Goal: Task Accomplishment & Management: Complete application form

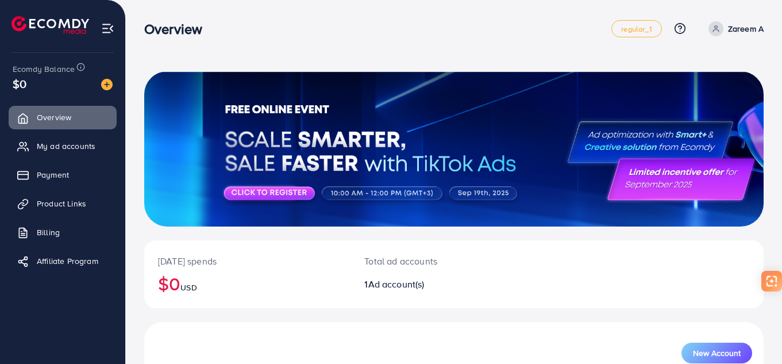
scroll to position [135, 0]
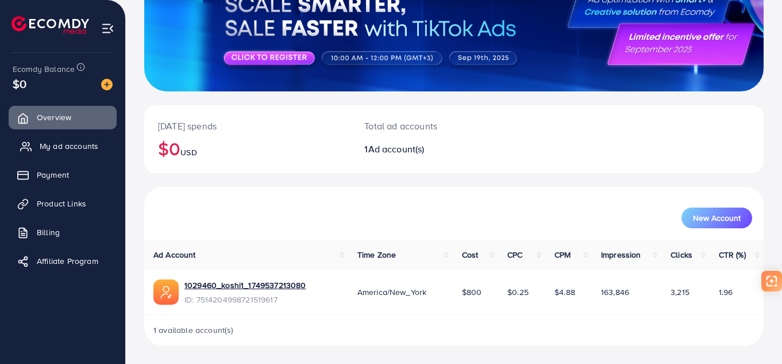
click at [54, 149] on span "My ad accounts" at bounding box center [69, 145] width 59 height 11
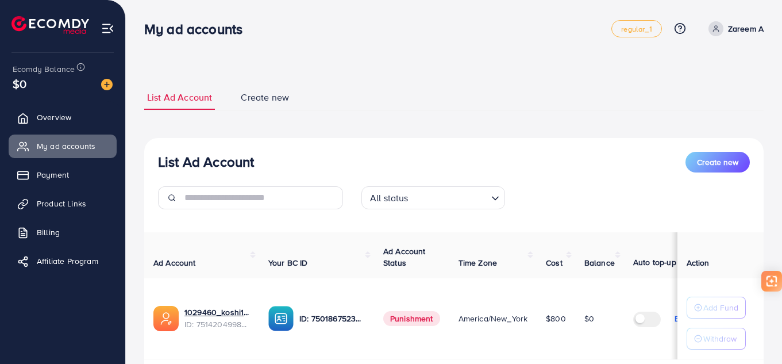
select select
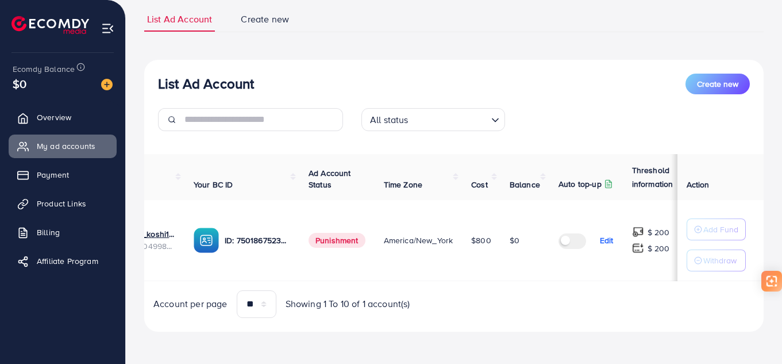
scroll to position [0, 80]
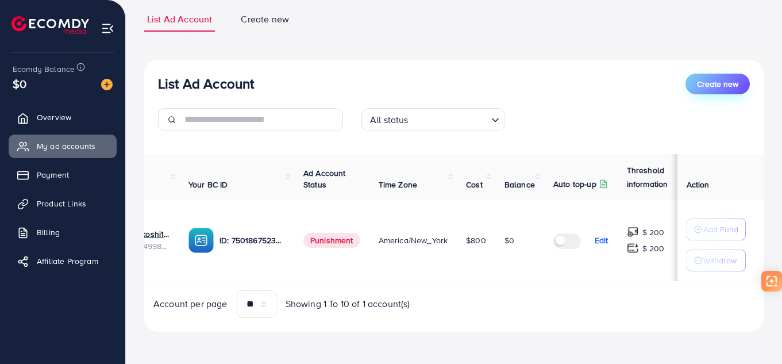
click at [720, 79] on span "Create new" at bounding box center [717, 83] width 41 height 11
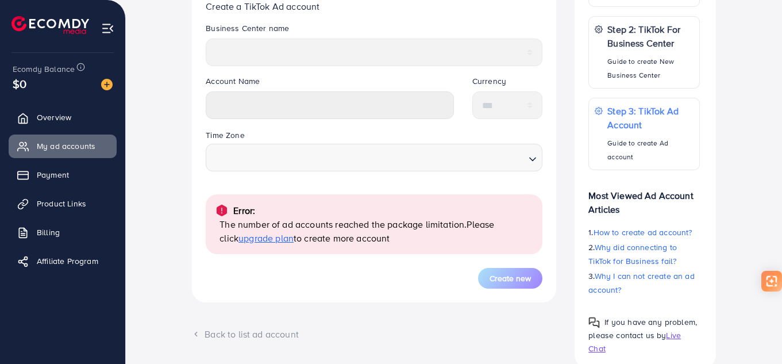
scroll to position [326, 0]
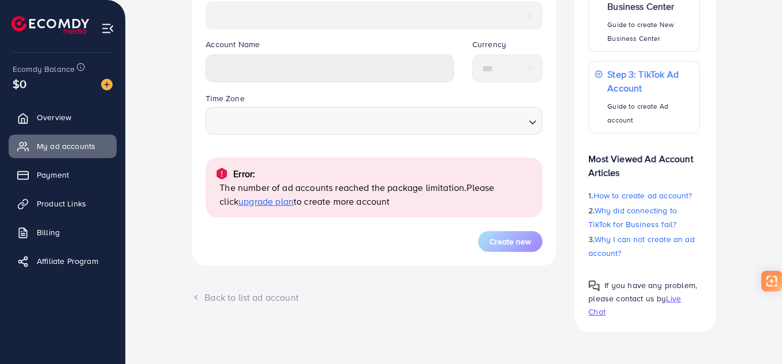
click at [259, 203] on span "upgrade plan" at bounding box center [266, 201] width 55 height 13
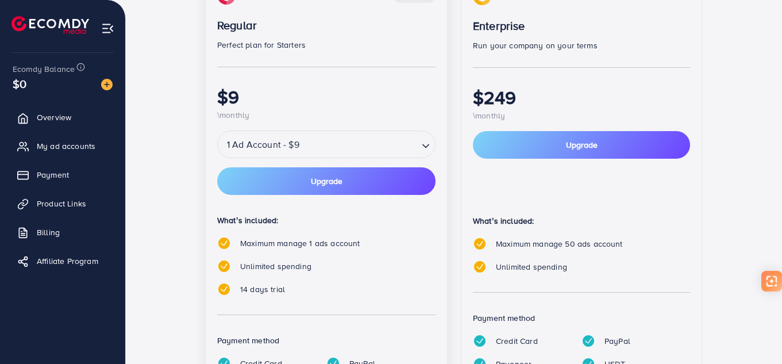
scroll to position [128, 0]
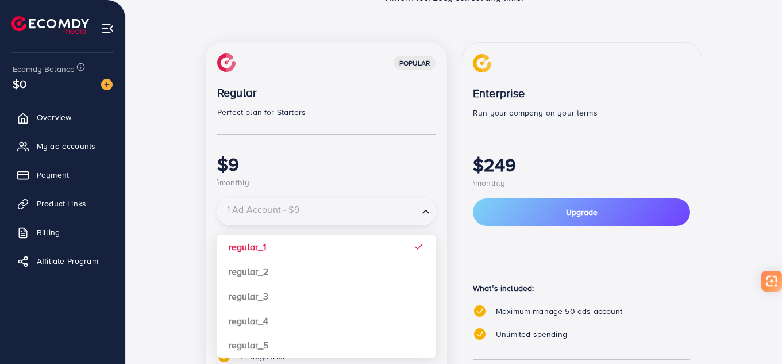
click at [331, 207] on input "Search for option" at bounding box center [318, 212] width 198 height 20
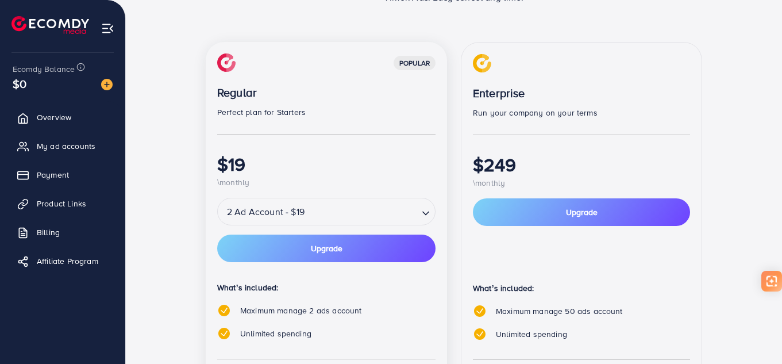
click at [328, 274] on div "popular Regular Perfect plan for Starters $19 \monthly 2 Ad Account - $19 Loadi…" at bounding box center [326, 262] width 241 height 440
click at [460, 167] on div "popular Regular Perfect plan for Starters $19 \monthly 2 Ad Account - $19 Loadi…" at bounding box center [454, 269] width 497 height 454
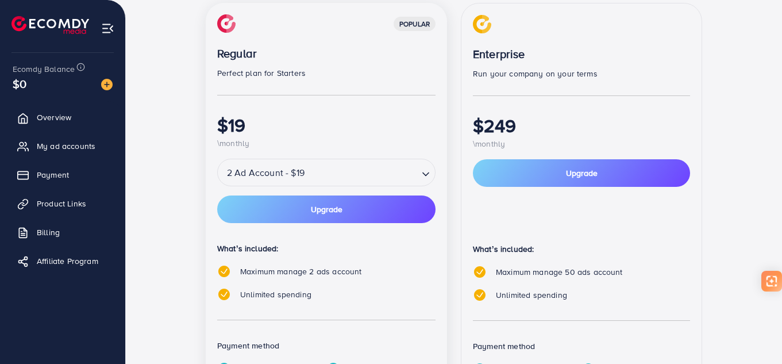
scroll to position [186, 0]
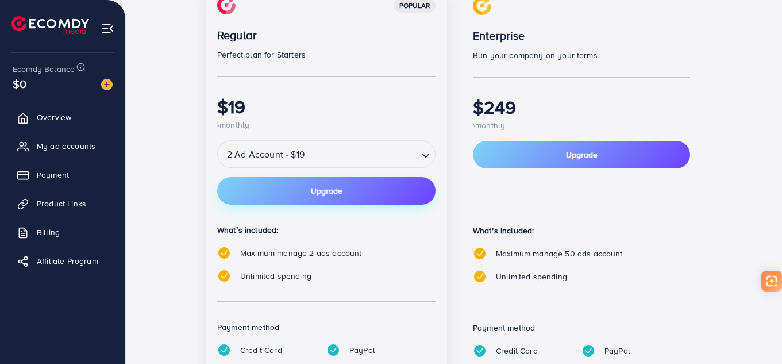
click at [384, 194] on button "Upgrade" at bounding box center [326, 191] width 218 height 28
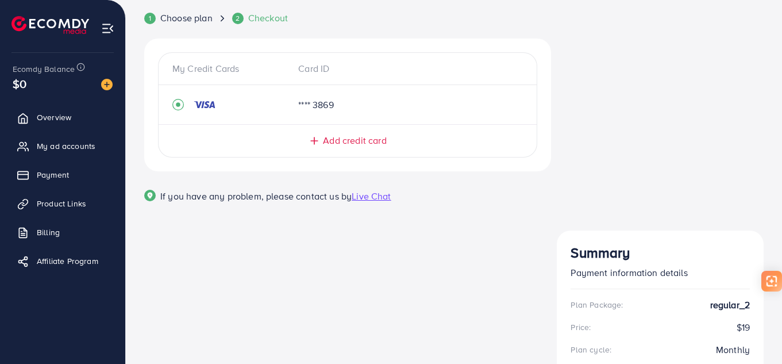
scroll to position [0, 0]
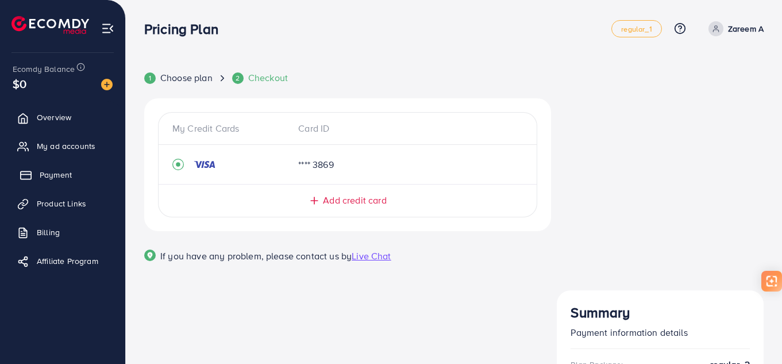
click at [57, 174] on span "Payment" at bounding box center [56, 174] width 32 height 11
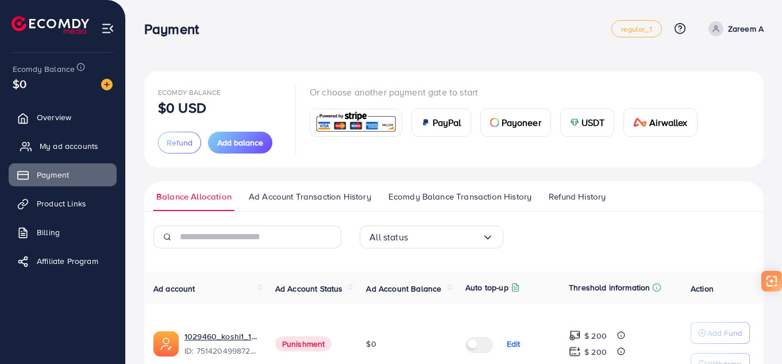
click at [68, 145] on span "My ad accounts" at bounding box center [69, 145] width 59 height 11
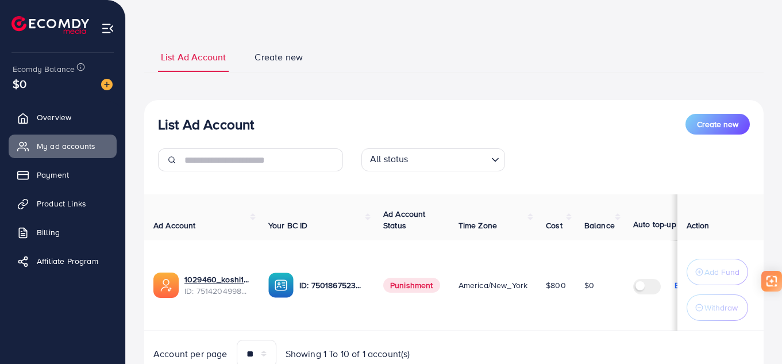
scroll to position [96, 0]
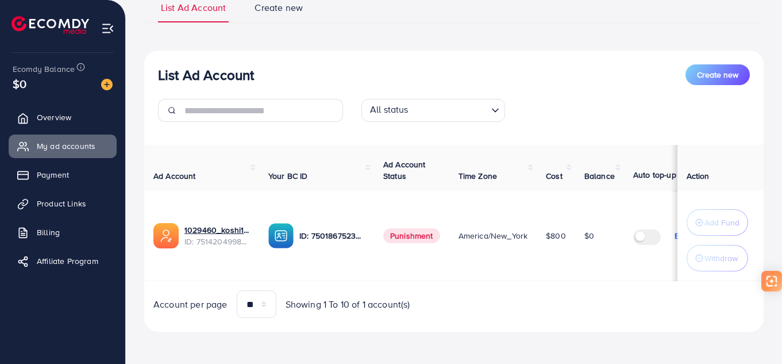
drag, startPoint x: 526, startPoint y: 282, endPoint x: 597, endPoint y: 282, distance: 70.7
click at [609, 269] on div "Ad Account Your BC ID Ad Account Status Time Zone Cost Balance Auto top-up Thre…" at bounding box center [454, 231] width 620 height 173
click at [585, 293] on div "Account per page ** ** ** *** Showing 1 To 10 of 1 account(s)" at bounding box center [454, 304] width 638 height 28
click at [51, 117] on span "Overview" at bounding box center [57, 117] width 34 height 11
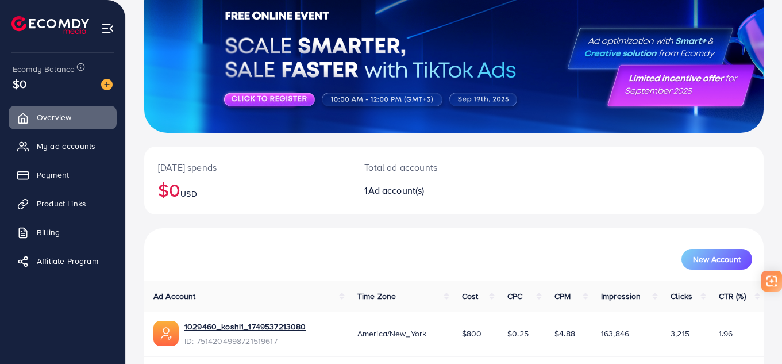
scroll to position [78, 0]
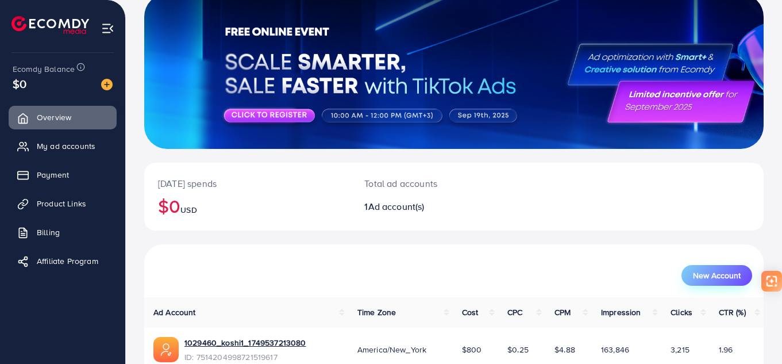
click at [717, 272] on span "New Account" at bounding box center [717, 275] width 48 height 8
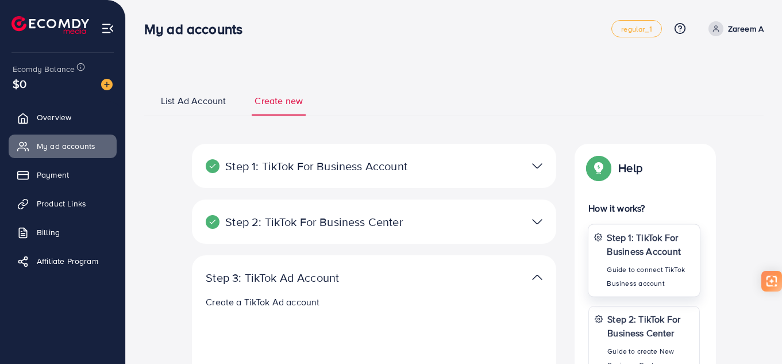
select select
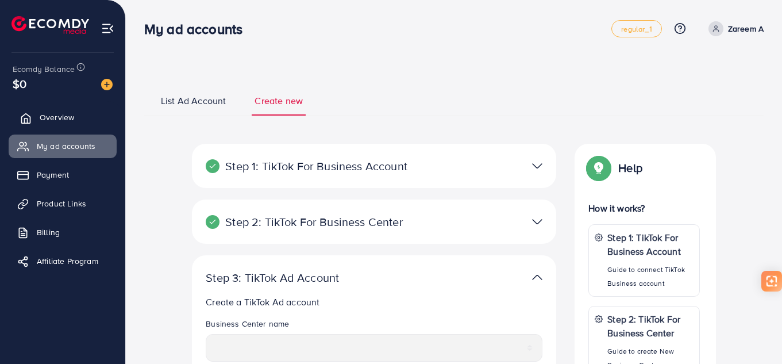
click at [89, 129] on ul "Overview My ad accounts Payment Product Links Billing Affiliate Program" at bounding box center [62, 192] width 125 height 183
click at [89, 114] on link "Overview" at bounding box center [63, 117] width 108 height 23
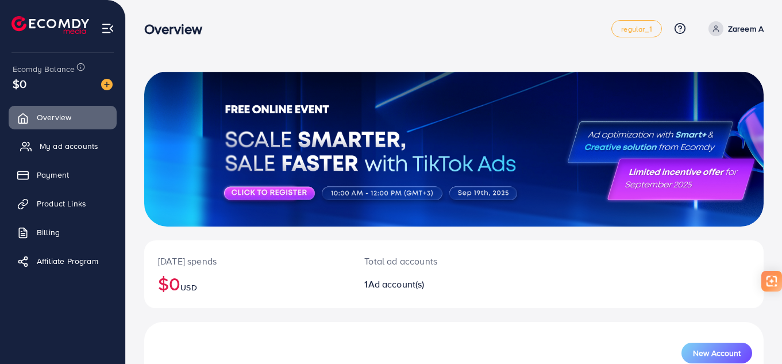
click at [64, 146] on span "My ad accounts" at bounding box center [69, 145] width 59 height 11
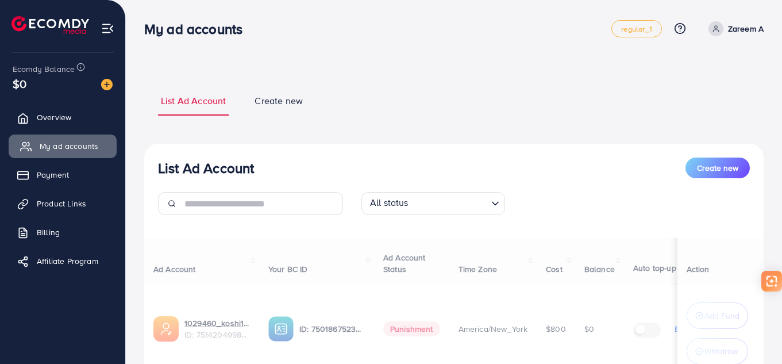
select select
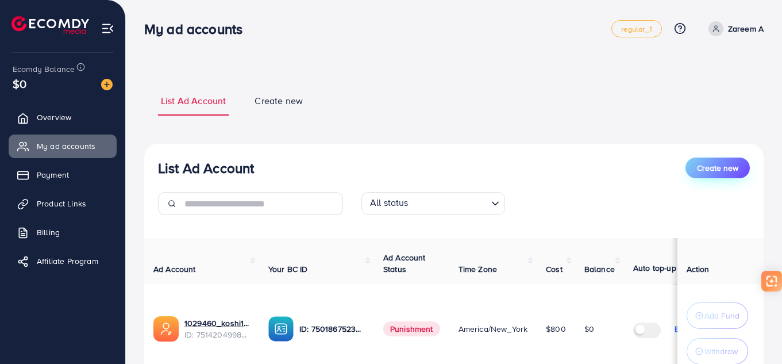
click at [698, 164] on span "Create new" at bounding box center [717, 167] width 41 height 11
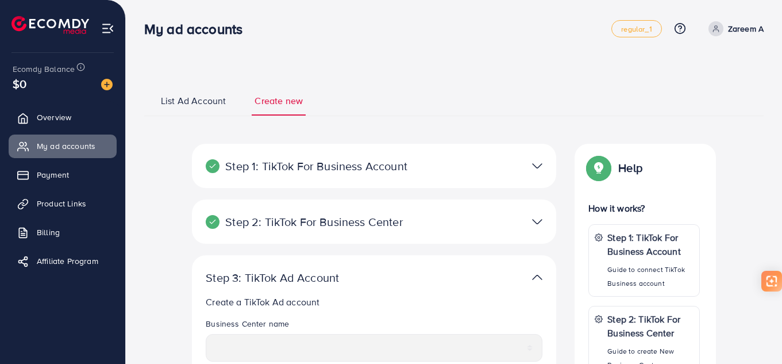
click at [56, 89] on div "$0" at bounding box center [63, 83] width 100 height 17
click at [47, 96] on div "Ecomdy Balance $0" at bounding box center [62, 77] width 107 height 48
click at [53, 124] on link "Overview" at bounding box center [63, 117] width 108 height 23
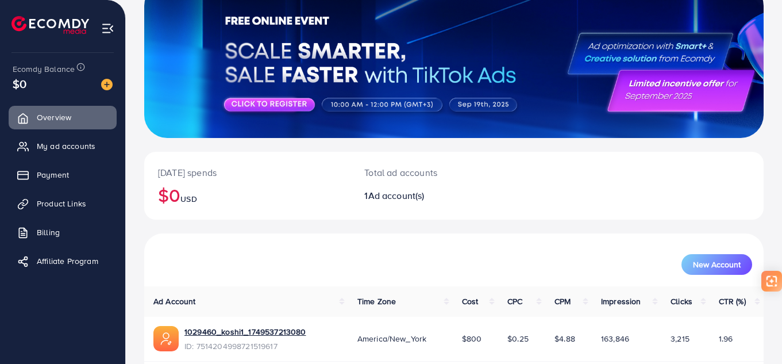
scroll to position [135, 0]
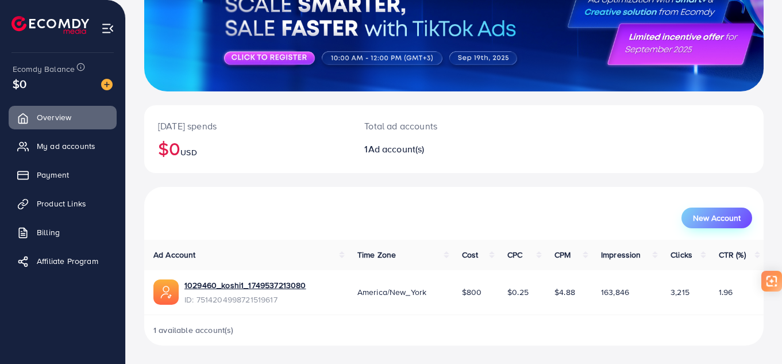
click at [719, 220] on span "New Account" at bounding box center [717, 218] width 48 height 8
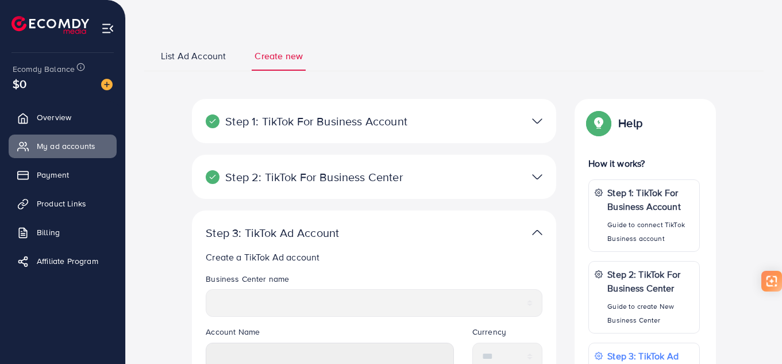
select select
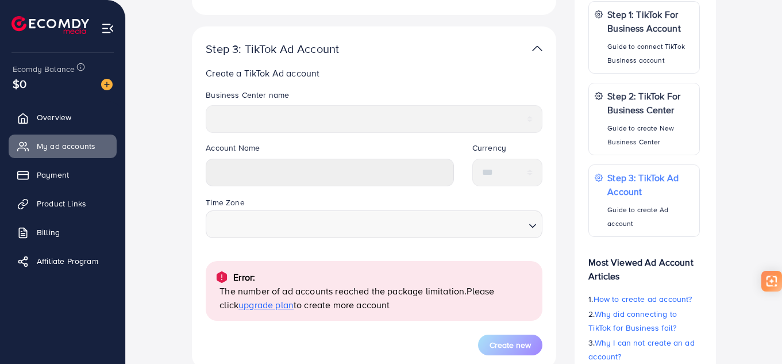
scroll to position [160, 0]
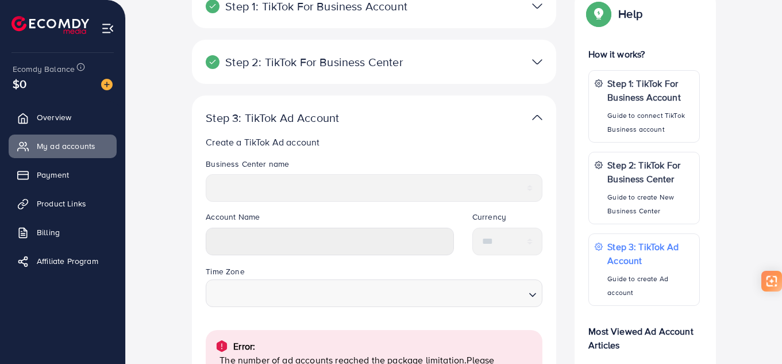
click at [532, 117] on img at bounding box center [537, 117] width 10 height 17
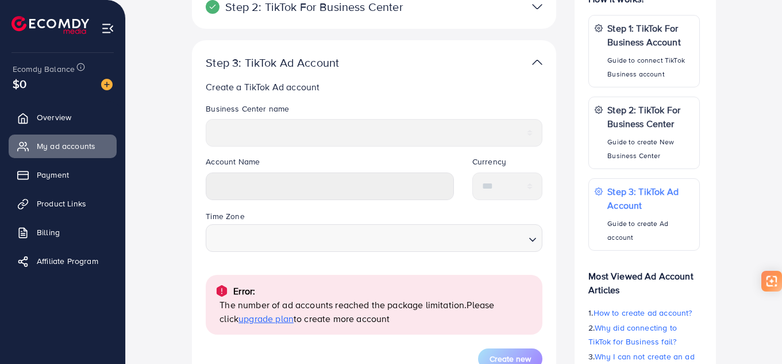
scroll to position [332, 0]
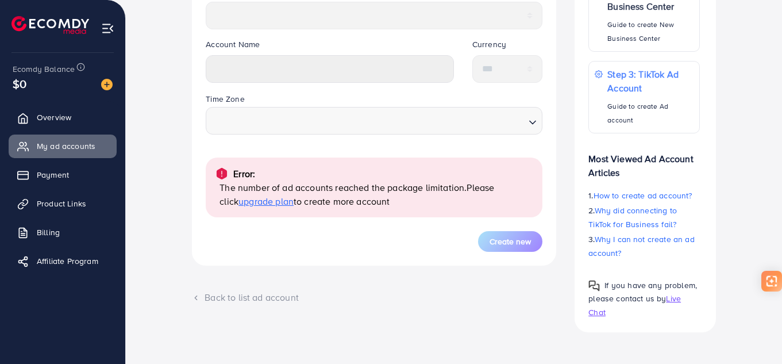
click at [254, 206] on span "upgrade plan" at bounding box center [266, 201] width 55 height 13
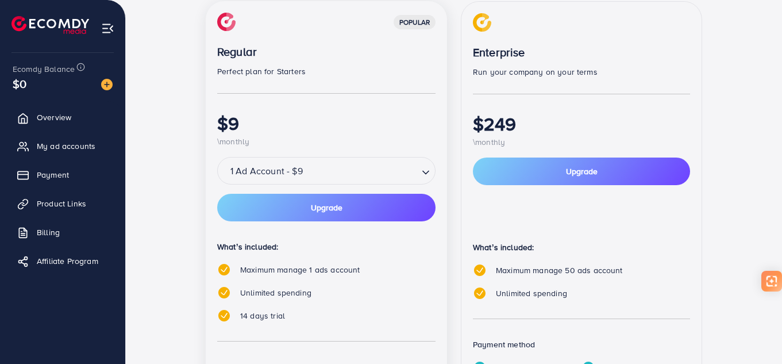
scroll to position [172, 0]
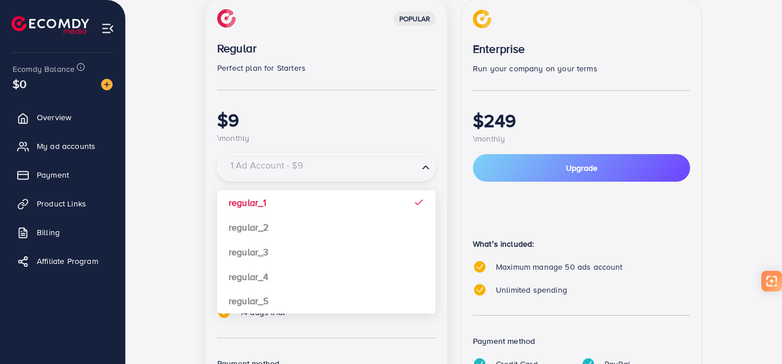
click at [406, 175] on input "Search for option" at bounding box center [319, 168] width 195 height 18
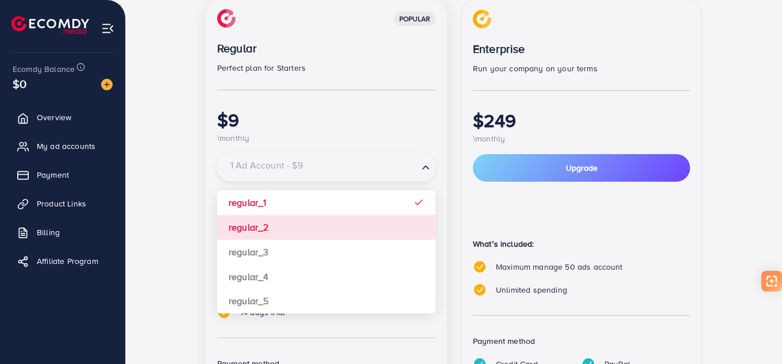
click at [374, 219] on div "popular Regular Perfect plan for Starters $9 \monthly 1 Ad Account - $9 Loading…" at bounding box center [326, 229] width 241 height 462
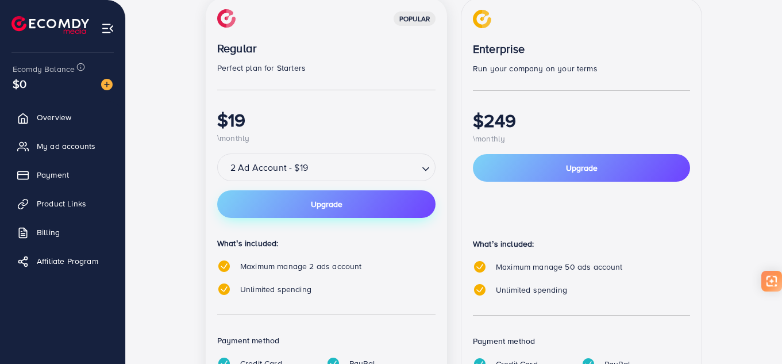
click at [375, 209] on button "Upgrade" at bounding box center [326, 204] width 218 height 28
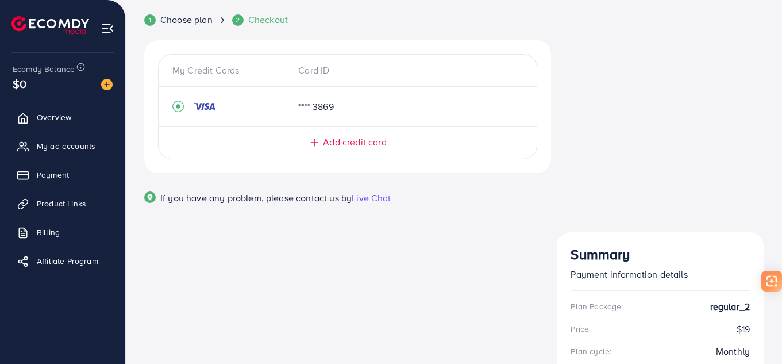
scroll to position [150, 0]
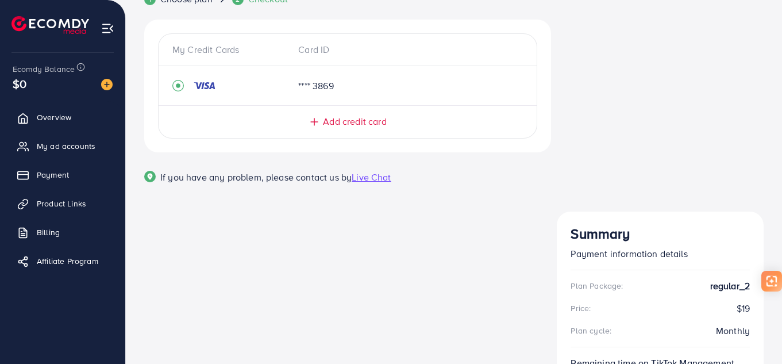
scroll to position [0, 0]
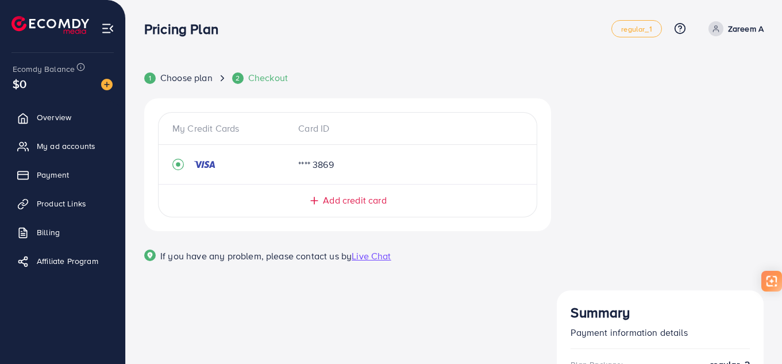
click at [363, 204] on span "Add credit card" at bounding box center [354, 200] width 63 height 13
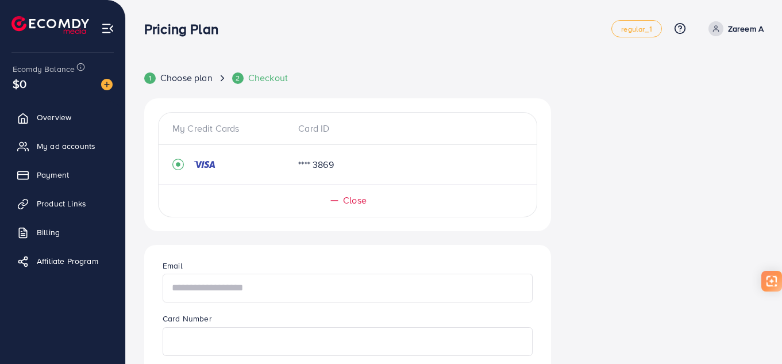
click at [317, 290] on input "text" at bounding box center [348, 288] width 370 height 29
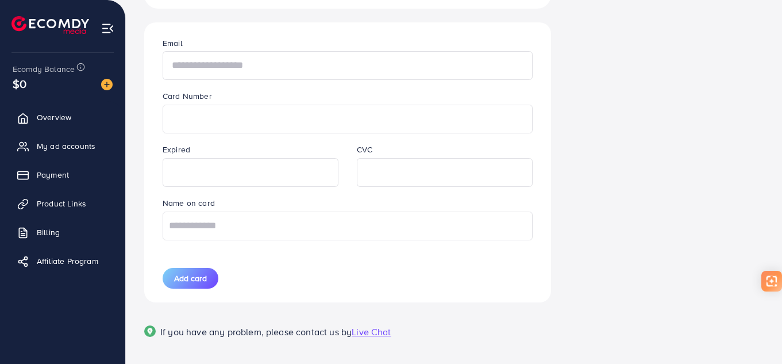
scroll to position [230, 0]
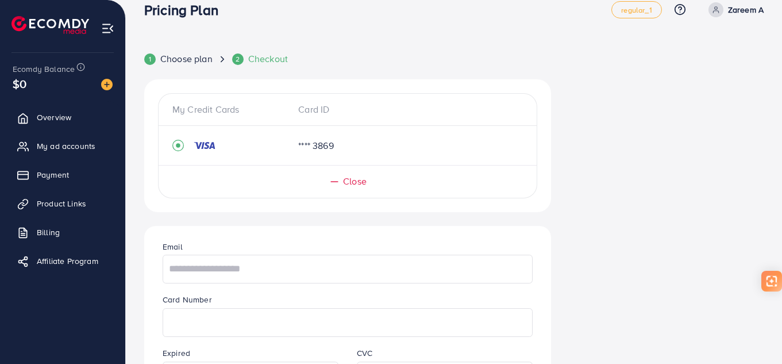
scroll to position [0, 0]
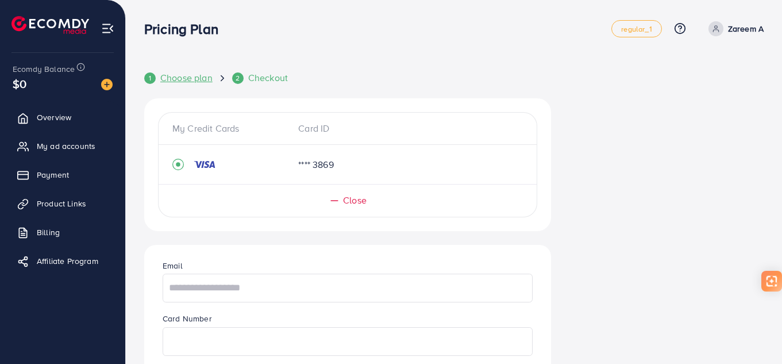
click at [193, 80] on span "Choose plan" at bounding box center [186, 77] width 52 height 13
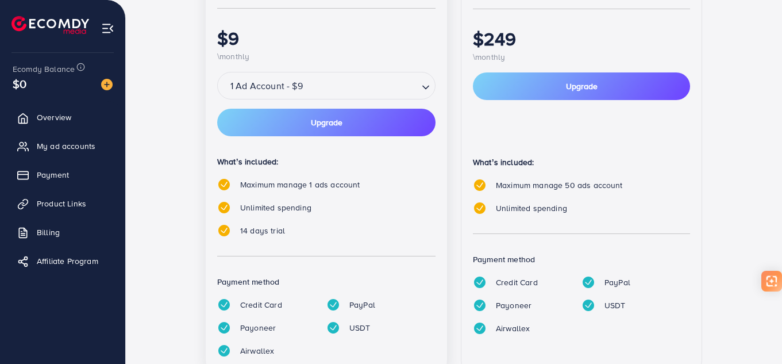
scroll to position [301, 0]
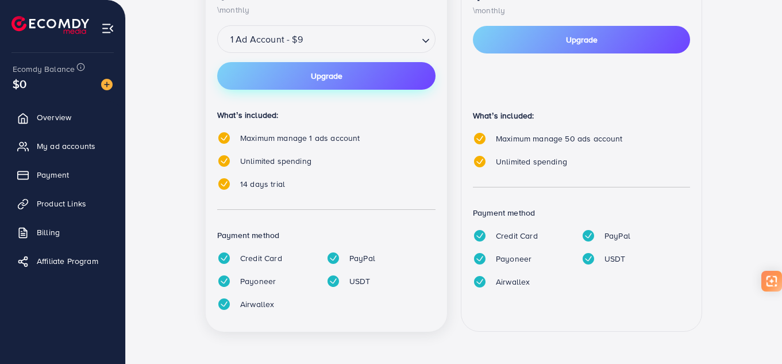
click at [309, 82] on button "Upgrade" at bounding box center [326, 76] width 218 height 28
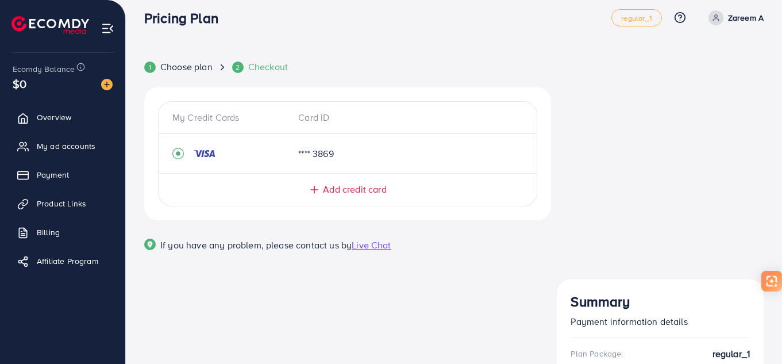
scroll to position [0, 0]
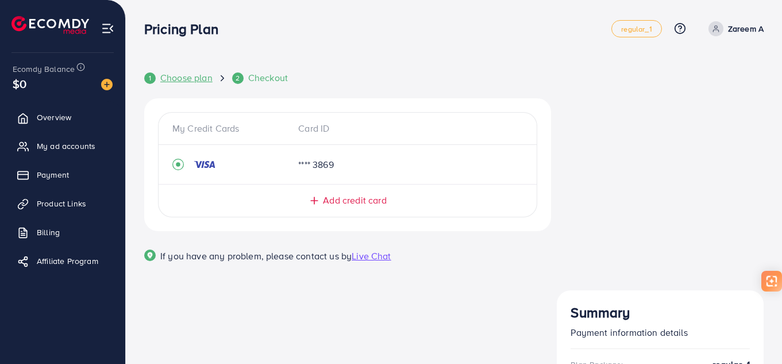
click at [183, 79] on span "Choose plan" at bounding box center [186, 77] width 52 height 13
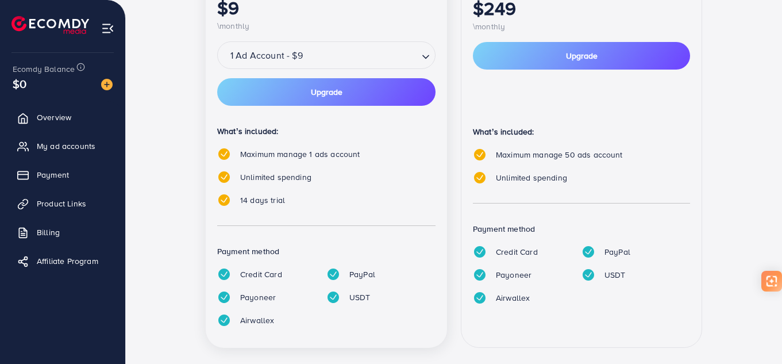
scroll to position [287, 0]
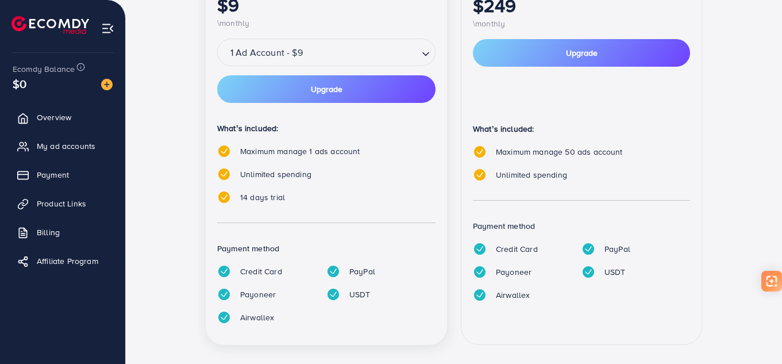
click at [376, 62] on input "Search for option" at bounding box center [361, 53] width 111 height 18
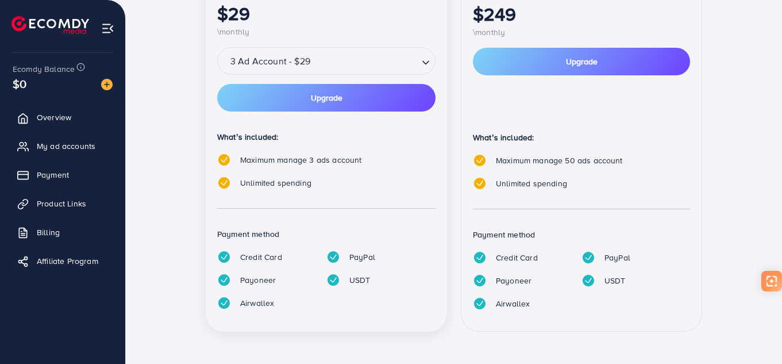
scroll to position [279, 0]
click at [351, 136] on div "popular Regular Perfect plan for Starters $29 \monthly 3 Ad Account - $29 Loadi…" at bounding box center [326, 111] width 241 height 440
click at [359, 106] on button "Upgrade" at bounding box center [326, 98] width 218 height 28
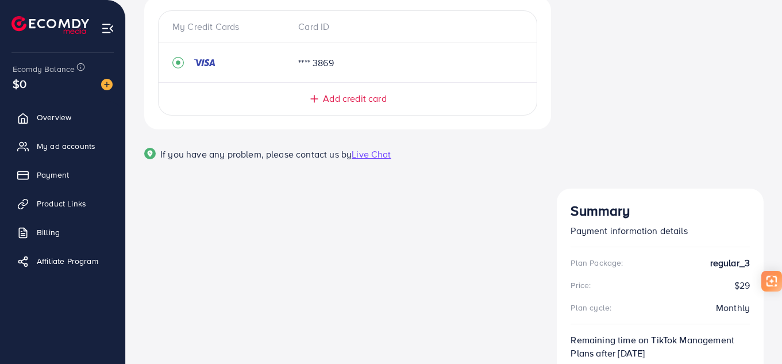
scroll to position [35, 0]
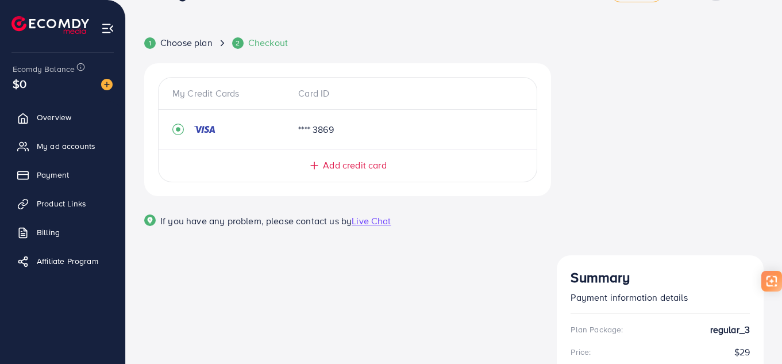
click at [389, 164] on div "Add credit card" at bounding box center [348, 165] width 332 height 13
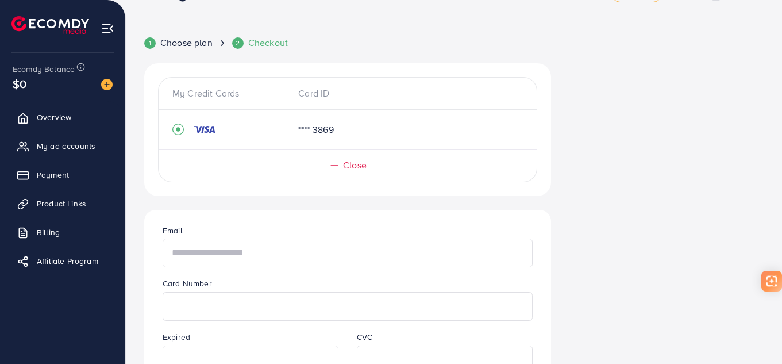
click at [294, 248] on input "text" at bounding box center [348, 253] width 370 height 29
click at [310, 243] on input "text" at bounding box center [348, 253] width 370 height 29
type input "**********"
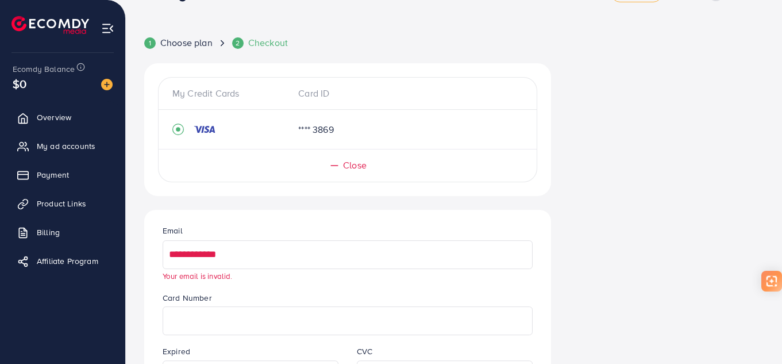
click at [310, 243] on input "**********" at bounding box center [348, 254] width 370 height 29
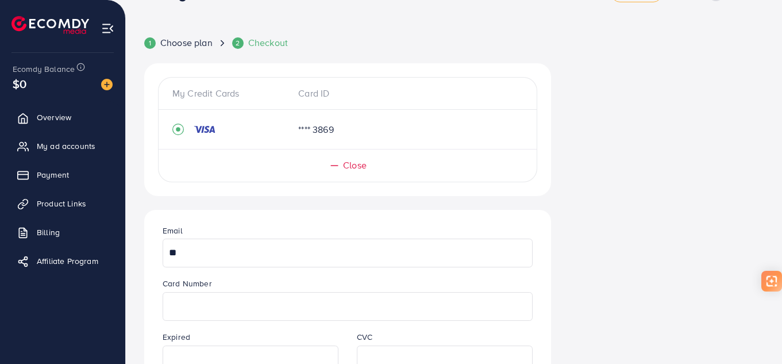
type input "*"
type input "**********"
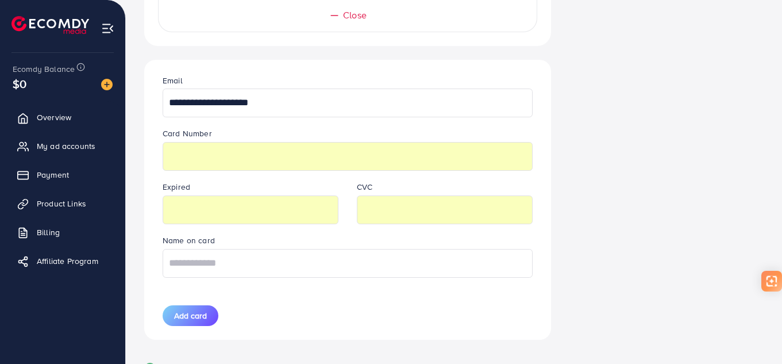
scroll to position [207, 0]
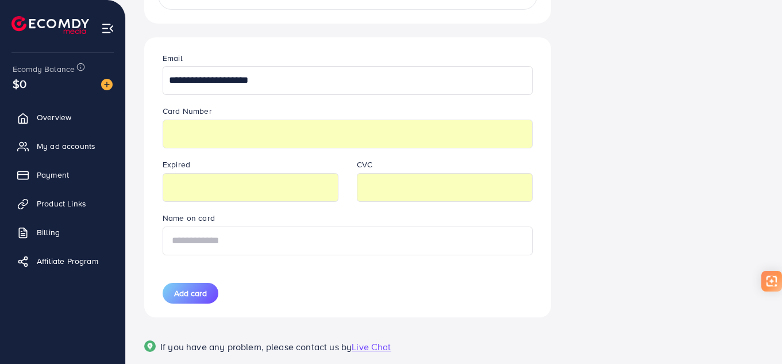
click at [397, 236] on input "text" at bounding box center [348, 240] width 370 height 29
type input "**********"
click at [201, 297] on span "Add card" at bounding box center [190, 292] width 33 height 11
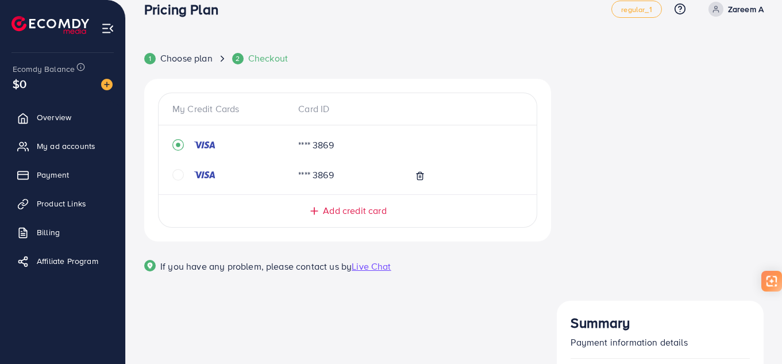
scroll to position [0, 0]
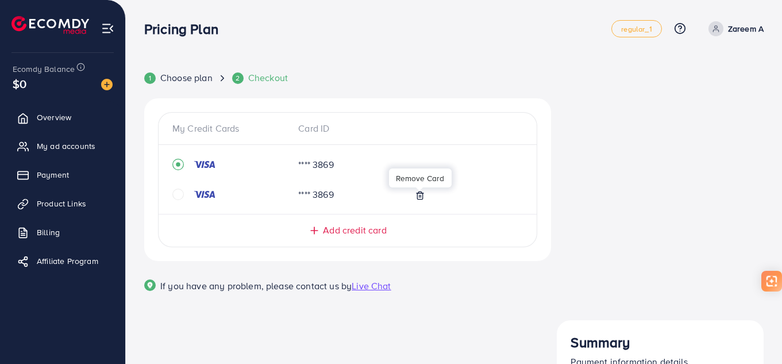
click at [420, 199] on icon at bounding box center [419, 194] width 5 height 7
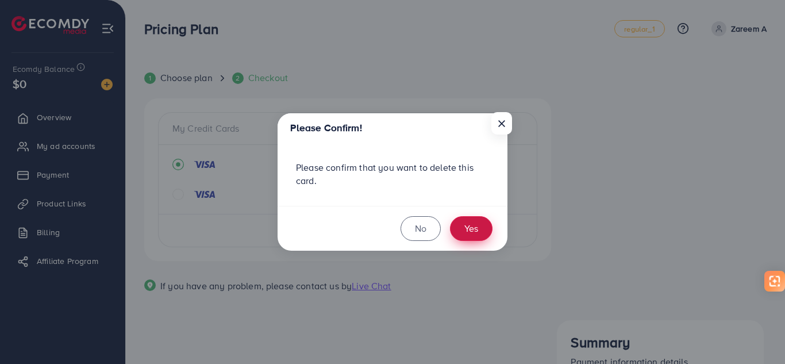
click at [487, 235] on button "Yes" at bounding box center [471, 228] width 43 height 25
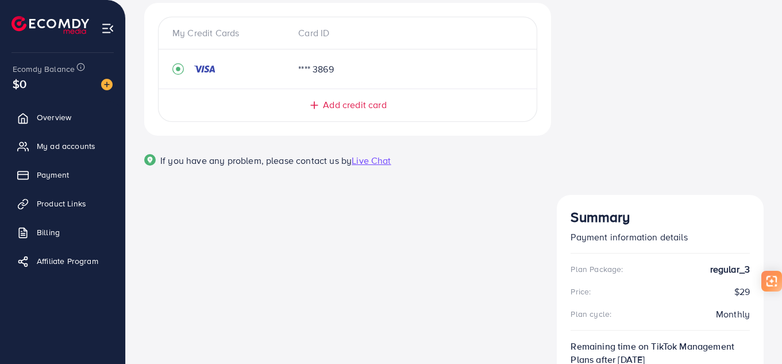
scroll to position [150, 0]
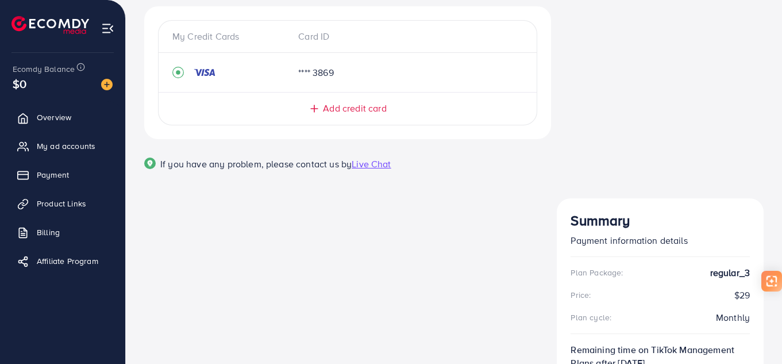
scroll to position [0, 0]
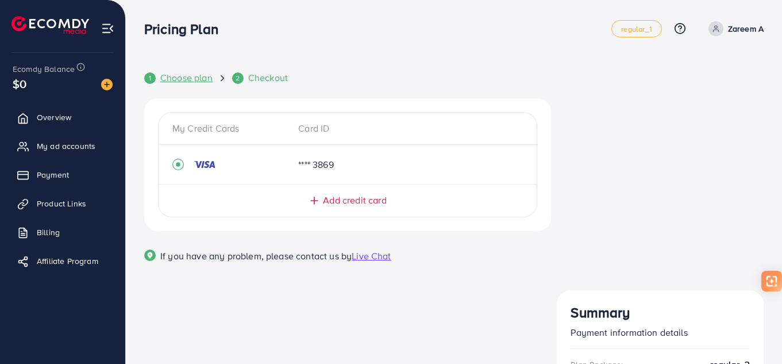
click at [197, 73] on span "Choose plan" at bounding box center [186, 77] width 52 height 13
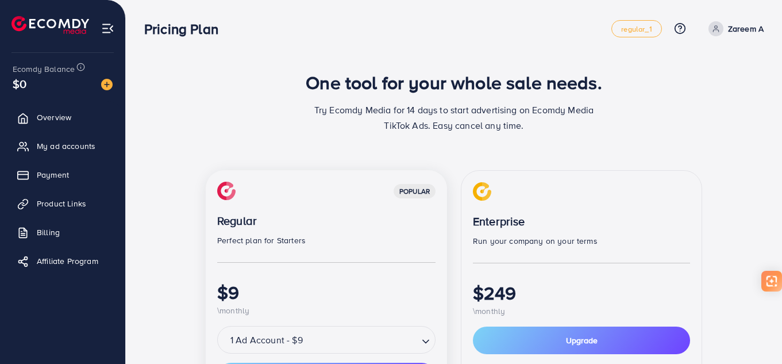
scroll to position [172, 0]
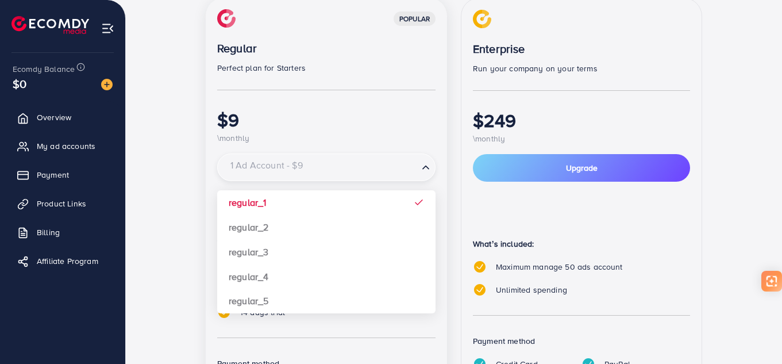
click at [345, 175] on input "Search for option" at bounding box center [319, 168] width 195 height 18
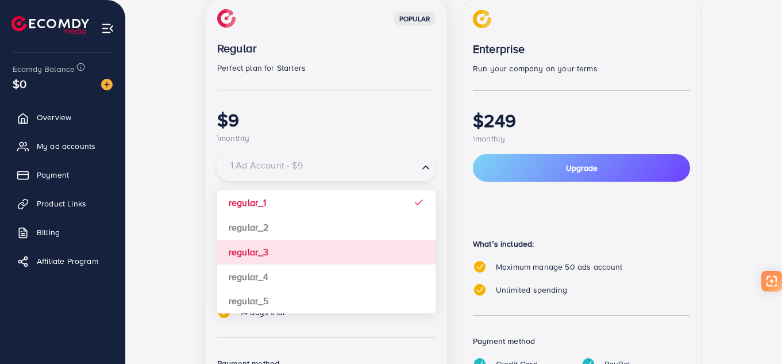
drag, startPoint x: 344, startPoint y: 244, endPoint x: 348, endPoint y: 236, distance: 8.5
click at [344, 244] on div "popular Regular Perfect plan for Starters $9 \monthly 1 Ad Account - $9 Loading…" at bounding box center [326, 229] width 241 height 462
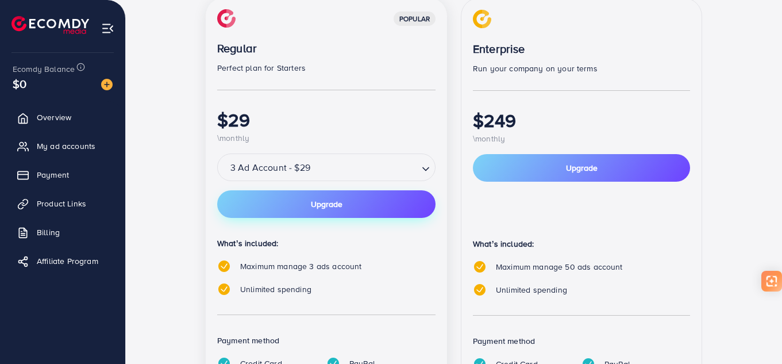
click at [348, 209] on button "Upgrade" at bounding box center [326, 204] width 218 height 28
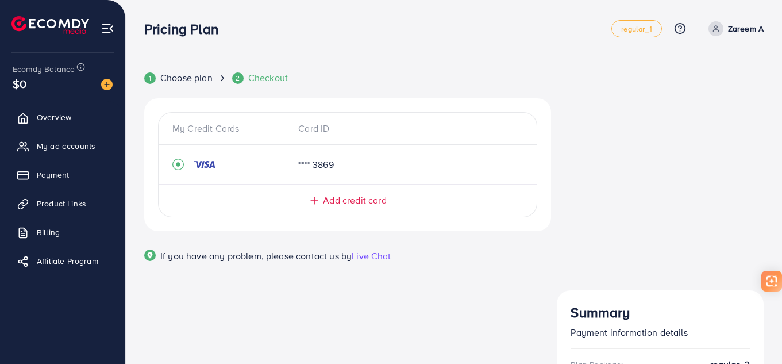
scroll to position [150, 0]
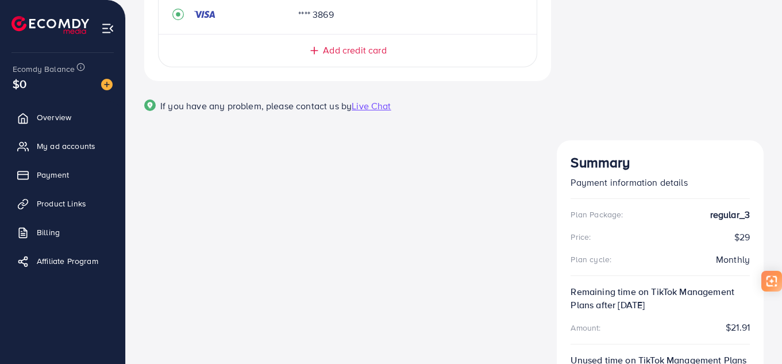
click at [666, 286] on div "Plan Package: regular_3 Price: $29 Plan cycle: Monthly Remaining time on TikTok…" at bounding box center [660, 353] width 179 height 290
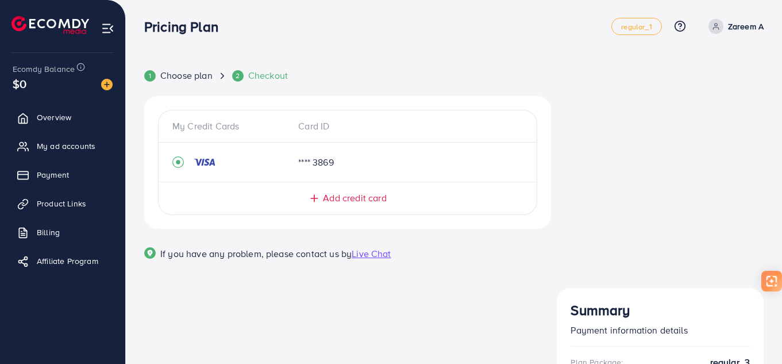
scroll to position [0, 0]
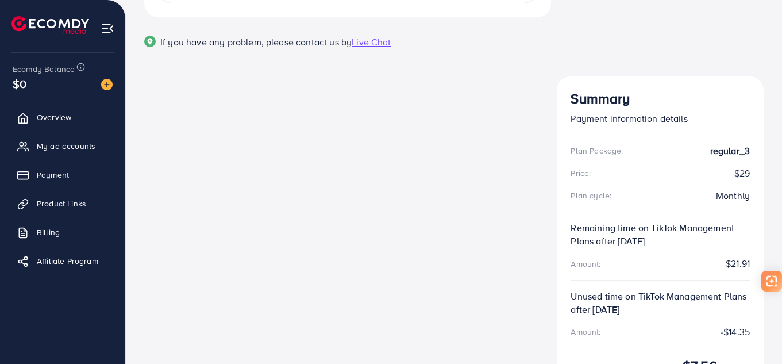
scroll to position [224, 0]
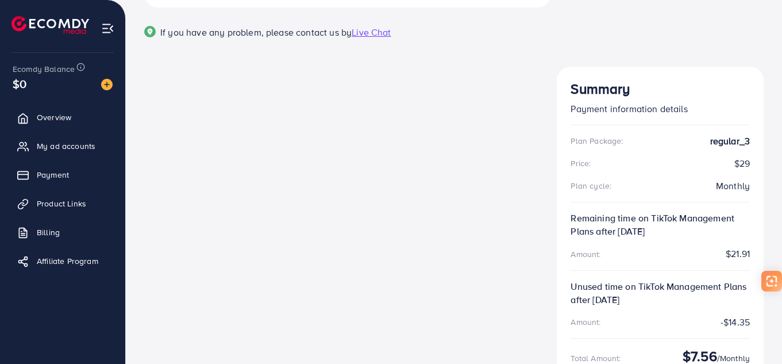
drag, startPoint x: 668, startPoint y: 278, endPoint x: 577, endPoint y: 228, distance: 104.7
click at [576, 229] on div "Summary Payment information details Plan Package: regular_3 Price: $29 Plan cyc…" at bounding box center [660, 289] width 207 height 445
drag, startPoint x: 628, startPoint y: 244, endPoint x: 626, endPoint y: 257, distance: 13.3
copy div "Error: You have to finish the current plan charge first"
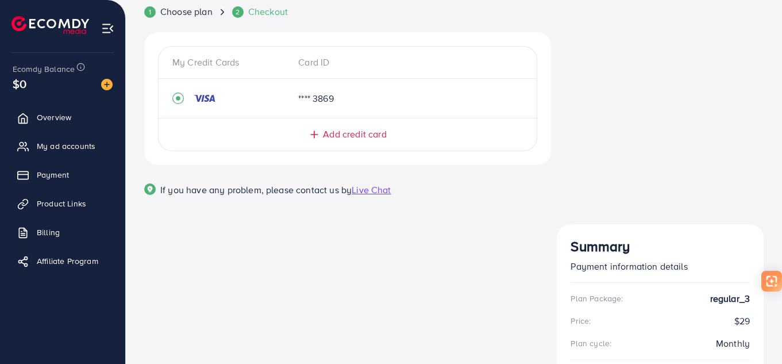
scroll to position [0, 0]
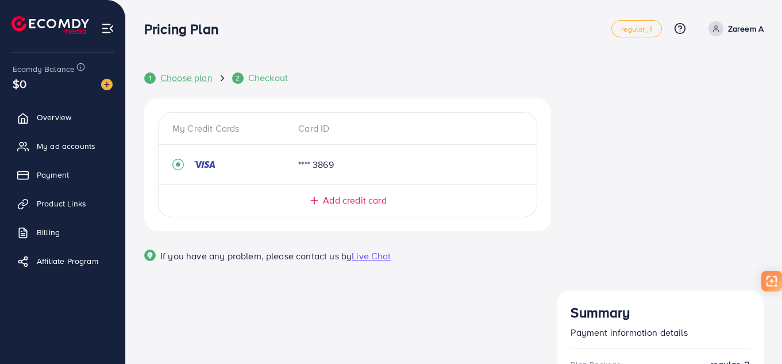
click at [168, 79] on span "Choose plan" at bounding box center [186, 77] width 52 height 13
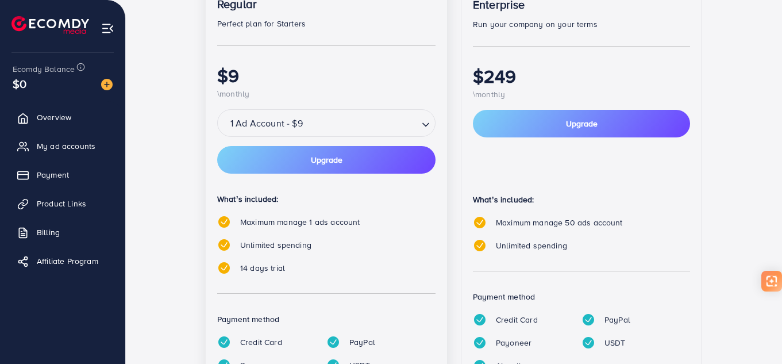
scroll to position [128, 0]
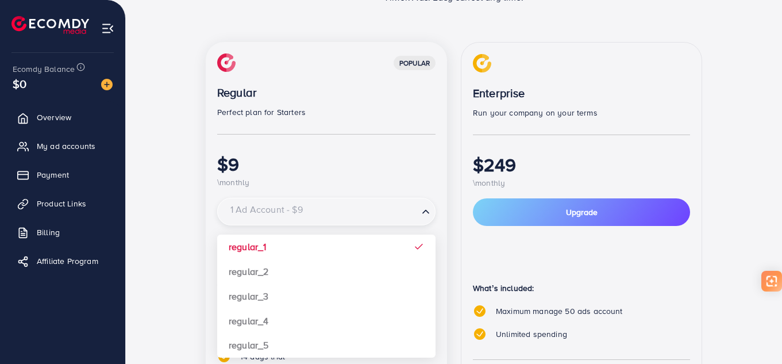
click at [348, 218] on input "Search for option" at bounding box center [319, 212] width 195 height 18
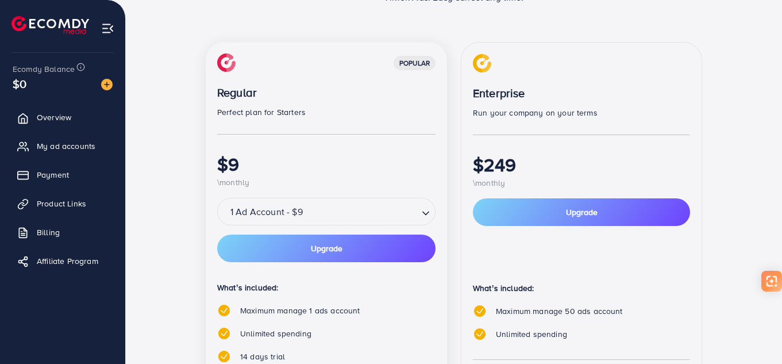
click at [271, 240] on div "popular Regular Perfect plan for Starters $9 \monthly 1 Ad Account - $9 Loading…" at bounding box center [326, 273] width 241 height 462
click at [273, 246] on button "Upgrade" at bounding box center [326, 249] width 218 height 28
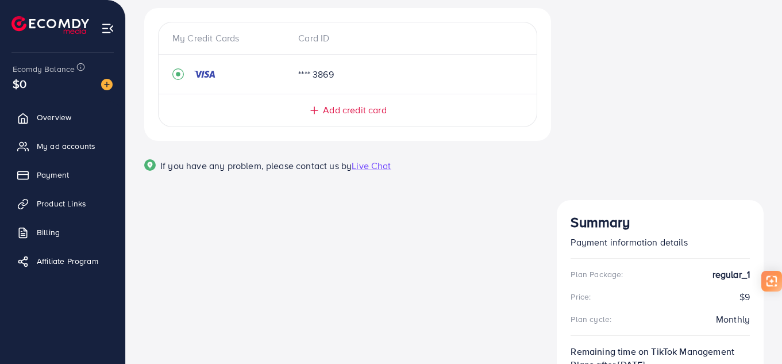
scroll to position [150, 0]
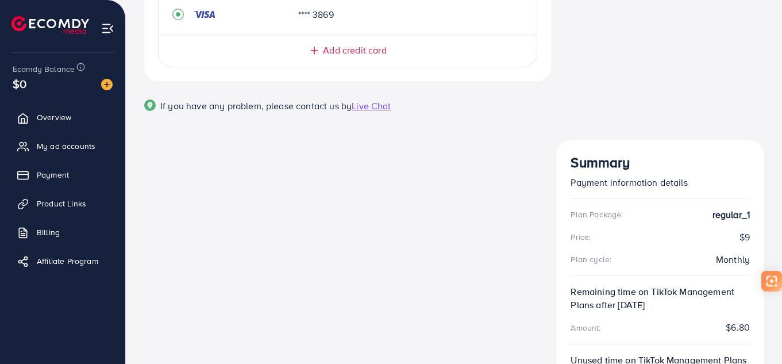
click at [706, 283] on div "Plan Package: regular_1 Price: $9 Plan cycle: Monthly Remaining time on TikTok …" at bounding box center [660, 353] width 179 height 290
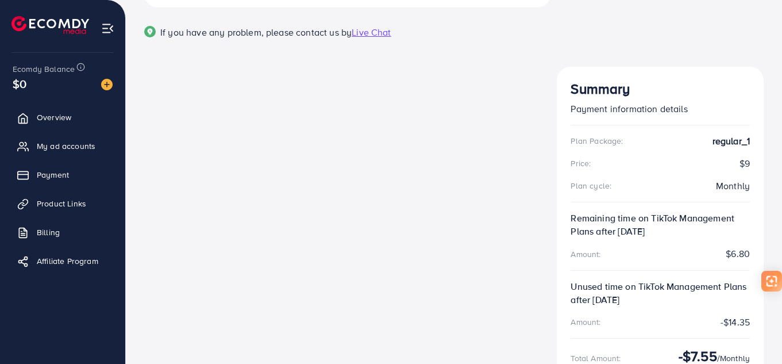
scroll to position [0, 0]
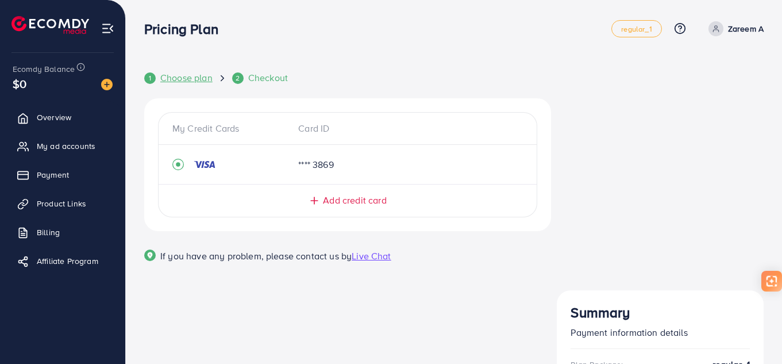
click at [210, 81] on span "Choose plan" at bounding box center [186, 77] width 52 height 13
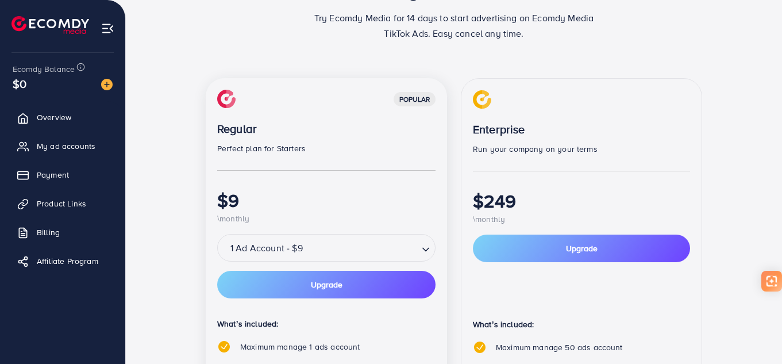
scroll to position [172, 0]
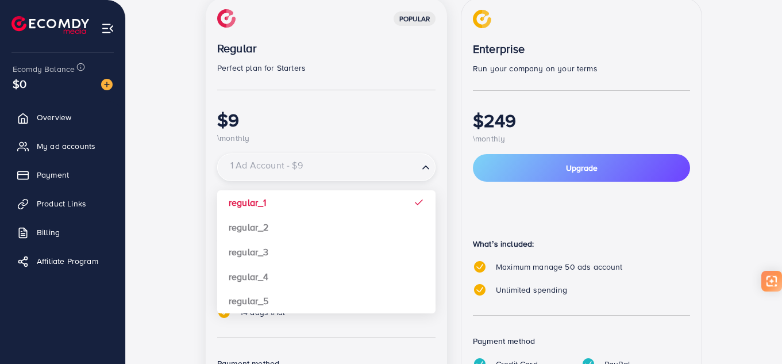
click at [317, 168] on input "Search for option" at bounding box center [319, 168] width 195 height 18
click at [361, 107] on div "popular Regular Perfect plan for Starters $9 \monthly" at bounding box center [326, 76] width 218 height 135
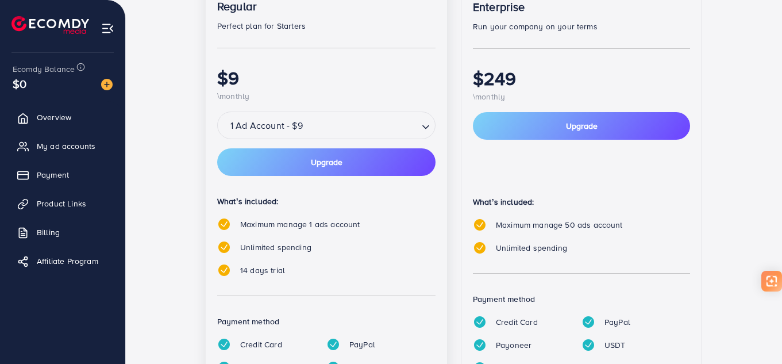
scroll to position [128, 0]
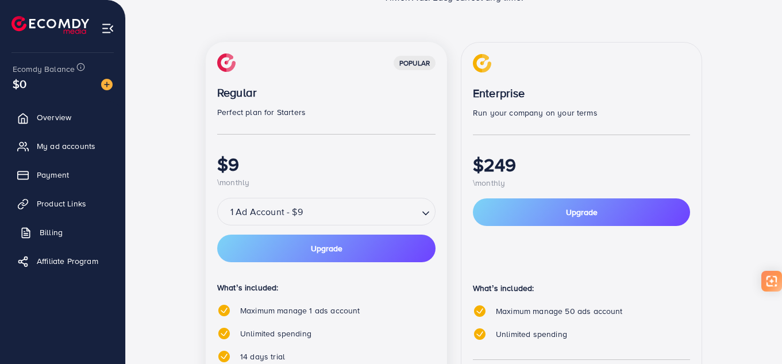
click at [42, 236] on span "Billing" at bounding box center [51, 231] width 23 height 11
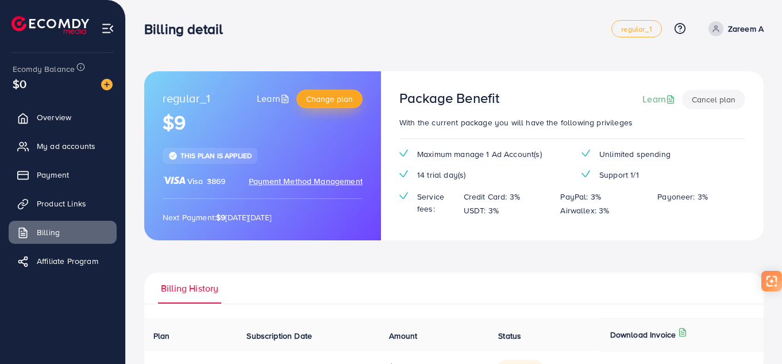
click at [335, 102] on span "Change plan" at bounding box center [329, 98] width 47 height 11
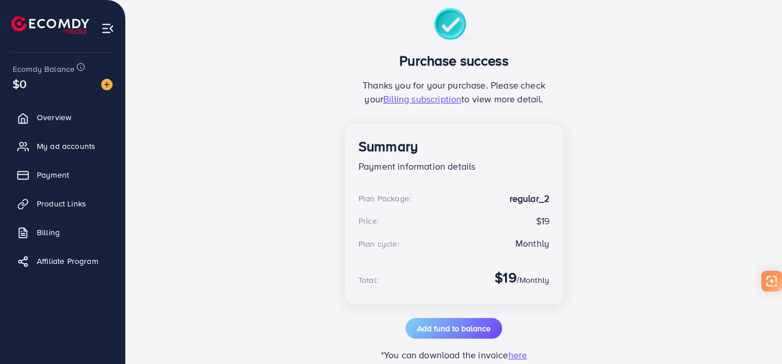
scroll to position [116, 0]
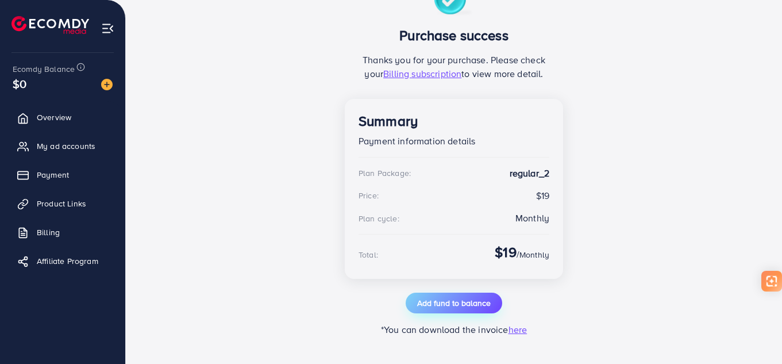
click at [464, 308] on span "Add fund to balance" at bounding box center [454, 302] width 74 height 11
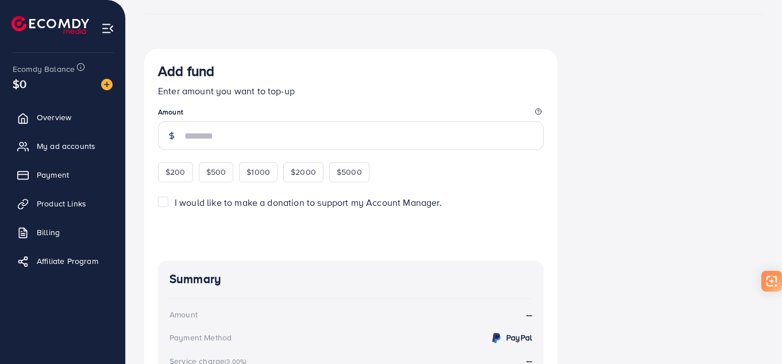
scroll to position [172, 0]
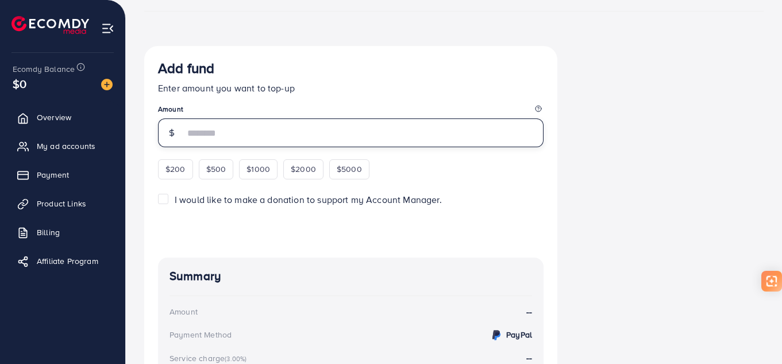
click at [314, 132] on input "number" at bounding box center [364, 132] width 359 height 29
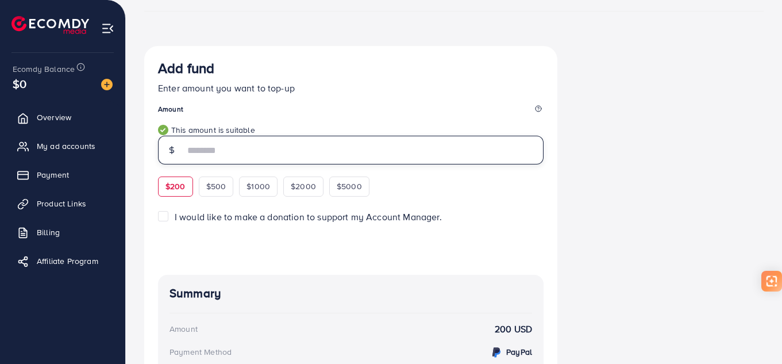
type input "***"
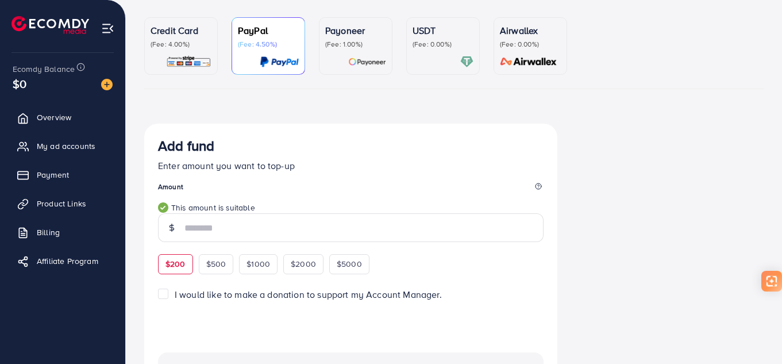
scroll to position [0, 0]
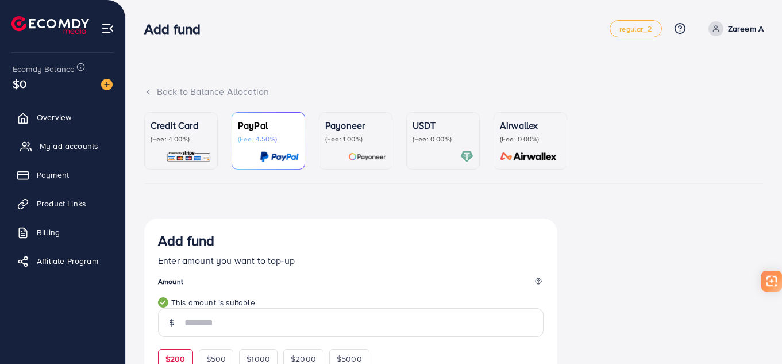
click at [60, 141] on span "My ad accounts" at bounding box center [69, 145] width 59 height 11
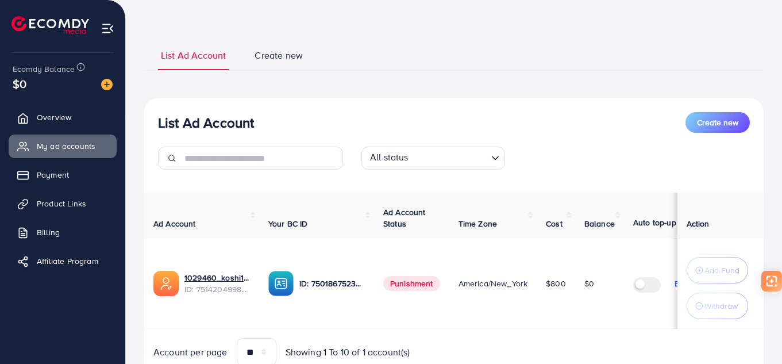
scroll to position [96, 0]
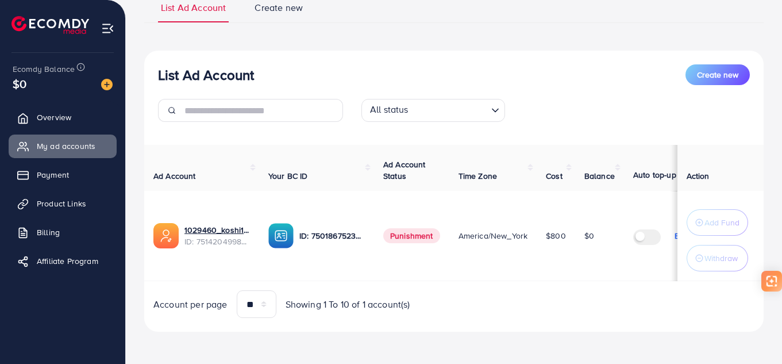
drag, startPoint x: 445, startPoint y: 278, endPoint x: 352, endPoint y: 274, distance: 93.8
click at [352, 276] on tr "1029460_koshi1_1749537213080 ID: 7514204998721519617 ID: 7501867523898474514 Pu…" at bounding box center [507, 236] width 726 height 90
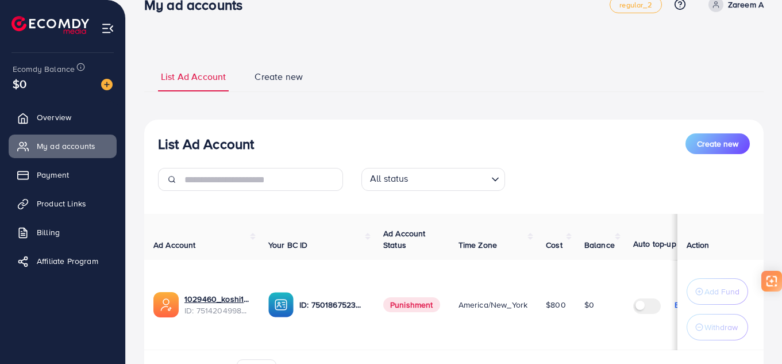
scroll to position [0, 0]
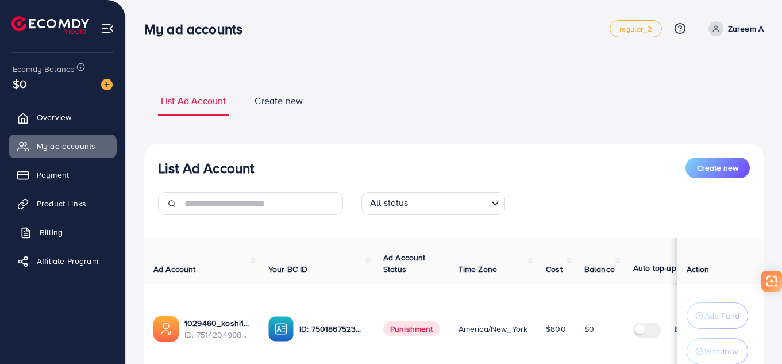
click at [59, 228] on span "Billing" at bounding box center [51, 231] width 23 height 11
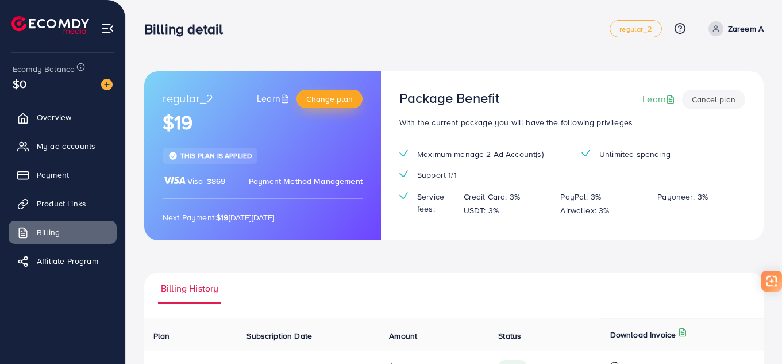
click at [344, 93] on span "Change plan" at bounding box center [329, 98] width 47 height 11
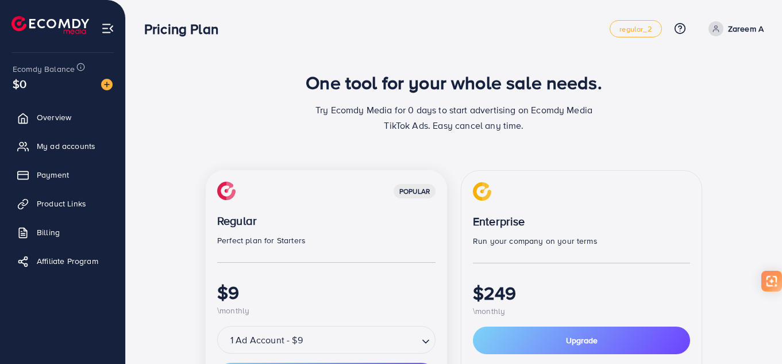
scroll to position [230, 0]
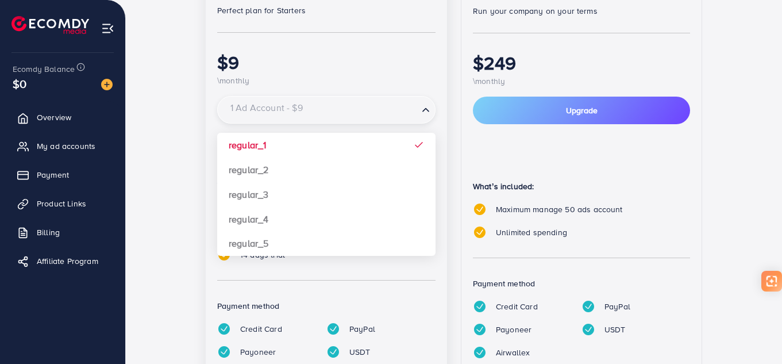
click at [353, 114] on input "Search for option" at bounding box center [319, 111] width 195 height 18
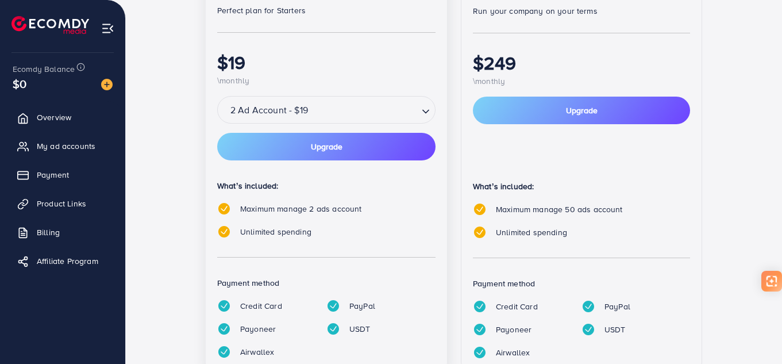
click at [324, 172] on div "popular Regular Perfect plan for Starters $19 \monthly 2 Ad Account - $19 Loadi…" at bounding box center [326, 160] width 241 height 440
click at [338, 148] on span "Upgrade" at bounding box center [327, 147] width 32 height 8
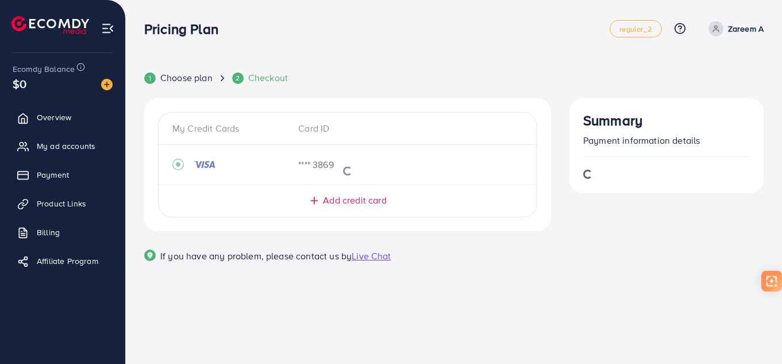
scroll to position [0, 0]
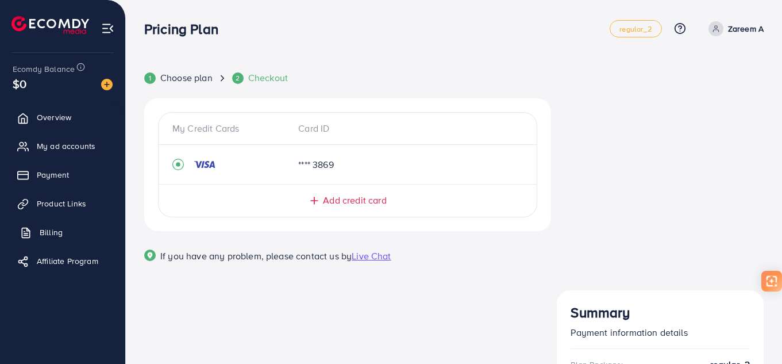
click at [52, 239] on link "Billing" at bounding box center [63, 232] width 108 height 23
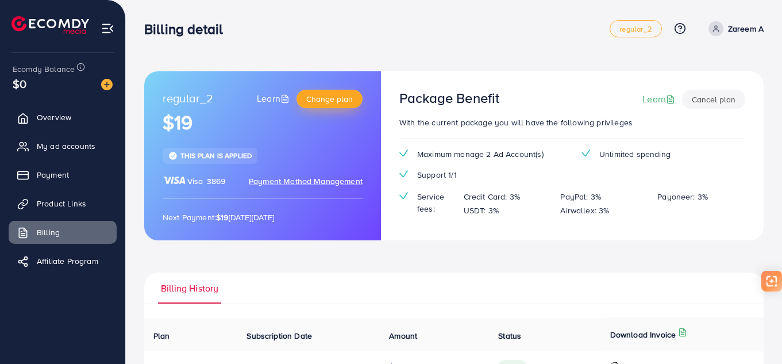
click at [332, 102] on span "Change plan" at bounding box center [329, 98] width 47 height 11
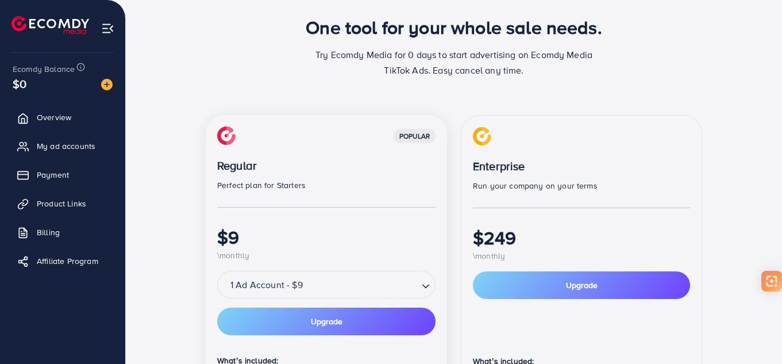
scroll to position [172, 0]
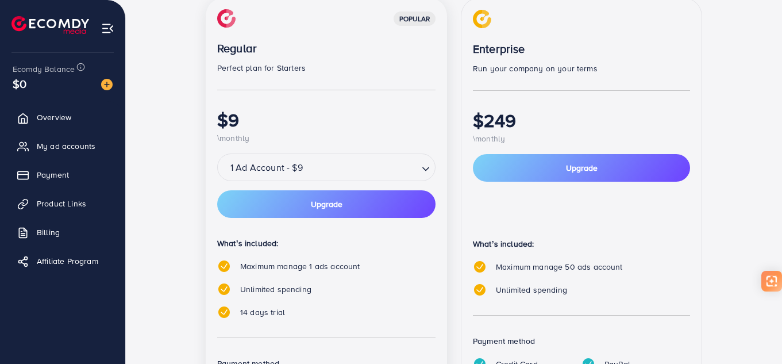
click at [332, 172] on input "Search for option" at bounding box center [361, 168] width 111 height 18
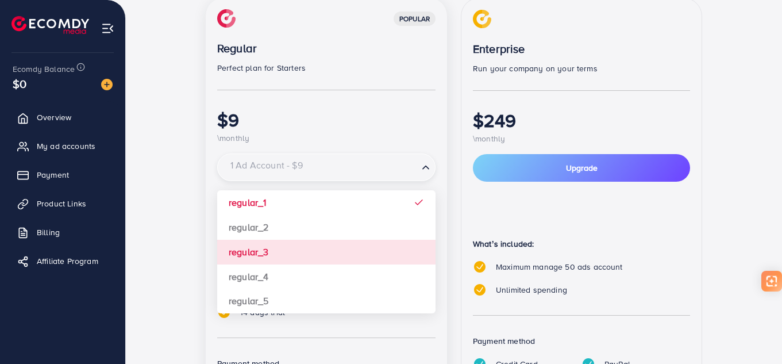
click at [304, 255] on div "popular Regular Perfect plan for Starters $9 \monthly 1 Ad Account - $9 Loading…" at bounding box center [326, 229] width 241 height 462
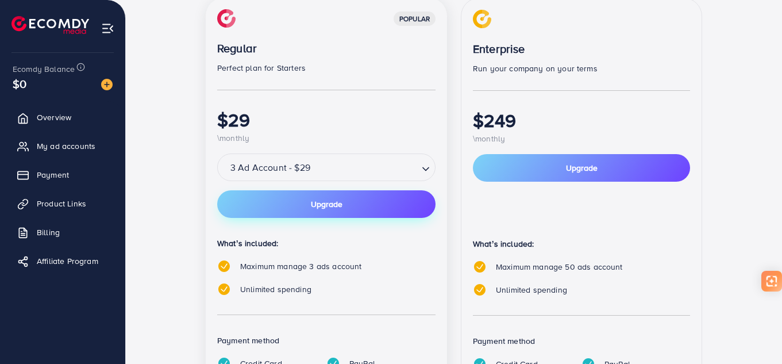
click at [325, 206] on span "Upgrade" at bounding box center [327, 204] width 32 height 8
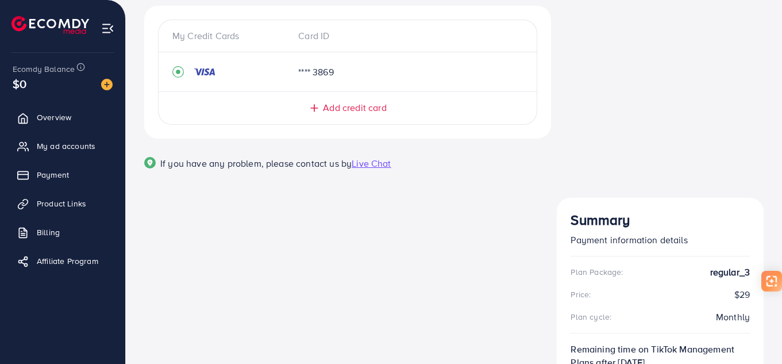
scroll to position [150, 0]
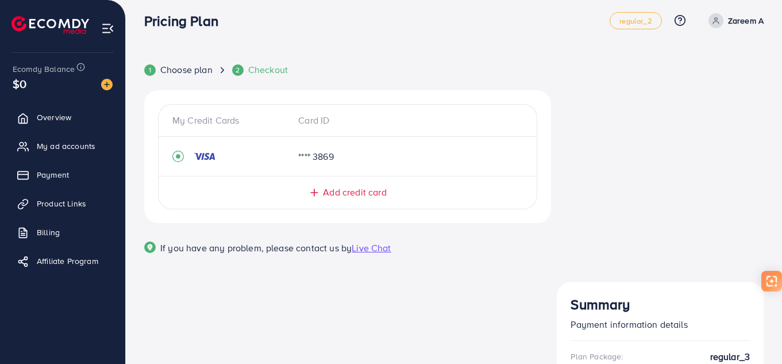
scroll to position [0, 0]
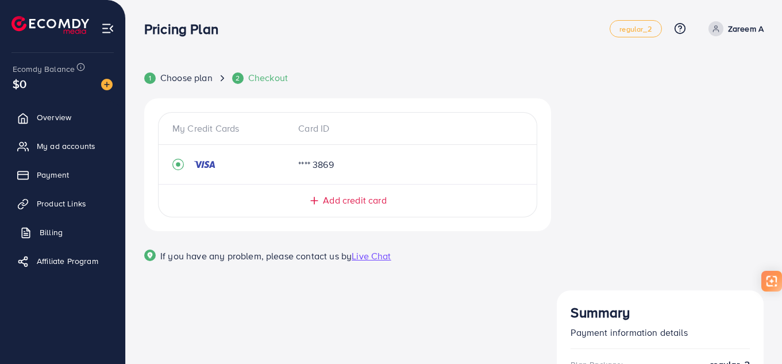
click at [70, 234] on link "Billing" at bounding box center [63, 232] width 108 height 23
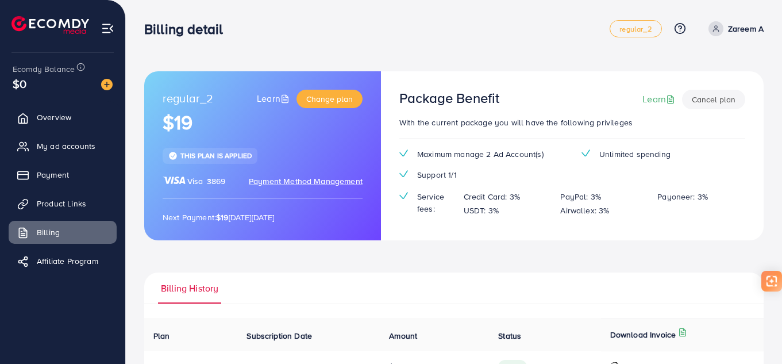
click at [193, 100] on span "regular_2" at bounding box center [188, 99] width 51 height 18
click at [67, 174] on span "Payment" at bounding box center [56, 174] width 32 height 11
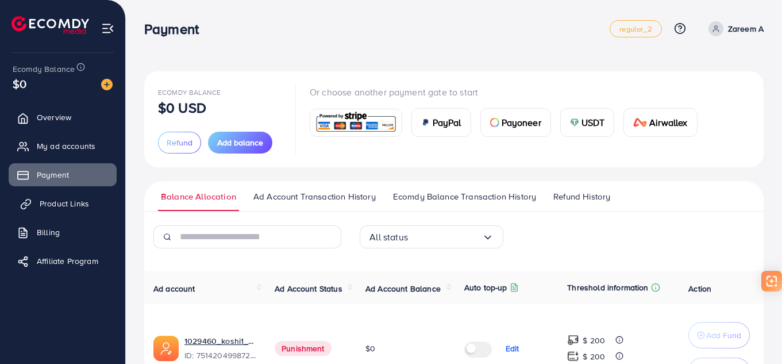
click at [80, 202] on span "Product Links" at bounding box center [64, 203] width 49 height 11
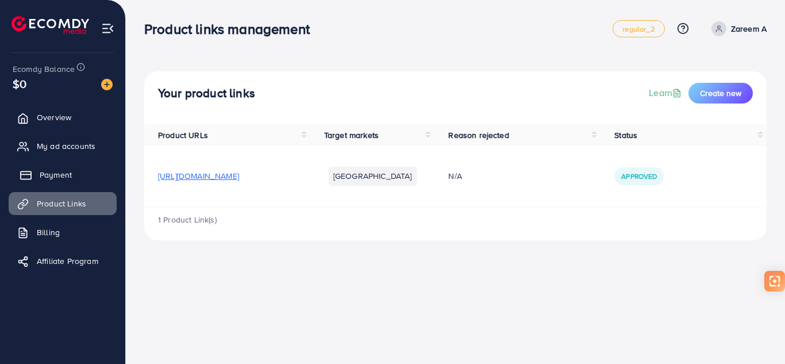
click at [47, 183] on link "Payment" at bounding box center [63, 174] width 108 height 23
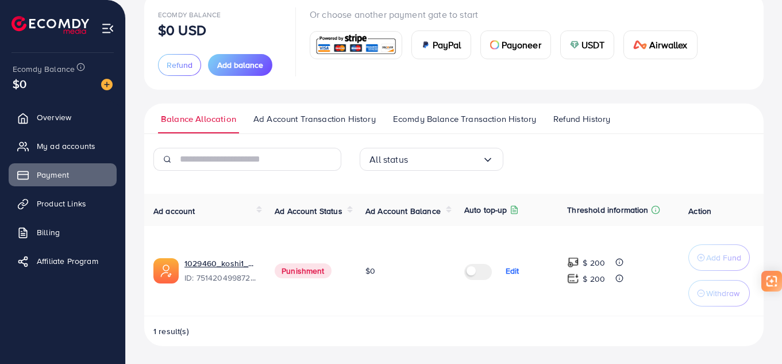
scroll to position [78, 0]
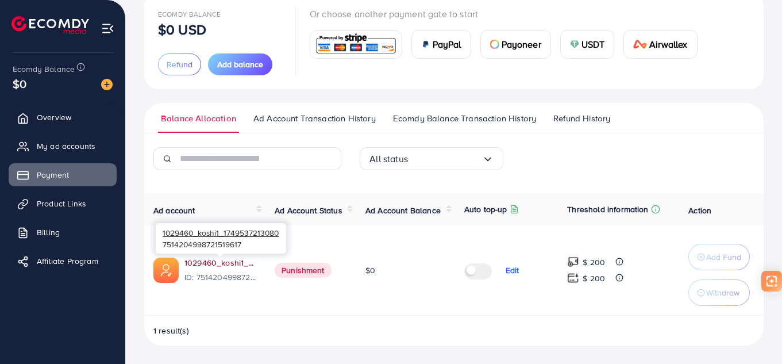
click at [220, 264] on link "1029460_koshi1_1749537213080" at bounding box center [221, 262] width 72 height 11
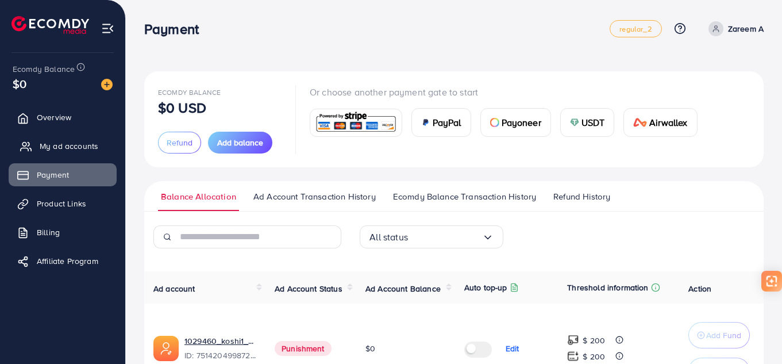
click at [56, 141] on span "My ad accounts" at bounding box center [69, 145] width 59 height 11
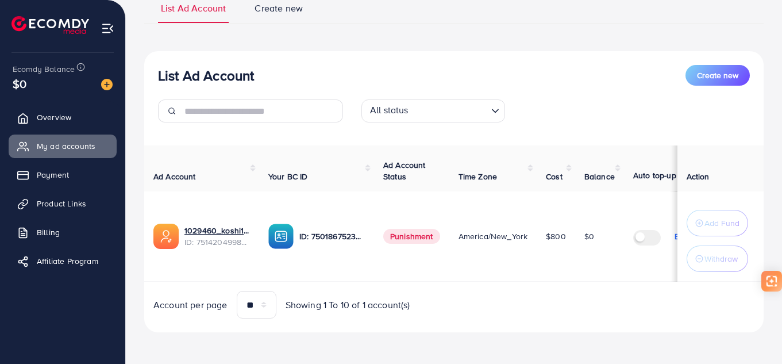
scroll to position [96, 0]
click at [715, 69] on span "Create new" at bounding box center [717, 74] width 41 height 11
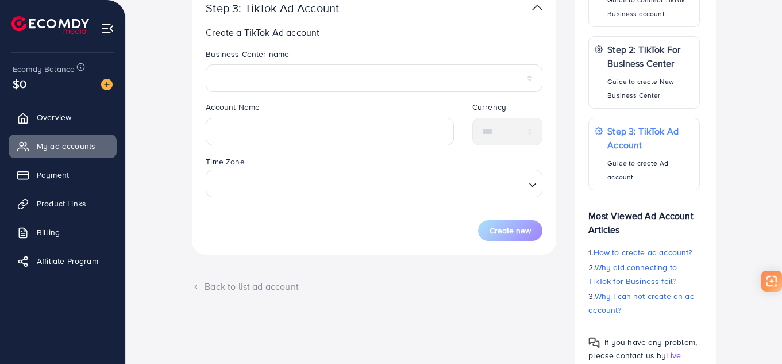
scroll to position [155, 0]
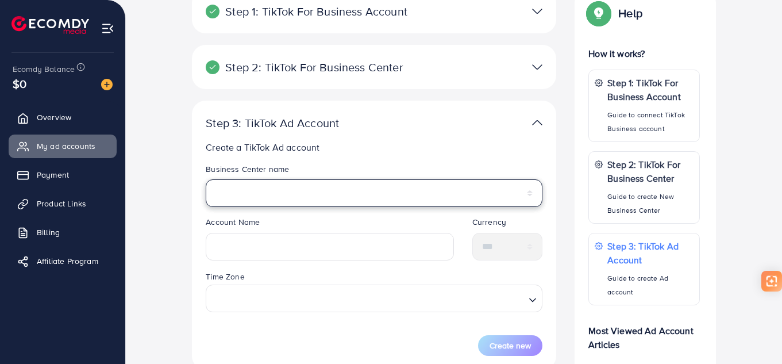
click at [398, 199] on select "**********" at bounding box center [374, 193] width 337 height 28
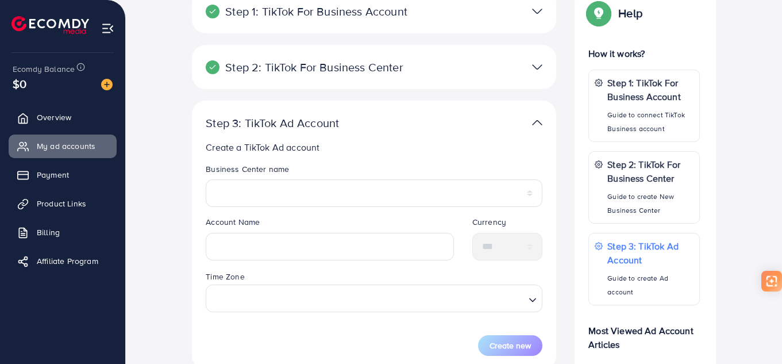
click at [413, 152] on p "Create a TikTok Ad account" at bounding box center [374, 147] width 337 height 14
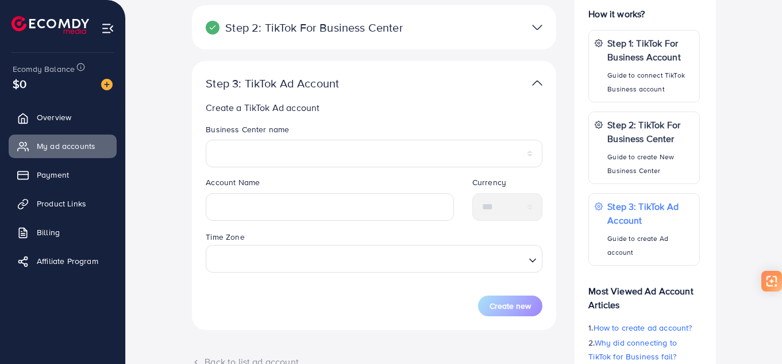
scroll to position [212, 0]
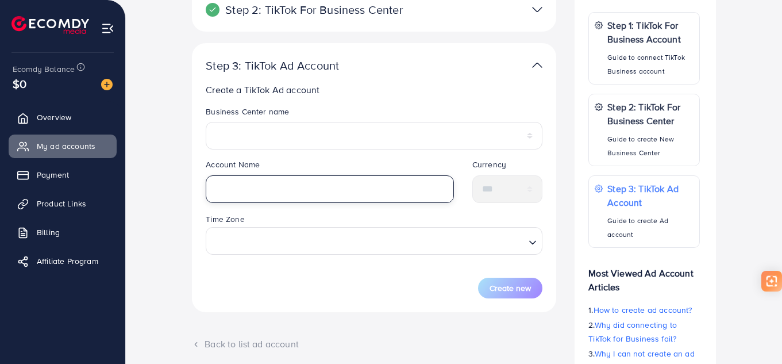
click at [396, 188] on input "text" at bounding box center [330, 189] width 248 height 28
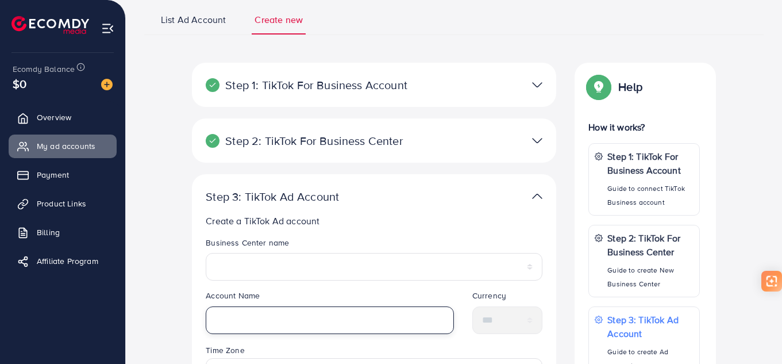
scroll to position [40, 0]
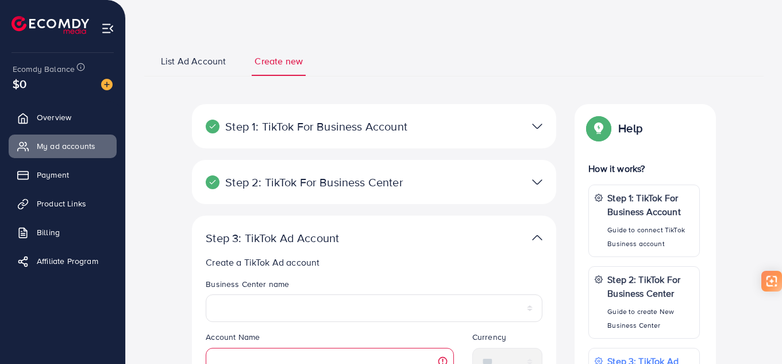
click at [398, 180] on p "Step 2: TikTok For Business Center" at bounding box center [315, 182] width 218 height 14
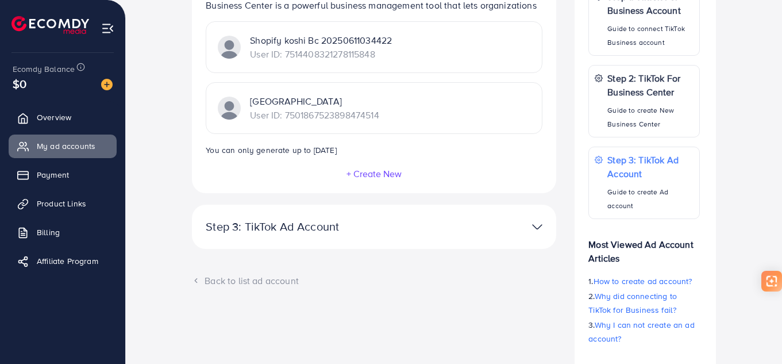
scroll to position [287, 0]
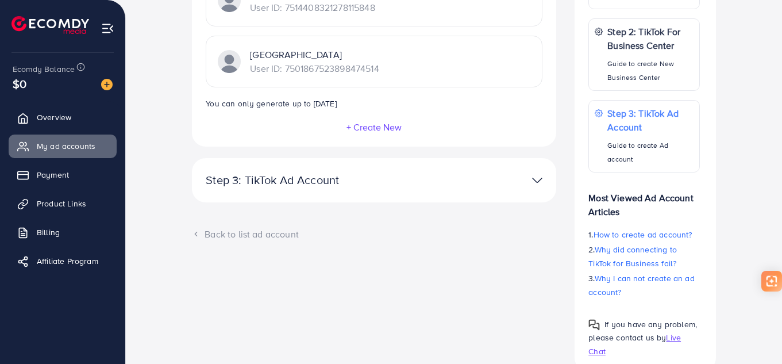
click at [318, 185] on p "Step 3: TikTok Ad Account" at bounding box center [315, 180] width 218 height 14
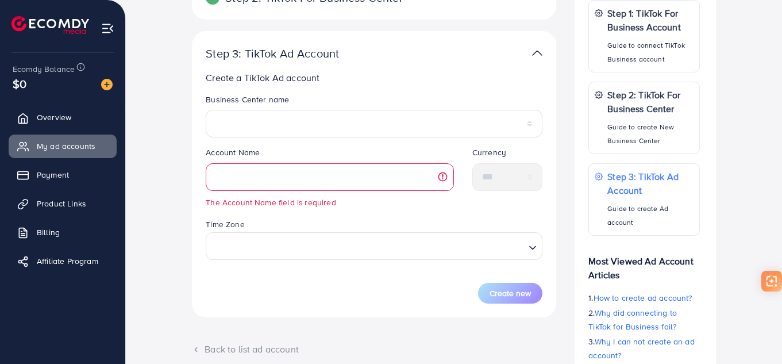
scroll to position [224, 0]
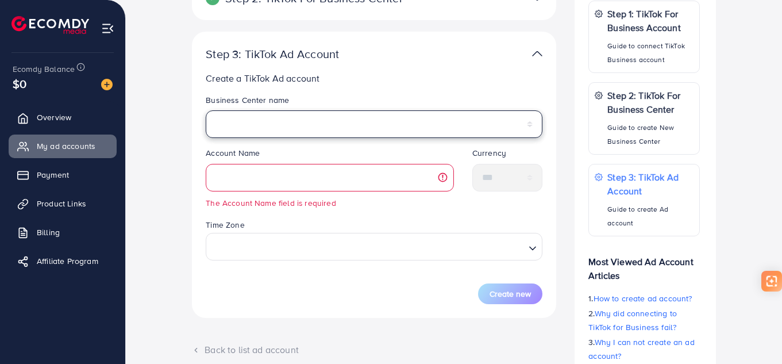
click at [316, 128] on select "**********" at bounding box center [374, 124] width 337 height 28
click at [206, 110] on select "**********" at bounding box center [374, 124] width 337 height 28
click at [324, 114] on select "**********" at bounding box center [374, 124] width 337 height 28
select select "**********"
click at [206, 110] on select "**********" at bounding box center [374, 124] width 337 height 28
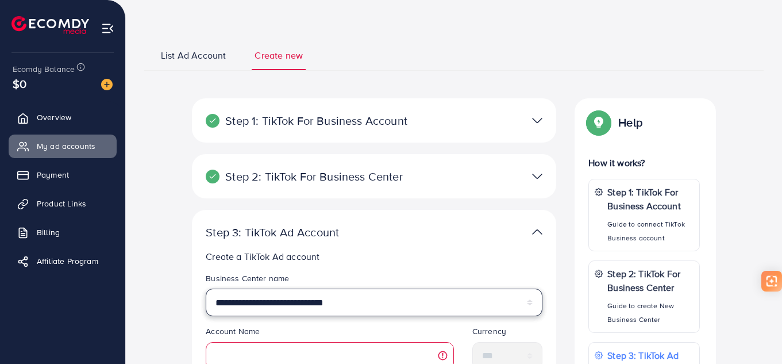
scroll to position [115, 0]
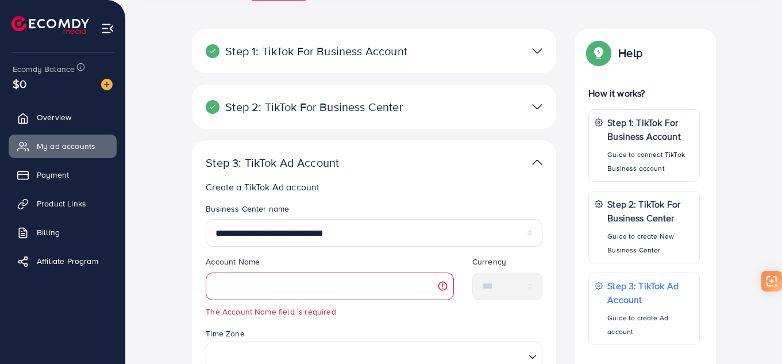
click at [313, 171] on div "**********" at bounding box center [374, 283] width 364 height 286
click at [326, 157] on p "Step 3: TikTok Ad Account" at bounding box center [315, 163] width 218 height 14
click at [410, 156] on p "Step 3: TikTok Ad Account" at bounding box center [315, 163] width 218 height 14
click at [417, 112] on p "Step 2: TikTok For Business Center" at bounding box center [315, 107] width 218 height 14
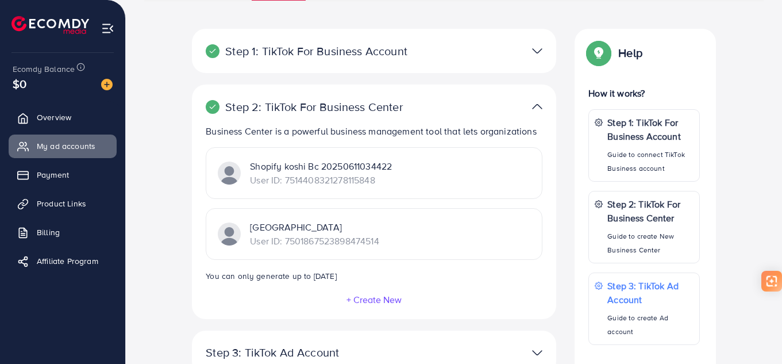
click at [345, 195] on div "Shopify koshi Bc 20250611034422 User ID: 7514408321278115848" at bounding box center [374, 173] width 337 height 52
click at [355, 185] on p "User ID: 7514408321278115848" at bounding box center [321, 180] width 142 height 14
click at [364, 167] on p "Shopify koshi Bc 20250611034422" at bounding box center [321, 166] width 142 height 14
click at [359, 180] on p "User ID: 7514408321278115848" at bounding box center [321, 180] width 142 height 14
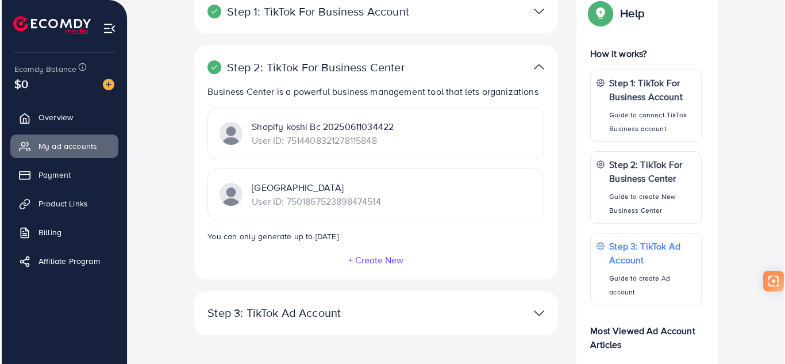
scroll to position [172, 0]
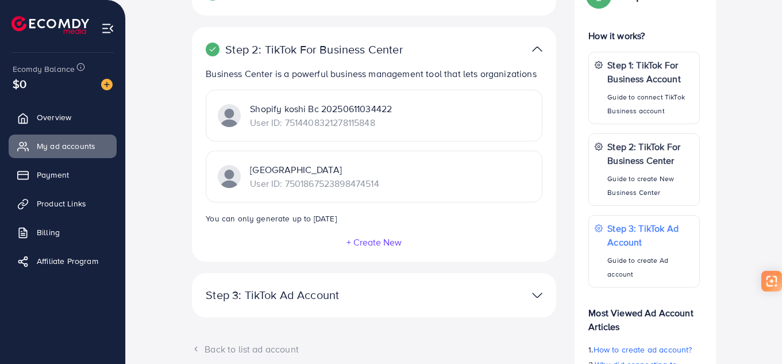
click at [362, 240] on button "+ Create New" at bounding box center [374, 242] width 56 height 10
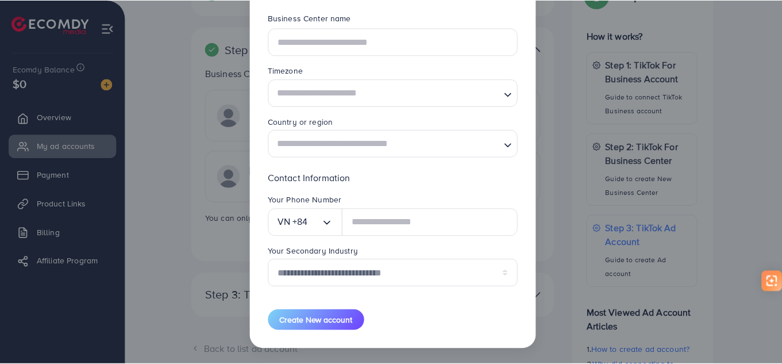
scroll to position [0, 0]
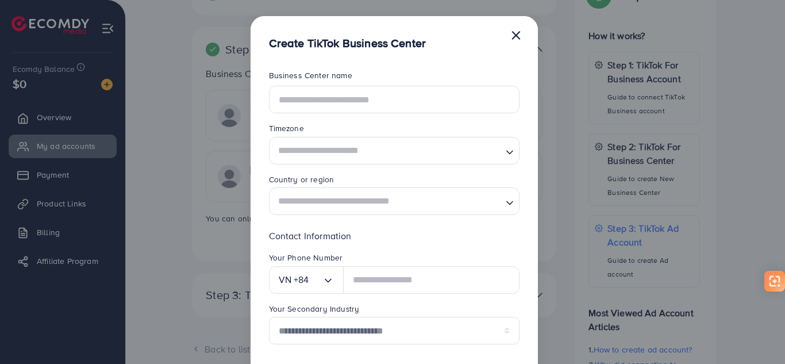
click at [520, 35] on button "×" at bounding box center [515, 34] width 11 height 23
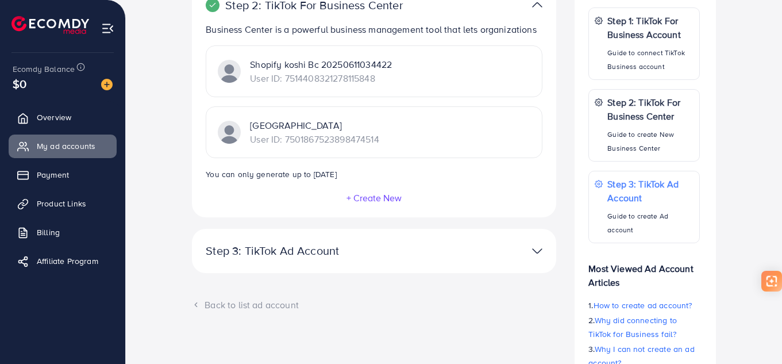
scroll to position [327, 0]
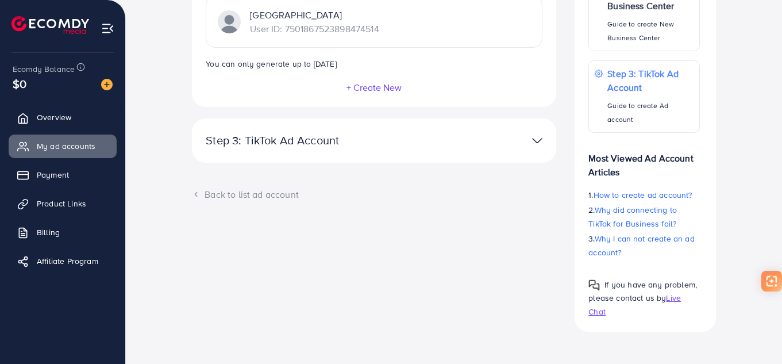
click at [371, 145] on p "Step 3: TikTok Ad Account" at bounding box center [315, 140] width 218 height 14
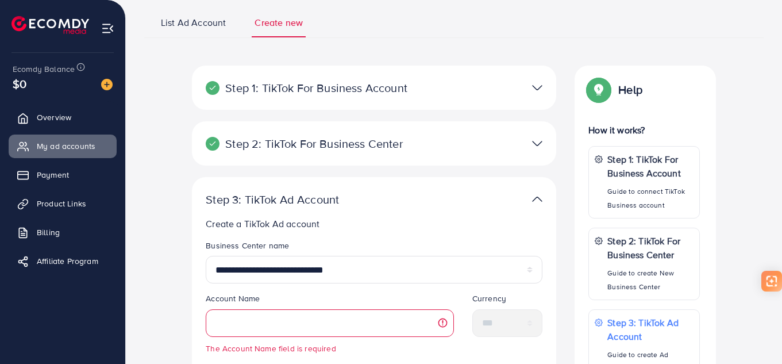
scroll to position [40, 0]
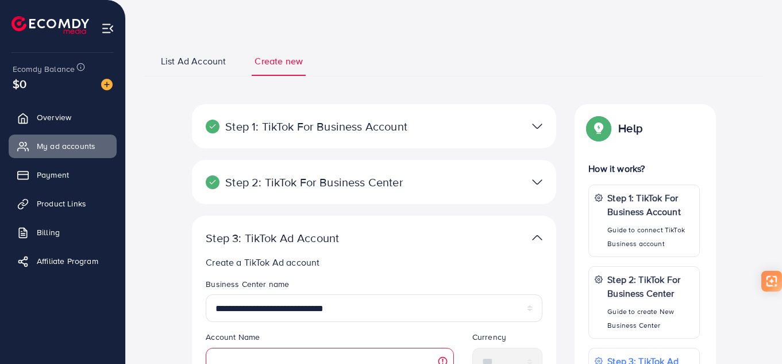
click at [372, 127] on p "Step 1: TikTok For Business Account" at bounding box center [315, 127] width 218 height 14
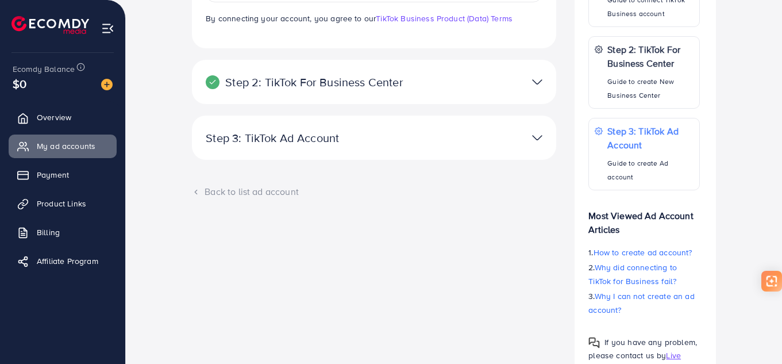
scroll to position [327, 0]
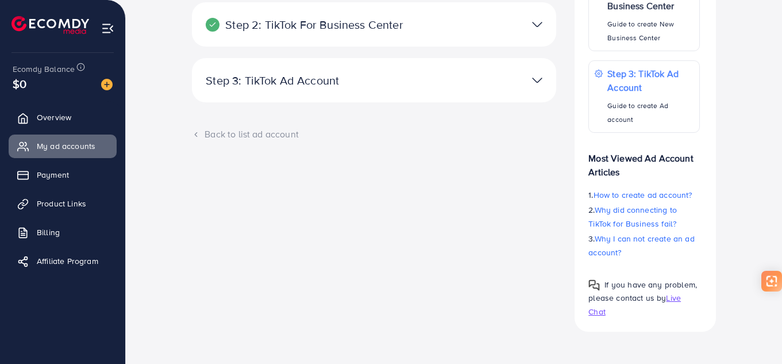
click at [278, 134] on div "Back to list ad account" at bounding box center [374, 134] width 364 height 13
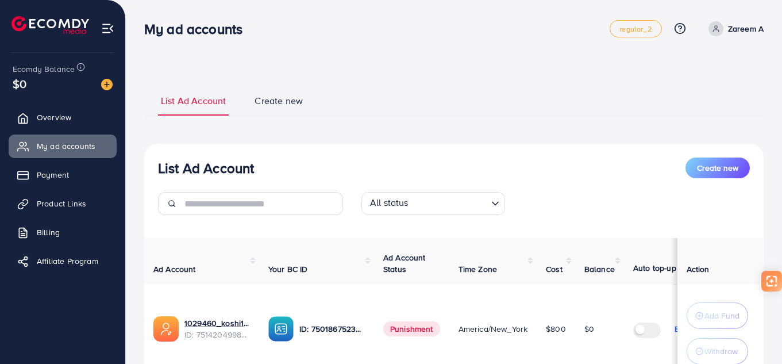
scroll to position [96, 0]
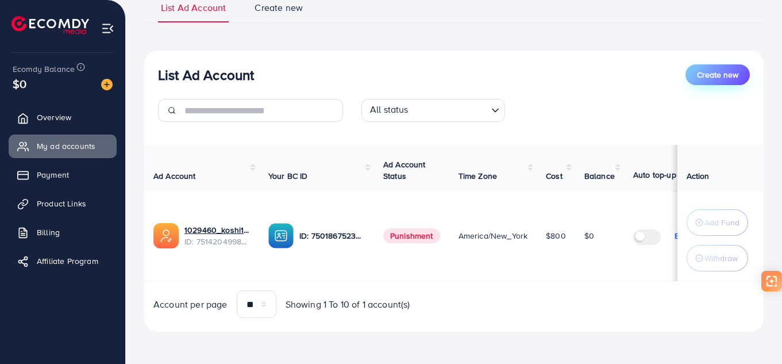
click at [736, 69] on span "Create new" at bounding box center [717, 74] width 41 height 11
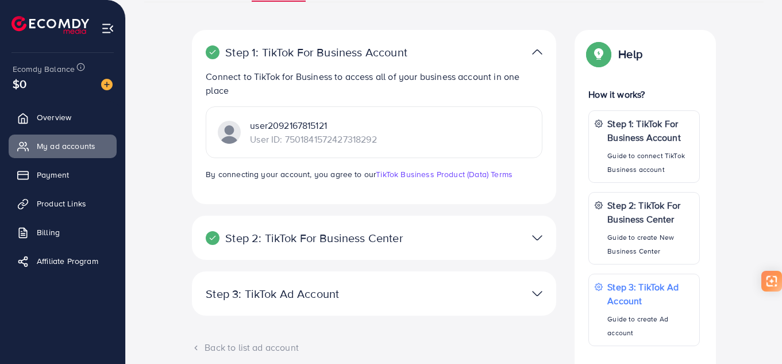
scroll to position [115, 0]
click at [536, 55] on img at bounding box center [537, 51] width 10 height 17
click at [532, 47] on img at bounding box center [537, 51] width 10 height 17
click at [413, 233] on p "Step 2: TikTok For Business Center" at bounding box center [315, 237] width 218 height 14
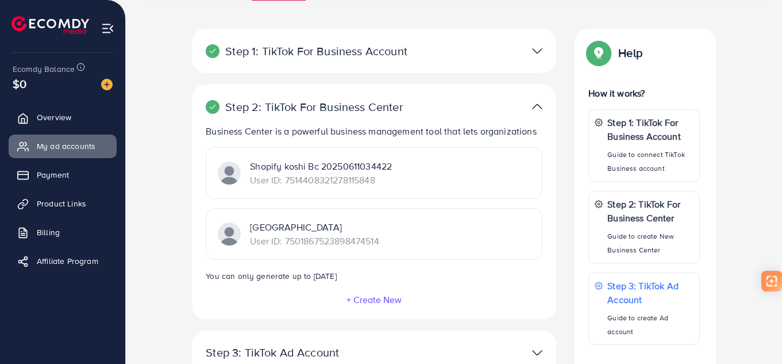
click at [437, 109] on div at bounding box center [492, 106] width 118 height 17
click at [533, 107] on img at bounding box center [537, 106] width 10 height 17
click at [290, 229] on p "[GEOGRAPHIC_DATA]" at bounding box center [314, 227] width 129 height 14
click at [308, 168] on p "Shopify koshi Bc 20250611034422" at bounding box center [321, 166] width 142 height 14
click at [356, 56] on p "Step 1: TikTok For Business Account" at bounding box center [315, 51] width 218 height 14
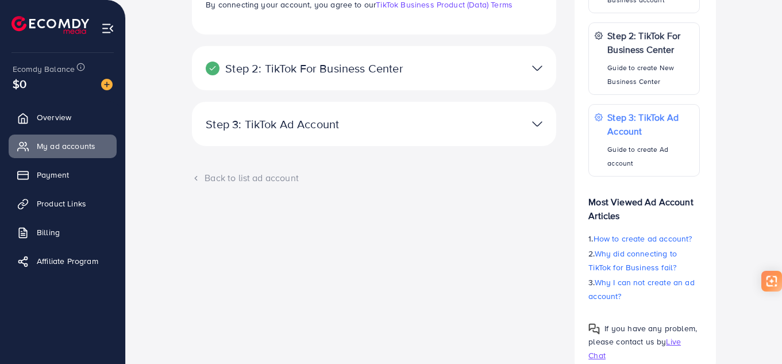
scroll to position [287, 0]
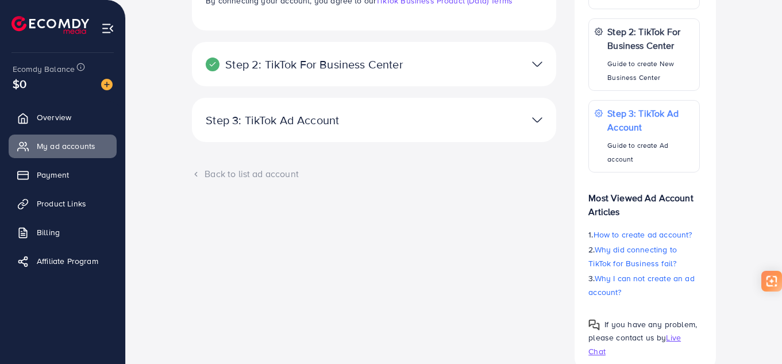
click at [363, 66] on p "Step 2: TikTok For Business Center" at bounding box center [315, 64] width 218 height 14
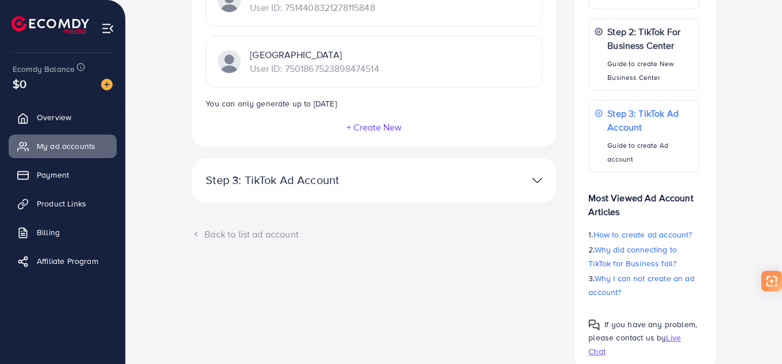
click at [339, 184] on p "Step 3: TikTok Ad Account" at bounding box center [315, 180] width 218 height 14
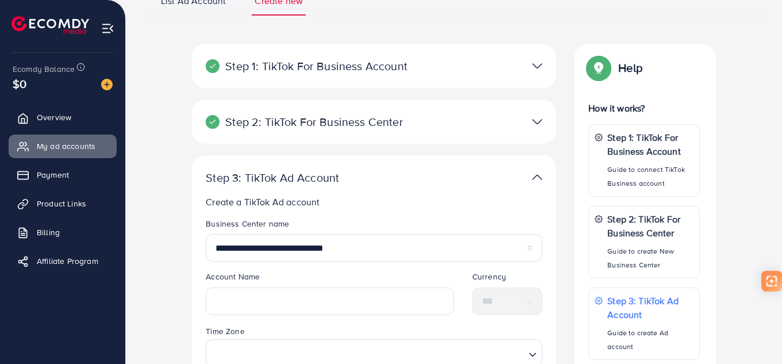
scroll to position [40, 0]
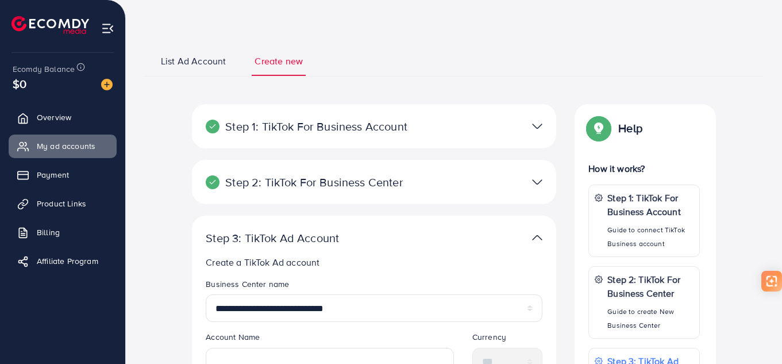
click at [213, 68] on link "List Ad Account" at bounding box center [193, 65] width 71 height 21
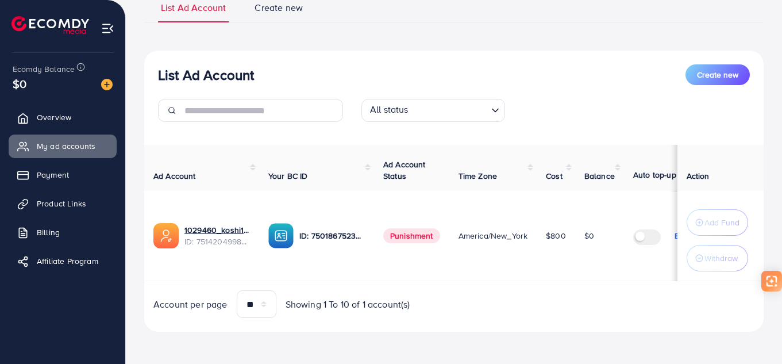
scroll to position [96, 0]
click at [720, 74] on span "Create new" at bounding box center [717, 74] width 41 height 11
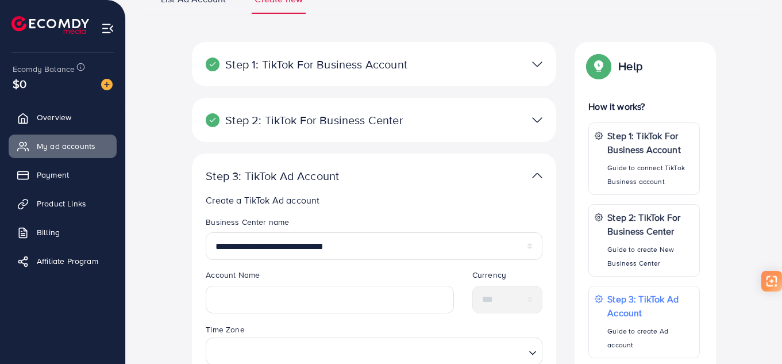
scroll to position [115, 0]
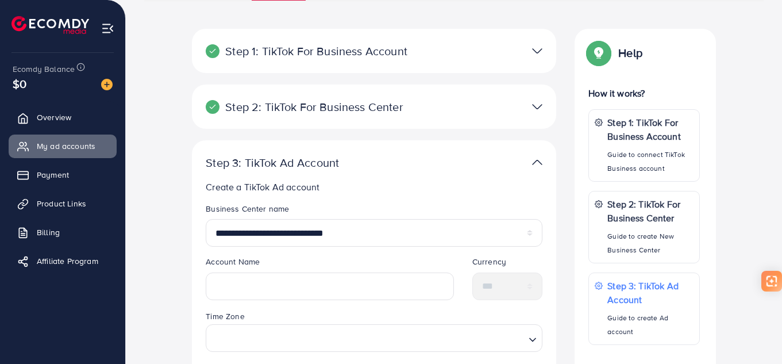
click at [465, 100] on div at bounding box center [492, 106] width 118 height 17
click at [533, 156] on img at bounding box center [537, 162] width 10 height 17
click at [536, 166] on img at bounding box center [537, 162] width 10 height 17
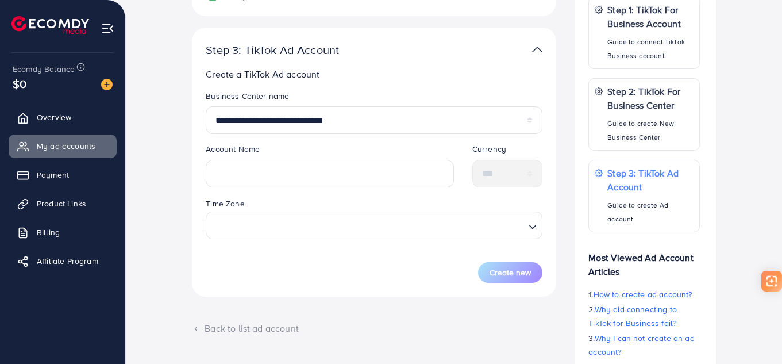
scroll to position [230, 0]
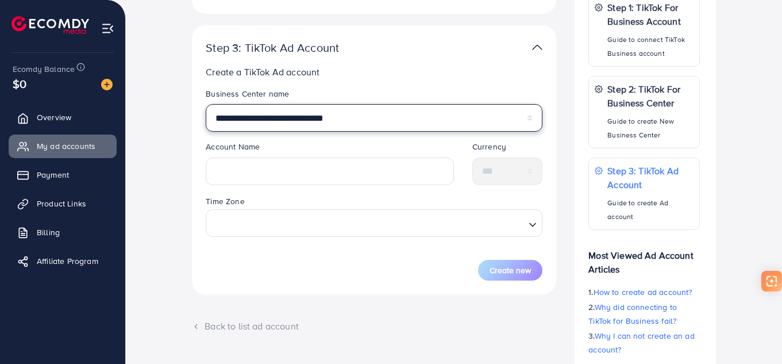
click at [405, 123] on select "**********" at bounding box center [374, 118] width 337 height 28
click at [206, 104] on select "**********" at bounding box center [374, 118] width 337 height 28
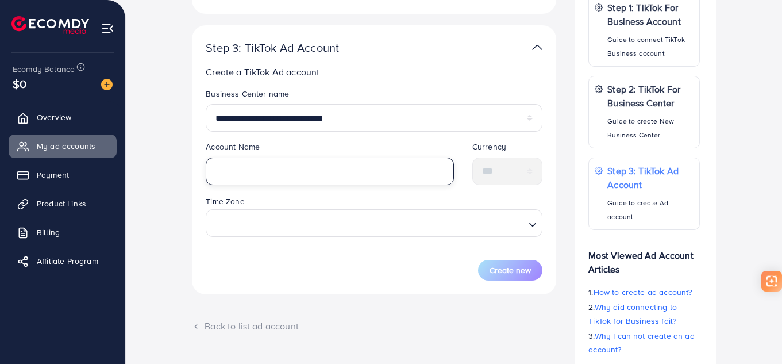
click at [374, 172] on input "text" at bounding box center [330, 171] width 248 height 28
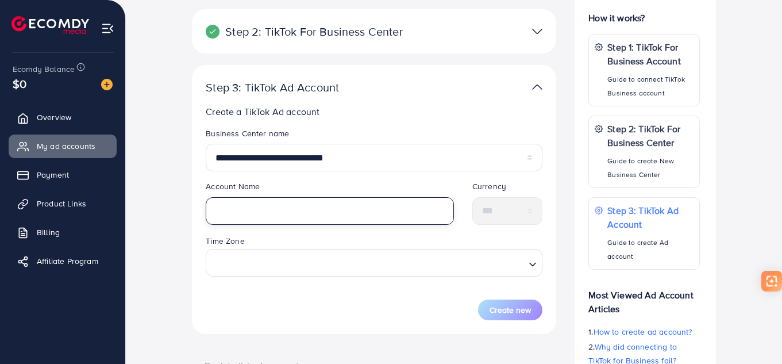
scroll to position [172, 0]
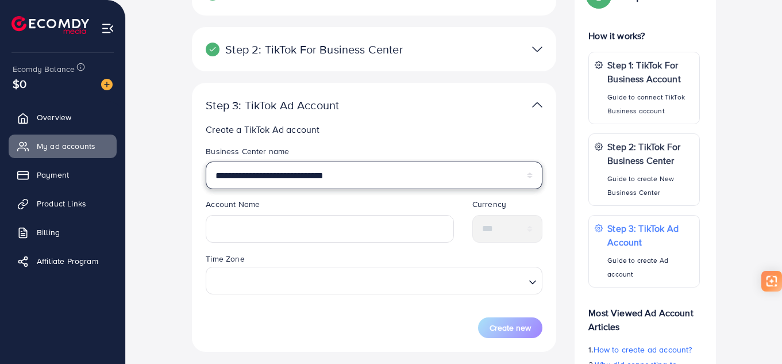
click at [370, 176] on select "**********" at bounding box center [374, 176] width 337 height 28
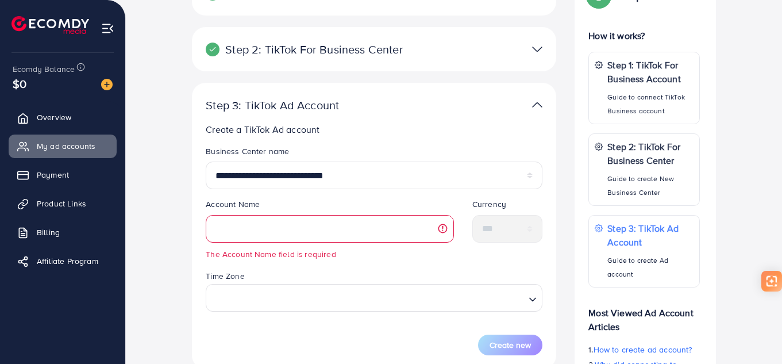
click at [386, 128] on p "Create a TikTok Ad account" at bounding box center [374, 129] width 337 height 14
click at [441, 90] on div "**********" at bounding box center [374, 226] width 364 height 286
click at [436, 99] on div at bounding box center [492, 105] width 118 height 17
click at [664, 76] on p "Step 1: TikTok For Business Account" at bounding box center [651, 72] width 87 height 28
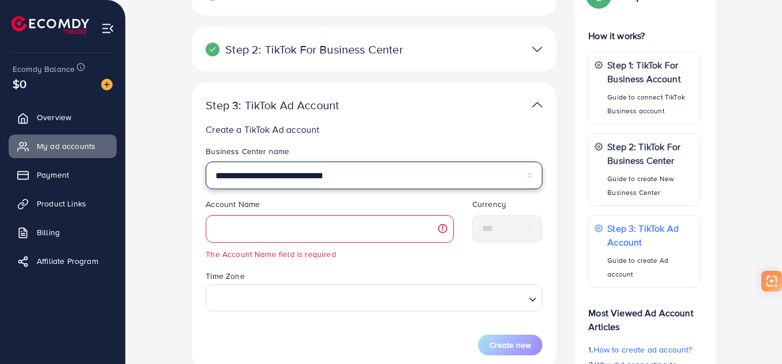
click at [408, 169] on select "**********" at bounding box center [374, 176] width 337 height 28
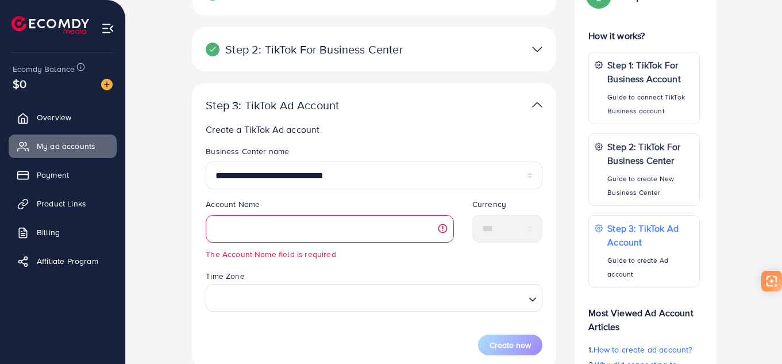
click at [409, 125] on p "Create a TikTok Ad account" at bounding box center [374, 129] width 337 height 14
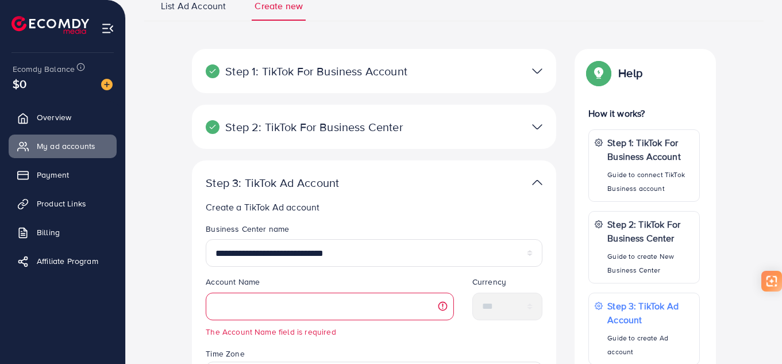
scroll to position [0, 0]
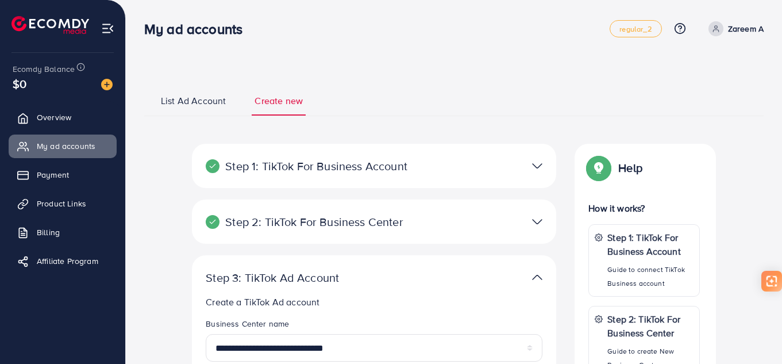
click at [421, 225] on p "Step 2: TikTok For Business Center" at bounding box center [315, 222] width 218 height 14
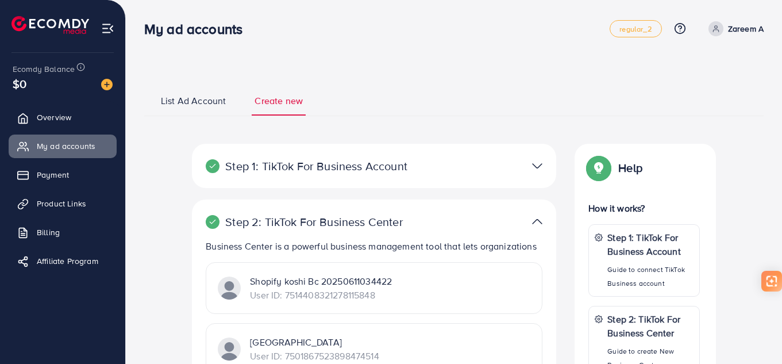
click at [408, 225] on p "Step 2: TikTok For Business Center" at bounding box center [315, 222] width 218 height 14
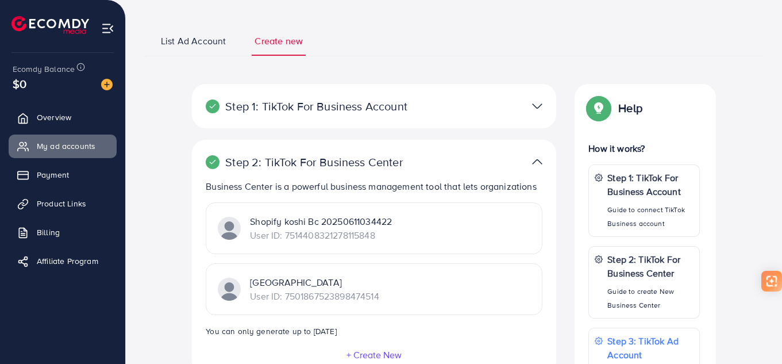
scroll to position [115, 0]
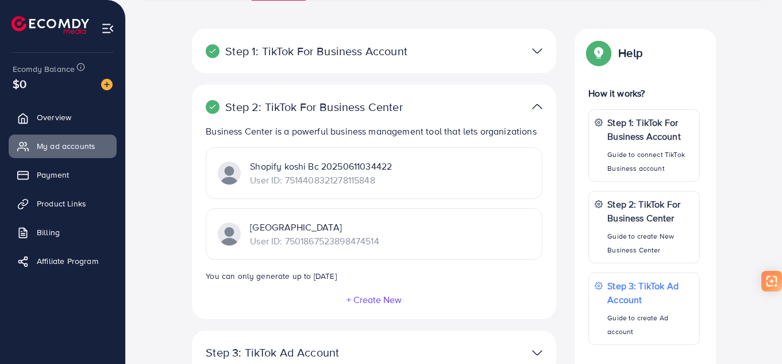
click at [398, 116] on div "Step 2: TikTok For Business Center Business Center is a powerful business manag…" at bounding box center [374, 201] width 364 height 234
click at [368, 174] on p "User ID: 7514408321278115848" at bounding box center [321, 180] width 142 height 14
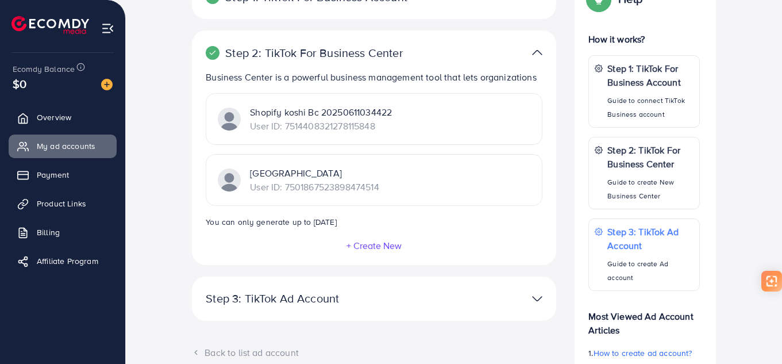
scroll to position [230, 0]
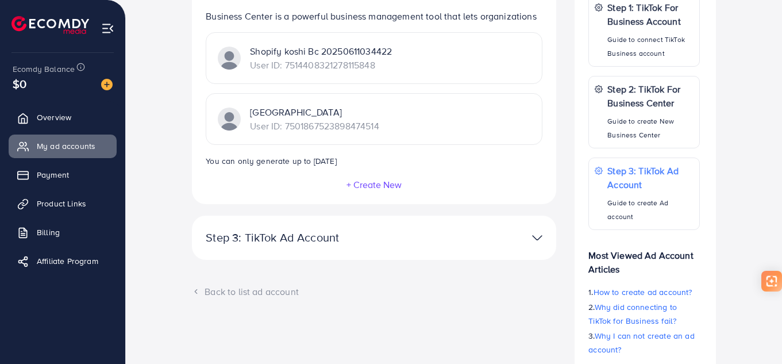
click at [378, 228] on div "**********" at bounding box center [374, 238] width 364 height 44
click at [372, 235] on p "Step 3: TikTok Ad Account" at bounding box center [315, 237] width 218 height 14
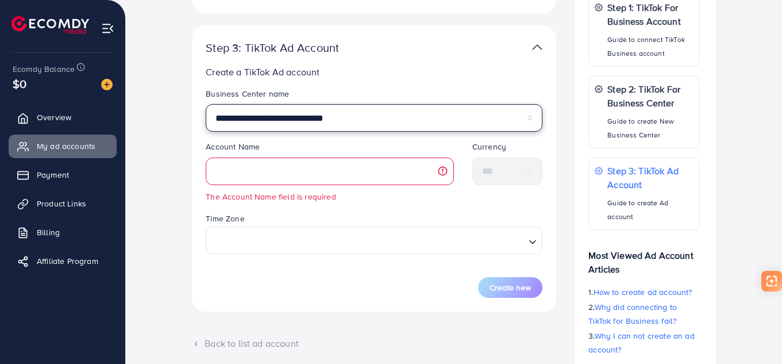
click at [338, 117] on select "**********" at bounding box center [374, 118] width 337 height 28
click at [206, 104] on select "**********" at bounding box center [374, 118] width 337 height 28
click at [338, 113] on select "**********" at bounding box center [374, 118] width 337 height 28
select select "**********"
click at [206, 104] on select "**********" at bounding box center [374, 118] width 337 height 28
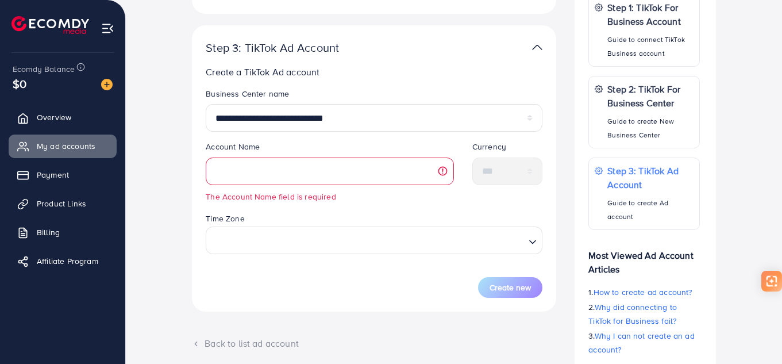
click at [332, 141] on legend "Account Name" at bounding box center [330, 149] width 248 height 16
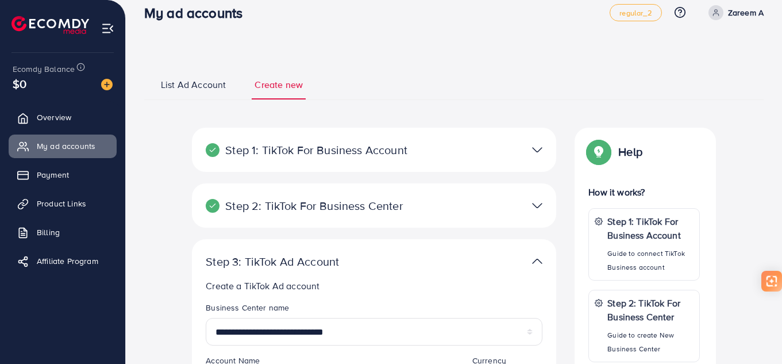
scroll to position [0, 0]
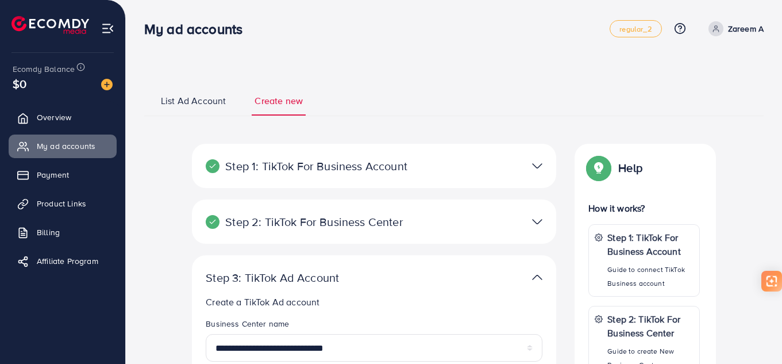
click at [733, 26] on p "Zareem A" at bounding box center [746, 29] width 36 height 14
click at [710, 72] on link "Profile" at bounding box center [708, 69] width 109 height 26
select select "**********"
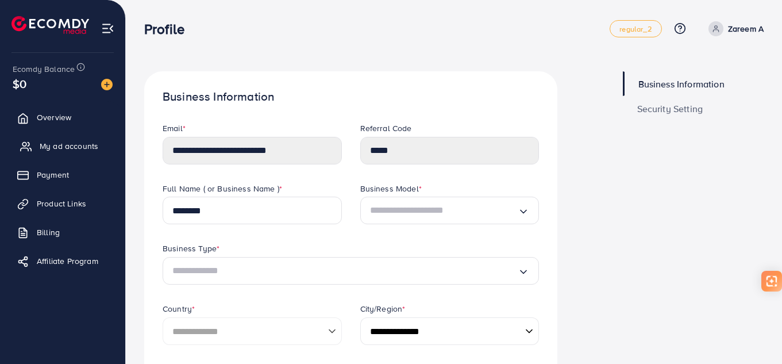
click at [59, 156] on link "My ad accounts" at bounding box center [63, 145] width 108 height 23
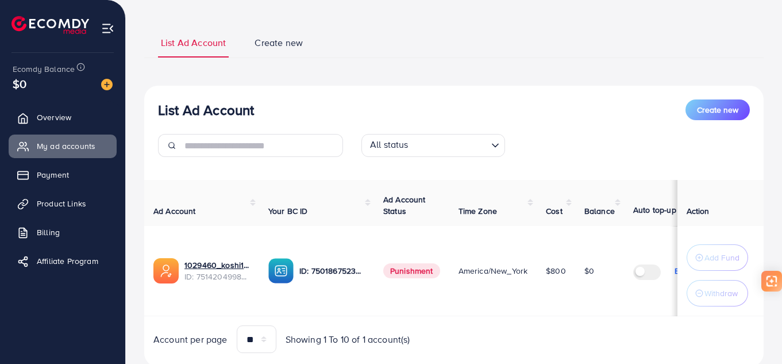
scroll to position [96, 0]
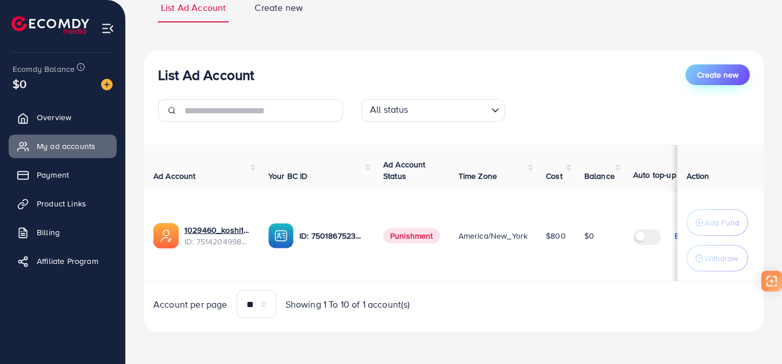
click at [714, 72] on span "Create new" at bounding box center [717, 74] width 41 height 11
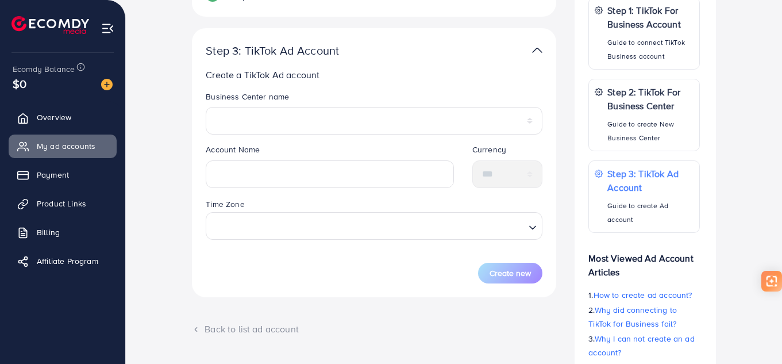
scroll to position [172, 0]
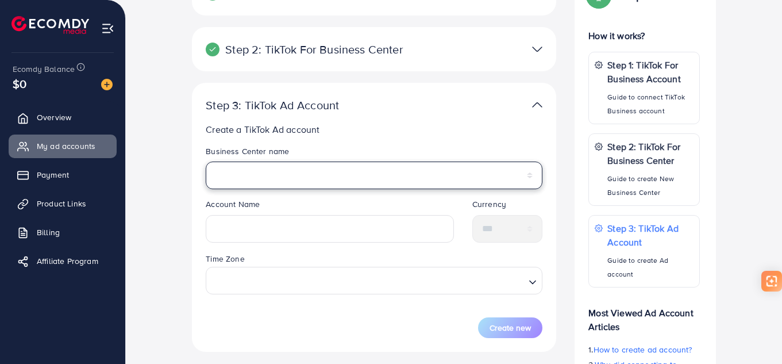
click at [385, 185] on select "**********" at bounding box center [374, 176] width 337 height 28
select select "**********"
click at [206, 162] on select "**********" at bounding box center [374, 176] width 337 height 28
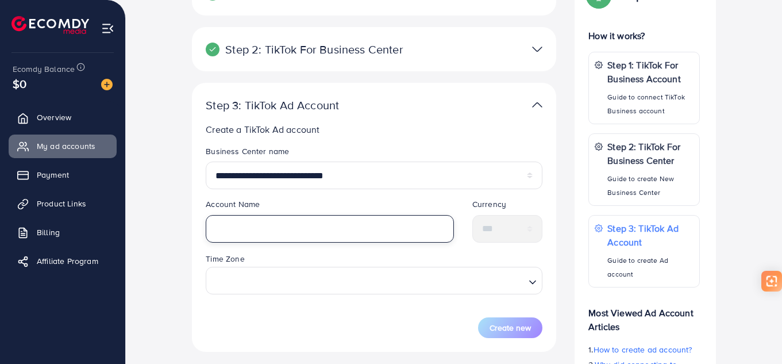
click at [336, 229] on input "text" at bounding box center [330, 229] width 248 height 28
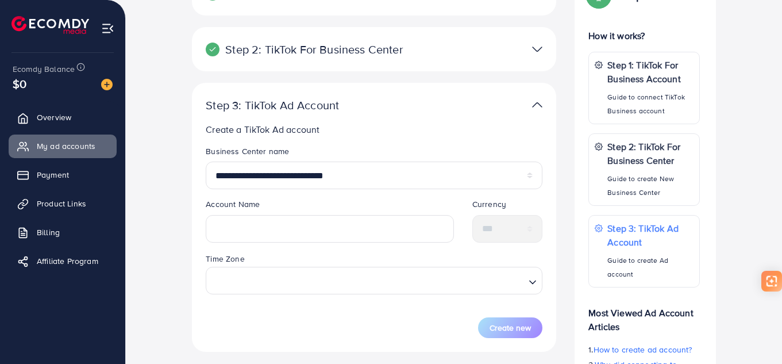
click at [355, 198] on legend "Account Name" at bounding box center [330, 206] width 248 height 16
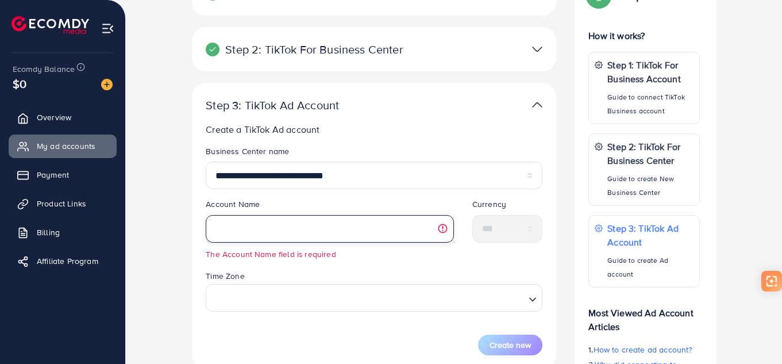
click at [360, 233] on input "text" at bounding box center [330, 229] width 248 height 28
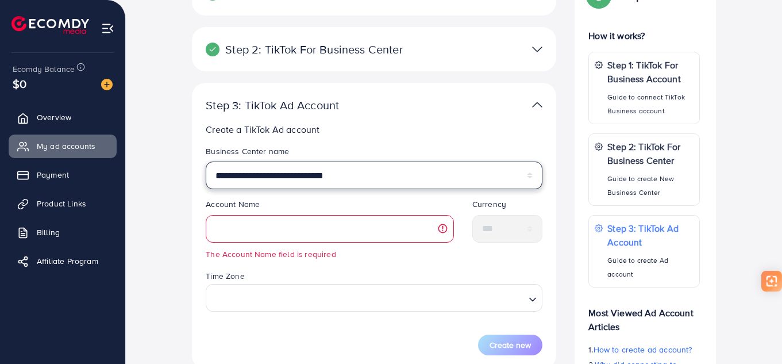
click at [357, 178] on select "**********" at bounding box center [374, 176] width 337 height 28
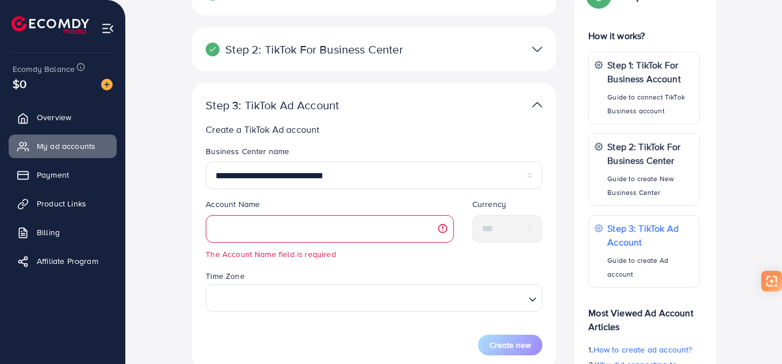
click at [366, 151] on legend "Business Center name" at bounding box center [374, 153] width 337 height 16
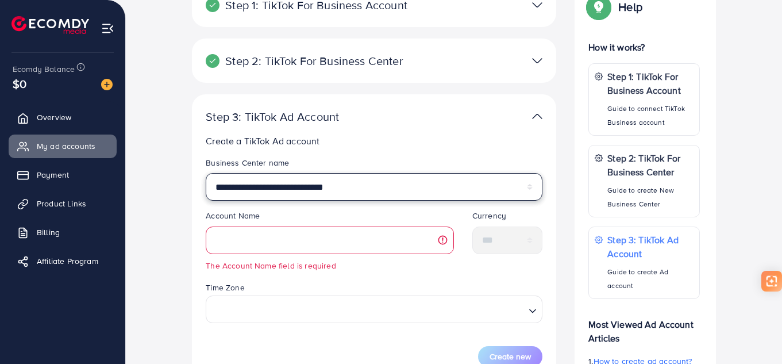
scroll to position [230, 0]
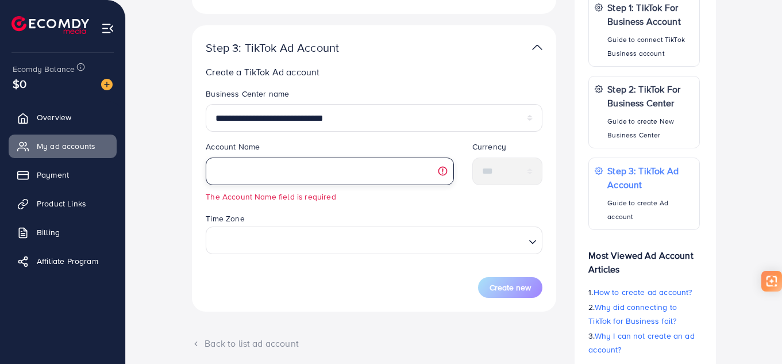
click at [362, 171] on input "text" at bounding box center [330, 171] width 248 height 28
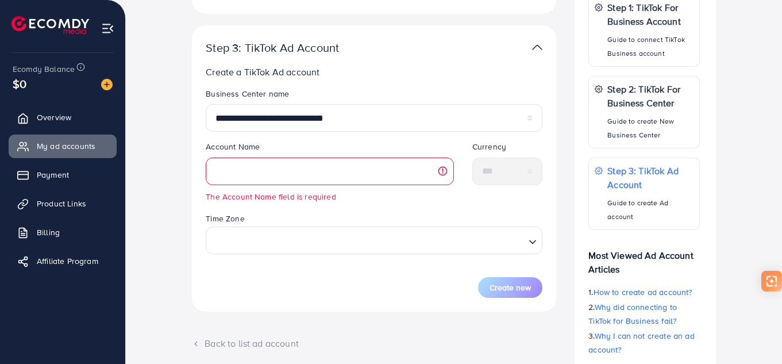
click at [376, 216] on div "Time Zone Loading..." at bounding box center [374, 233] width 337 height 43
click at [368, 244] on input "Search for option" at bounding box center [367, 240] width 313 height 21
click at [378, 205] on div "Account Name The Account Name field is required" at bounding box center [330, 176] width 267 height 70
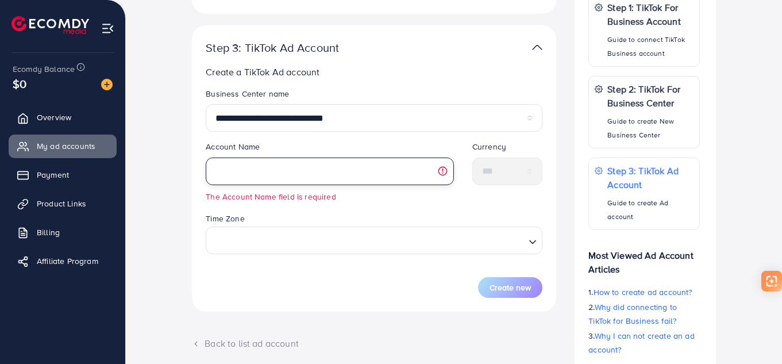
click at [370, 166] on input "text" at bounding box center [330, 171] width 248 height 28
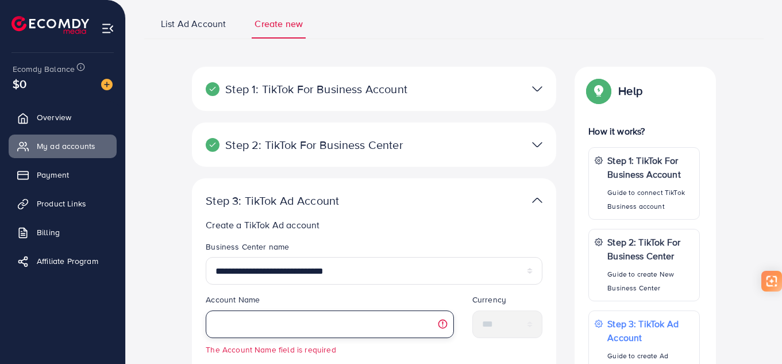
scroll to position [0, 0]
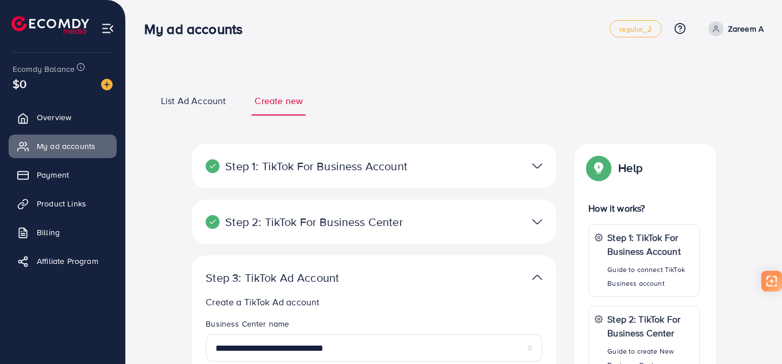
click at [374, 171] on p "Step 1: TikTok For Business Account" at bounding box center [315, 166] width 218 height 14
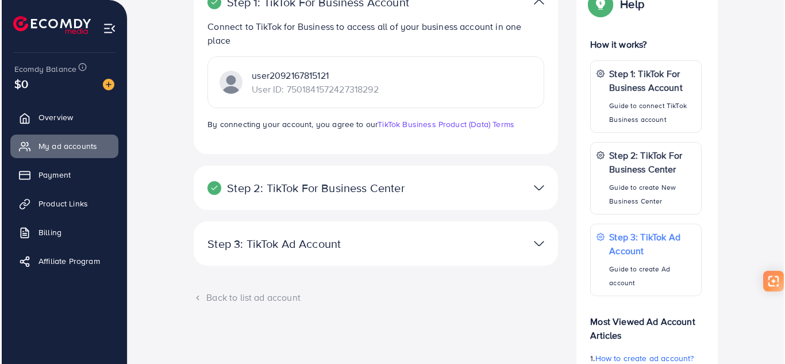
scroll to position [172, 0]
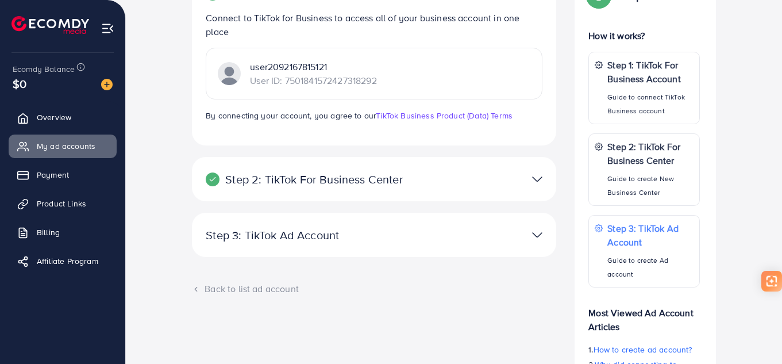
click at [298, 180] on p "Step 2: TikTok For Business Center" at bounding box center [315, 179] width 218 height 14
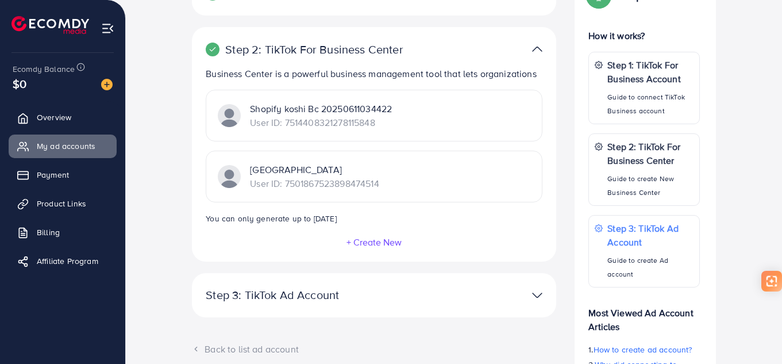
click at [360, 243] on button "+ Create New" at bounding box center [374, 242] width 56 height 10
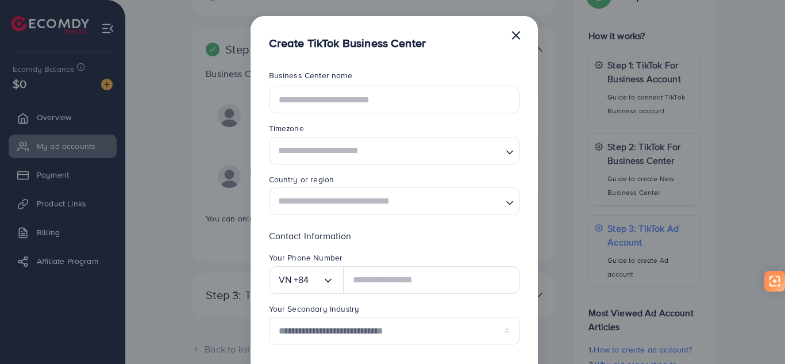
scroll to position [0, 0]
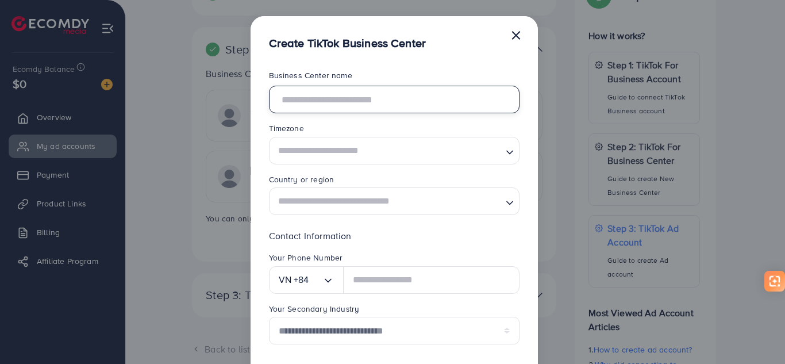
click at [379, 98] on input "text" at bounding box center [394, 100] width 251 height 28
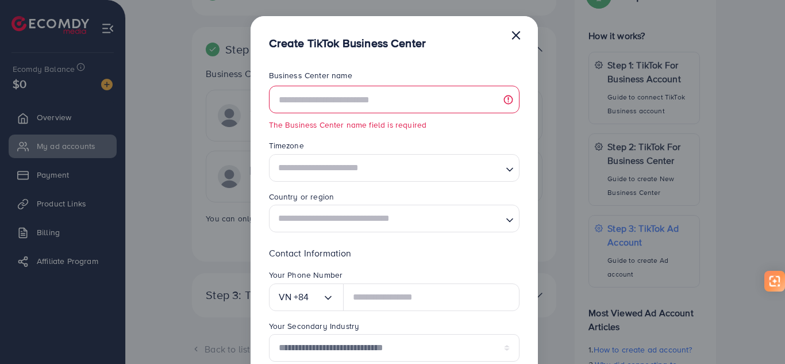
click at [303, 128] on form "**********" at bounding box center [394, 238] width 251 height 336
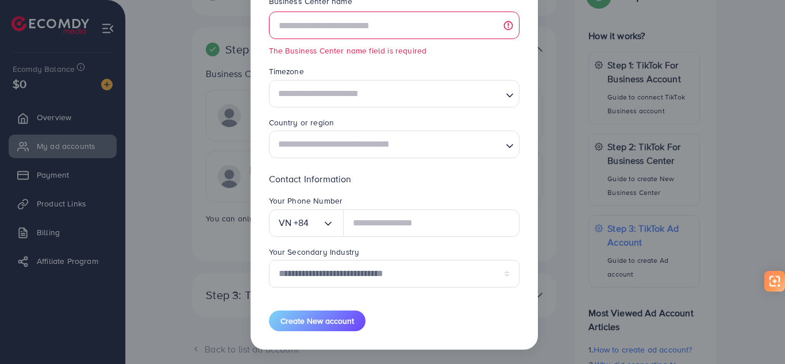
scroll to position [76, 0]
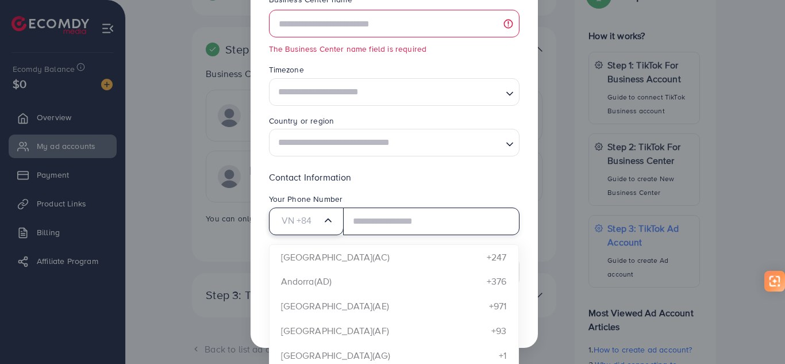
click at [327, 226] on icon "Search for option" at bounding box center [327, 219] width 11 height 11
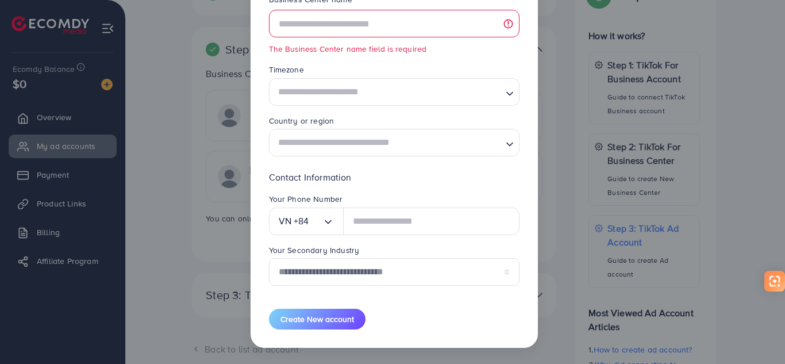
click at [349, 189] on div "Contact Information Your Phone Number VN +84 Loading... Antigua and Barbuda(AC)…" at bounding box center [394, 232] width 251 height 125
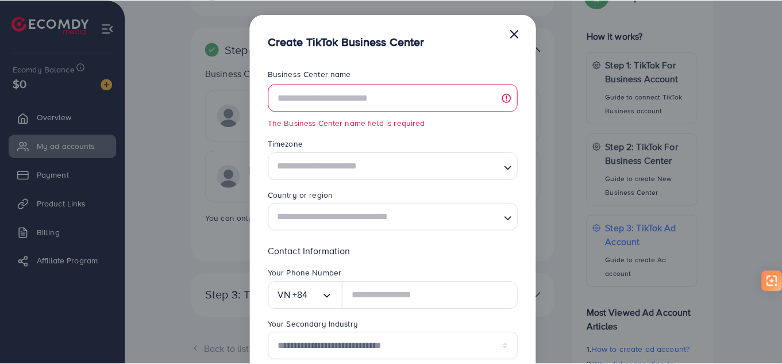
scroll to position [0, 0]
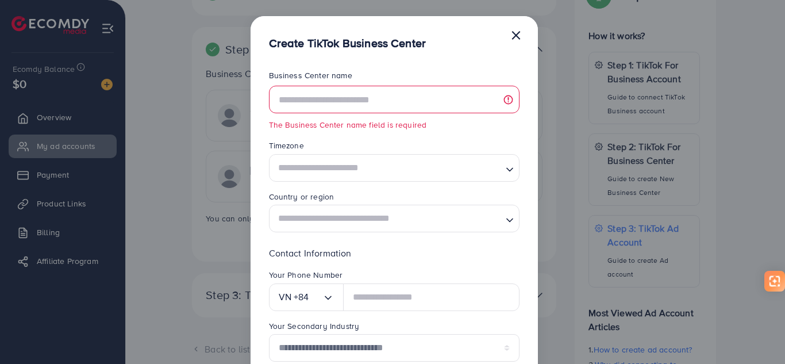
click at [514, 35] on button "×" at bounding box center [515, 34] width 11 height 23
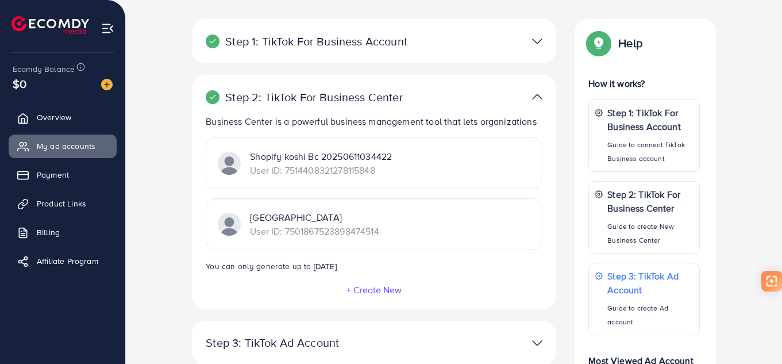
scroll to position [57, 0]
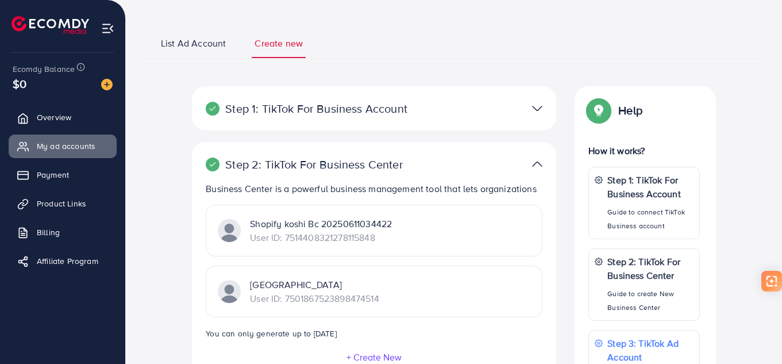
click at [397, 107] on p "Step 1: TikTok For Business Account" at bounding box center [315, 109] width 218 height 14
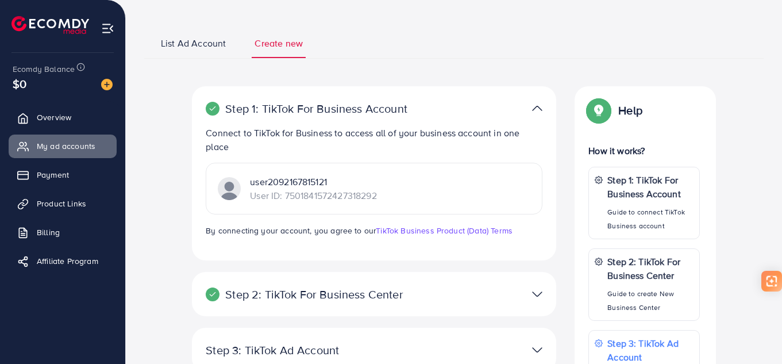
click at [397, 107] on p "Step 1: TikTok For Business Account" at bounding box center [315, 109] width 218 height 14
click at [448, 110] on div at bounding box center [492, 108] width 118 height 17
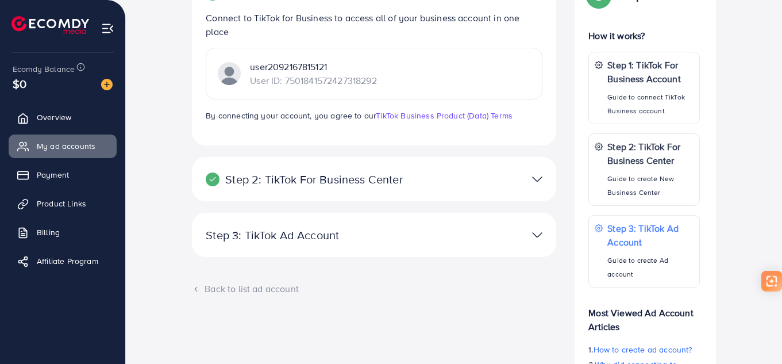
click at [363, 184] on p "Step 2: TikTok For Business Center" at bounding box center [315, 179] width 218 height 14
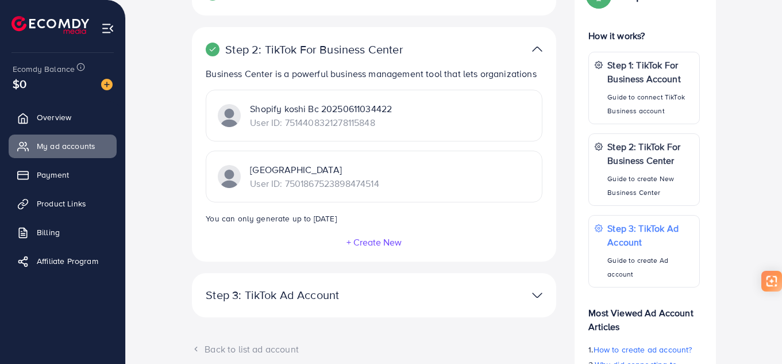
click at [393, 305] on div "**********" at bounding box center [374, 295] width 364 height 44
click at [395, 295] on p "Step 3: TikTok Ad Account" at bounding box center [315, 295] width 218 height 14
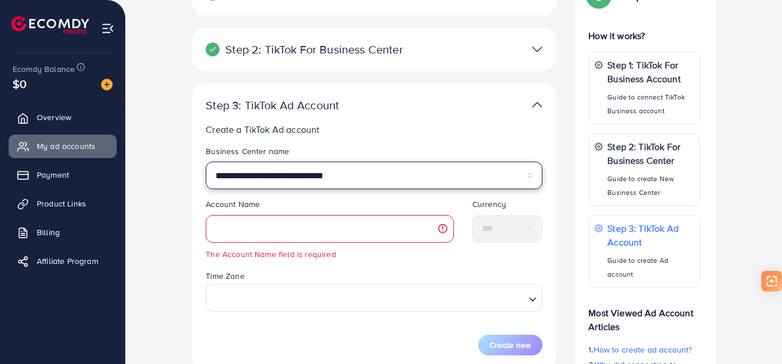
click at [369, 175] on select "**********" at bounding box center [374, 176] width 337 height 28
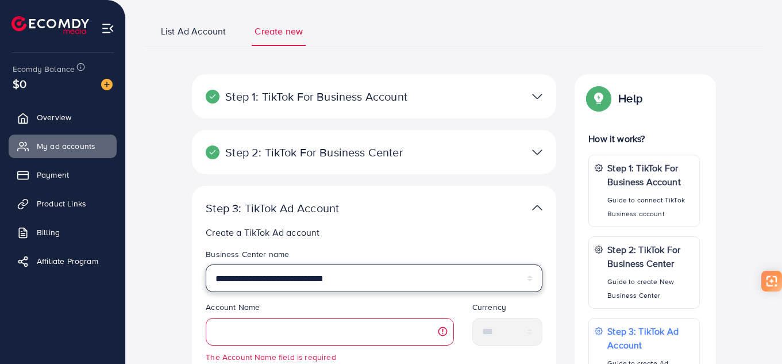
scroll to position [57, 0]
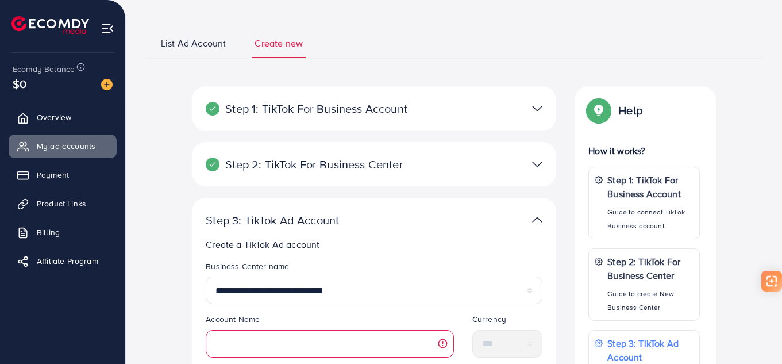
click at [358, 162] on p "Step 2: TikTok For Business Center" at bounding box center [315, 164] width 218 height 14
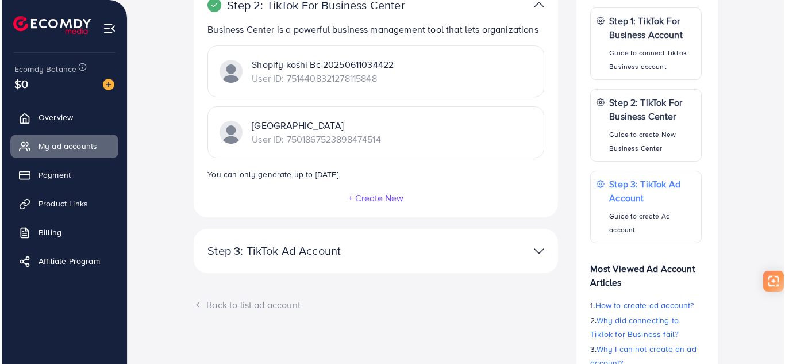
scroll to position [230, 0]
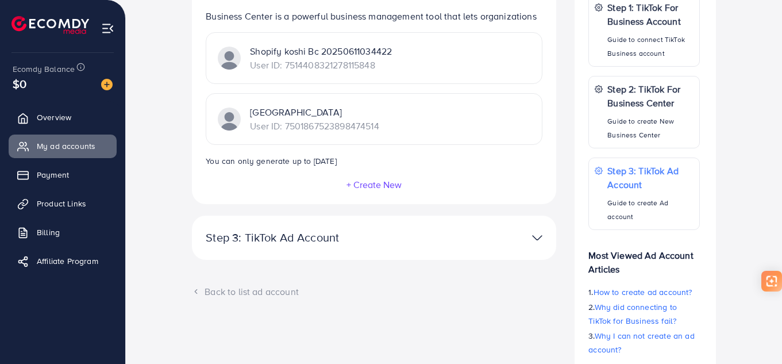
click at [389, 183] on button "+ Create New" at bounding box center [374, 184] width 56 height 10
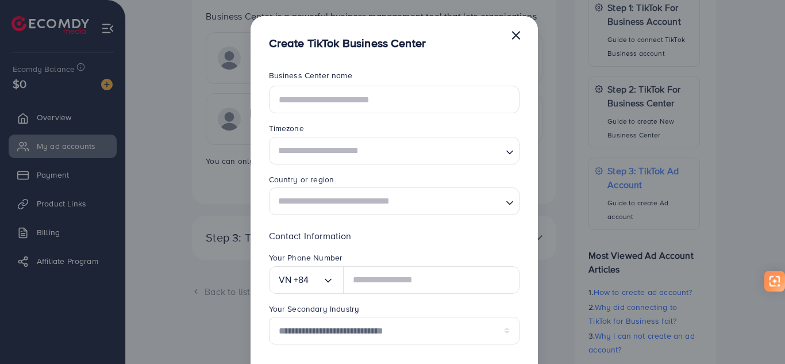
scroll to position [57, 0]
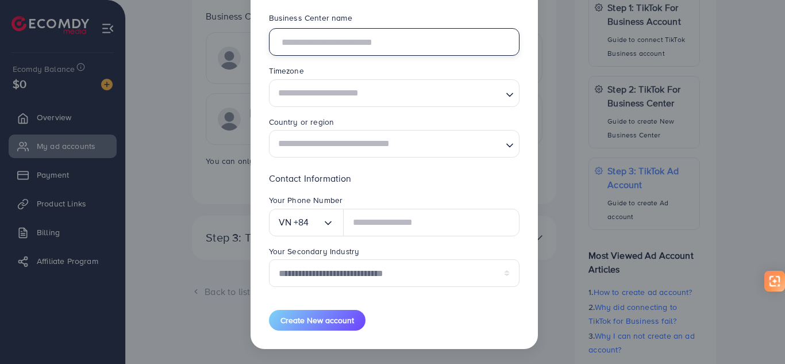
click at [385, 43] on input "text" at bounding box center [394, 42] width 251 height 28
type input "*"
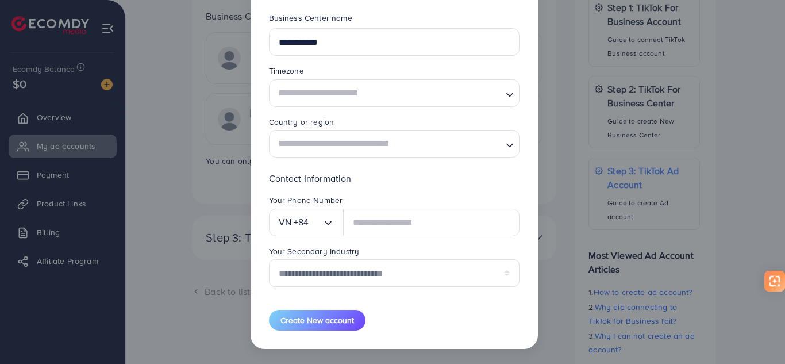
click at [364, 91] on input "Search for option" at bounding box center [387, 92] width 227 height 21
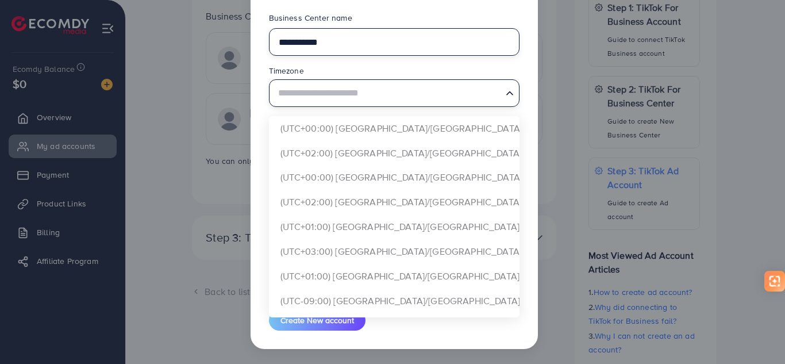
click at [362, 47] on input "**********" at bounding box center [394, 42] width 251 height 28
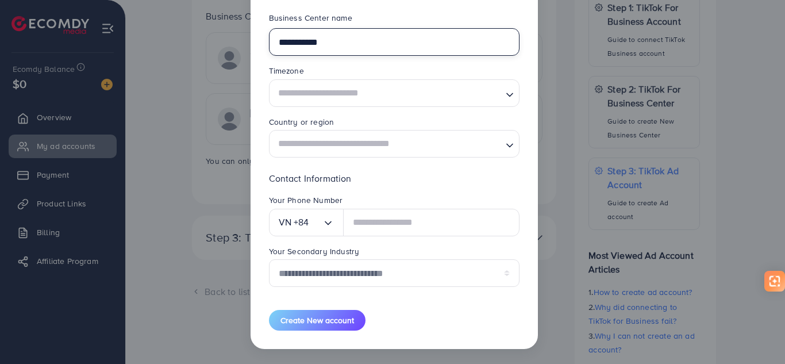
drag, startPoint x: 308, startPoint y: 38, endPoint x: 351, endPoint y: 39, distance: 42.5
click at [351, 39] on input "**********" at bounding box center [394, 42] width 251 height 28
type input "**********"
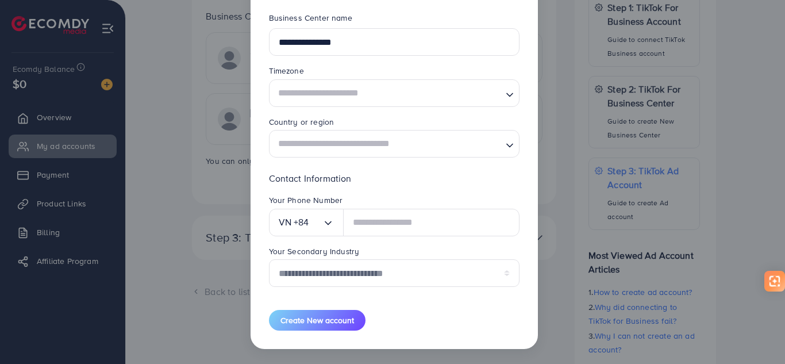
click at [336, 92] on input "Search for option" at bounding box center [387, 92] width 227 height 21
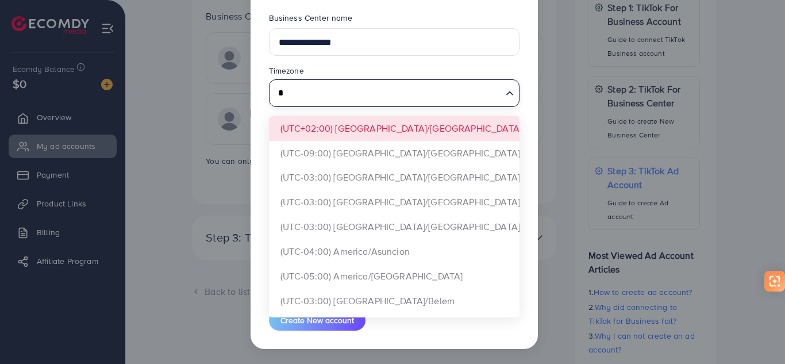
click at [336, 92] on input "*" at bounding box center [387, 92] width 227 height 21
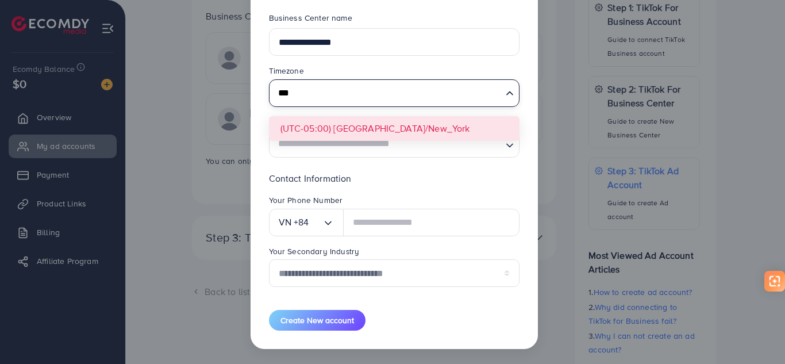
type input "***"
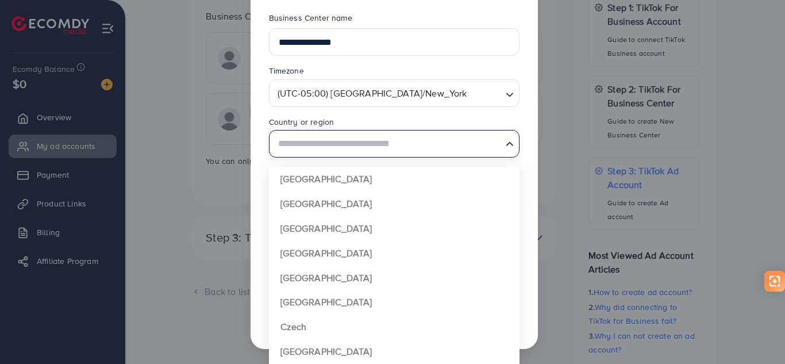
click at [337, 149] on input "Search for option" at bounding box center [387, 143] width 227 height 21
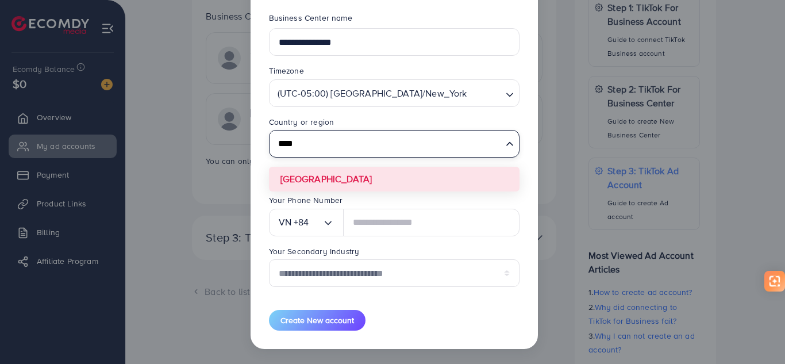
type input "****"
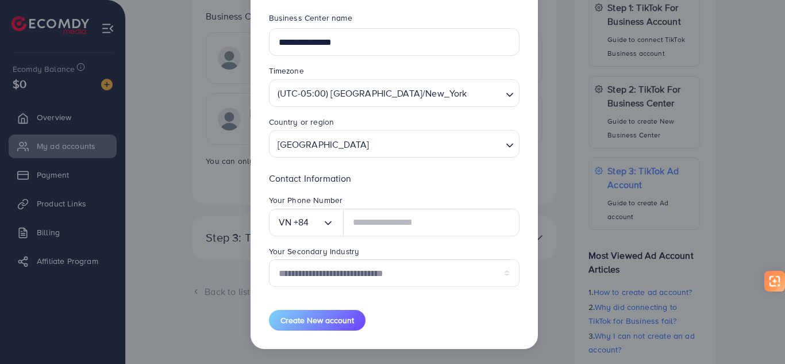
click at [311, 183] on form "**********" at bounding box center [394, 171] width 251 height 318
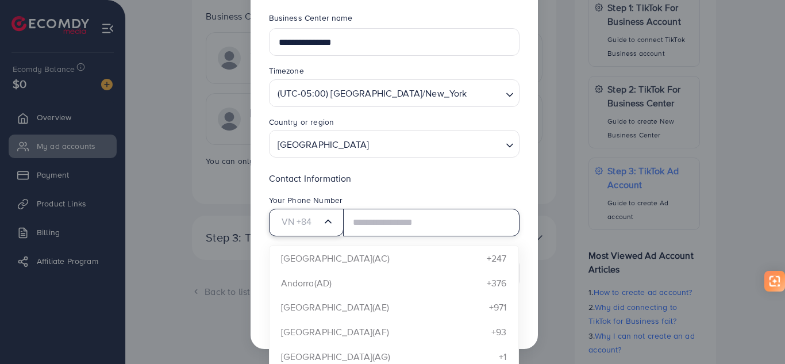
click at [332, 218] on icon "Search for option" at bounding box center [327, 221] width 11 height 11
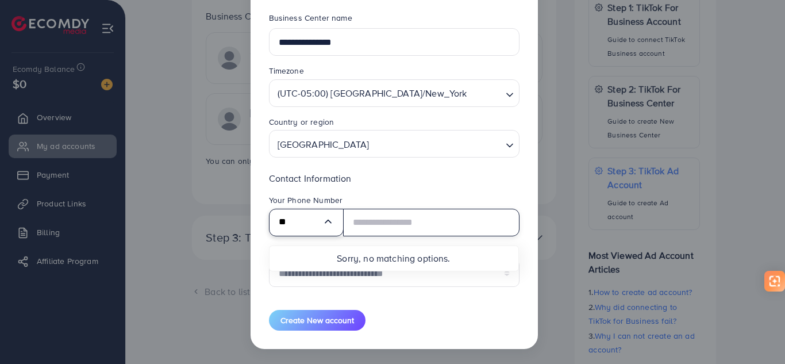
type input "**"
click at [397, 211] on input "text" at bounding box center [431, 223] width 176 height 28
click at [310, 227] on input "Search for option" at bounding box center [316, 222] width 14 height 18
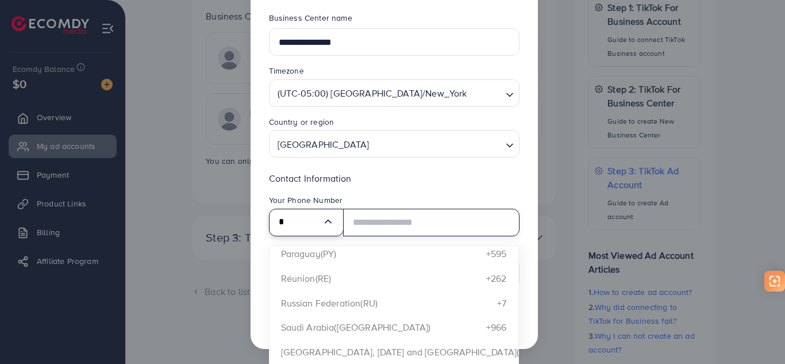
scroll to position [1552, 0]
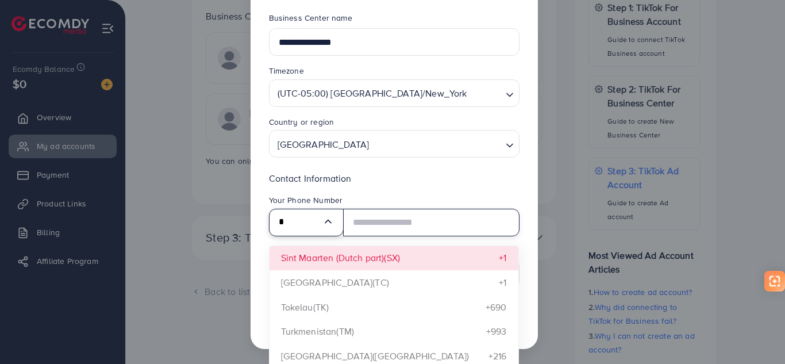
click at [294, 221] on input "*" at bounding box center [301, 222] width 44 height 18
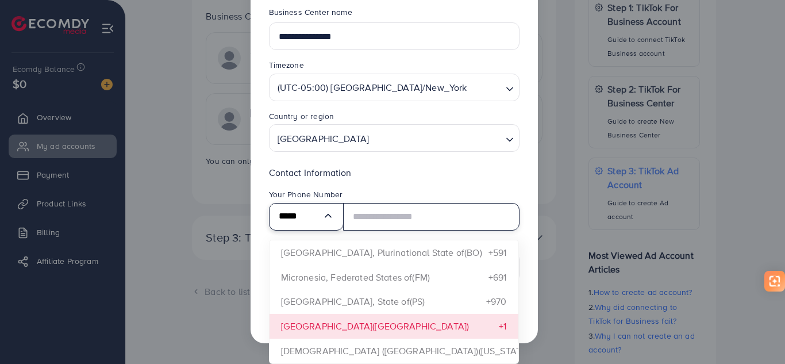
type input "*****"
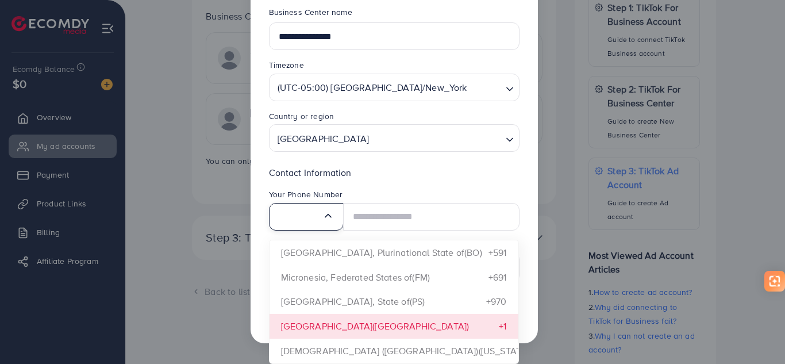
click at [373, 329] on div "**********" at bounding box center [394, 165] width 287 height 355
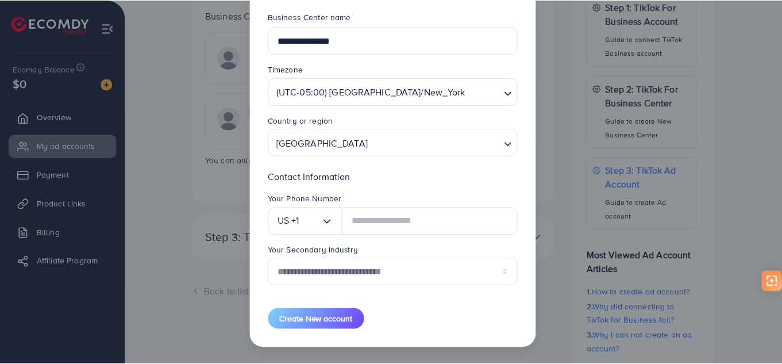
scroll to position [59, 0]
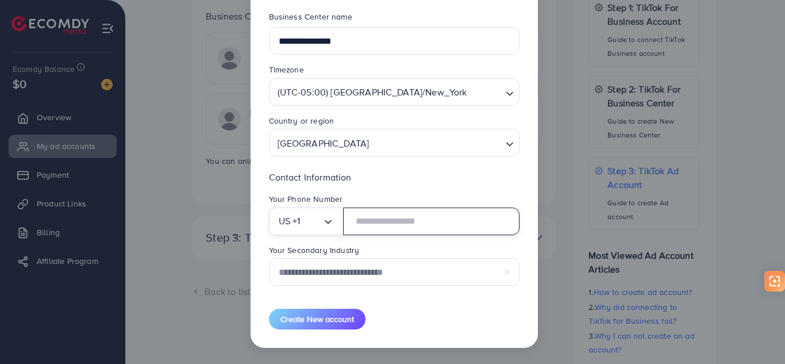
click at [398, 225] on input "text" at bounding box center [431, 221] width 176 height 28
type input "*"
type input "**********"
click at [381, 244] on div "Your Secondary Industry" at bounding box center [394, 251] width 251 height 14
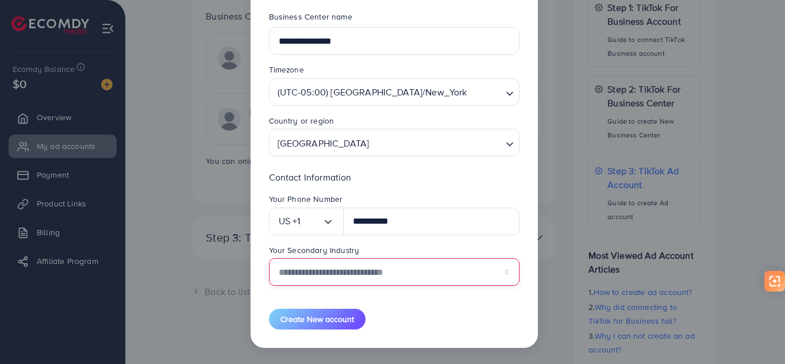
click at [370, 268] on select "**********" at bounding box center [394, 272] width 251 height 28
select select "******"
click at [269, 258] on select "**********" at bounding box center [394, 272] width 251 height 28
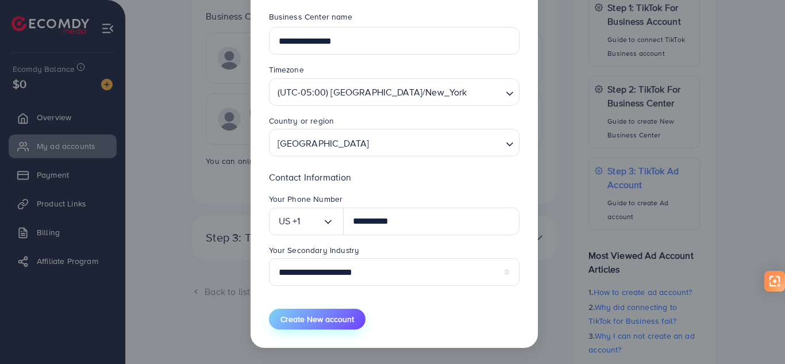
click at [326, 317] on span "Create New account" at bounding box center [317, 318] width 74 height 11
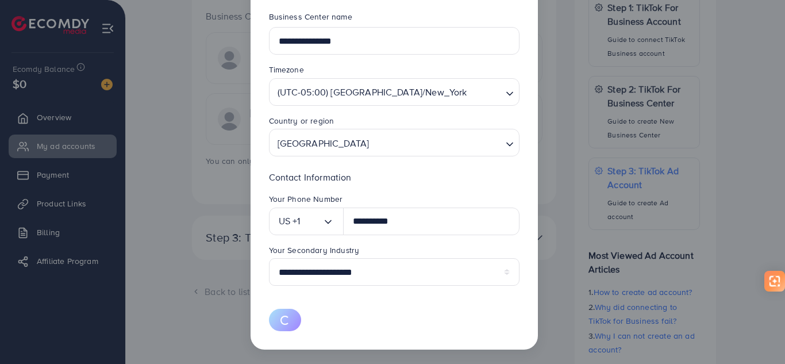
select select
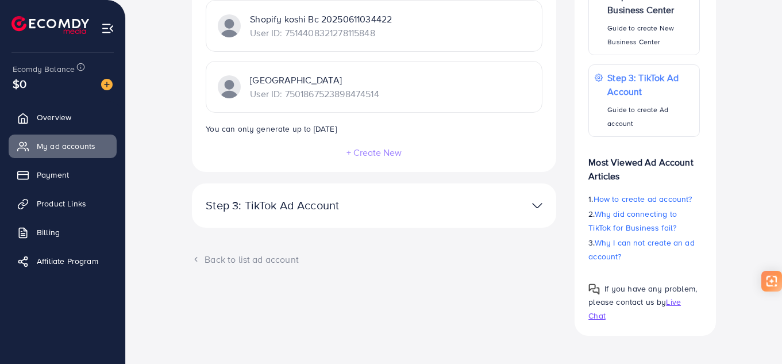
scroll to position [327, 0]
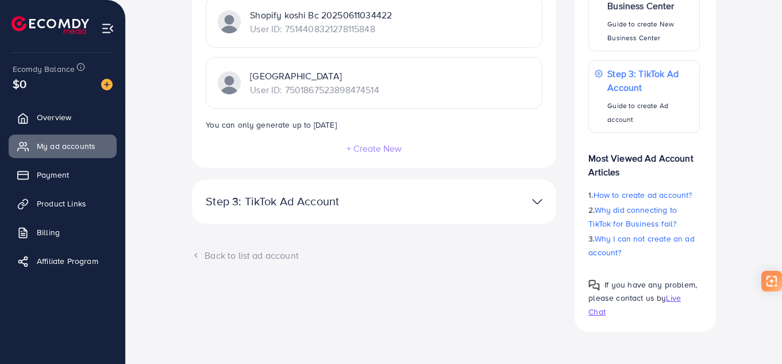
click at [406, 205] on p "Step 3: TikTok Ad Account" at bounding box center [315, 201] width 218 height 14
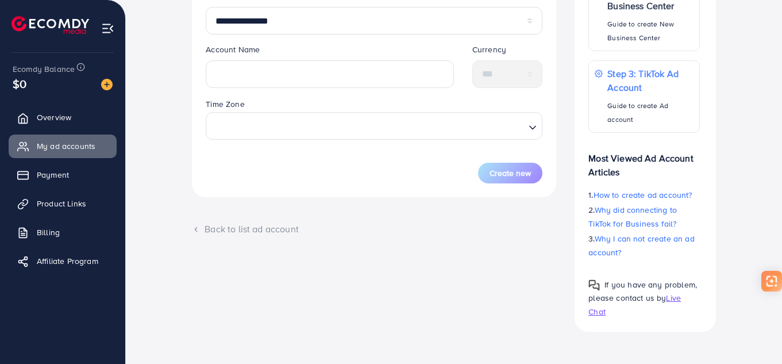
scroll to position [270, 0]
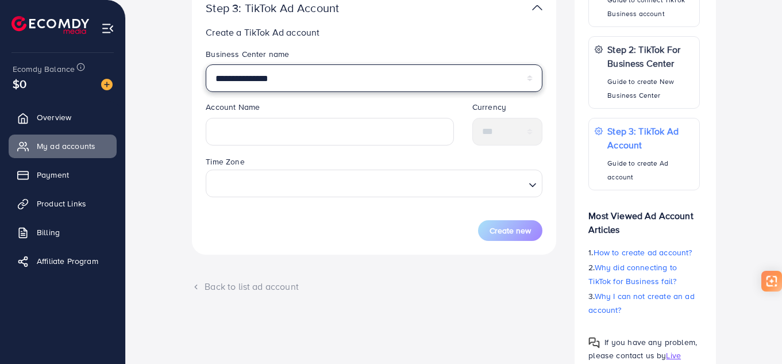
click at [305, 74] on select "**********" at bounding box center [374, 78] width 337 height 28
select select "**********"
click at [206, 64] on select "**********" at bounding box center [374, 78] width 337 height 28
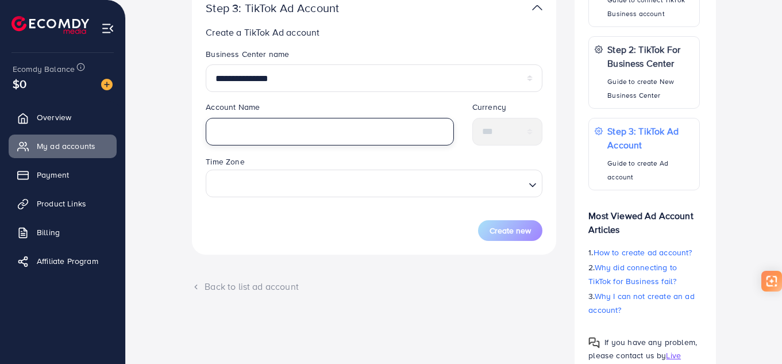
click at [307, 137] on input "text" at bounding box center [330, 132] width 248 height 28
type input "*"
type input "*********"
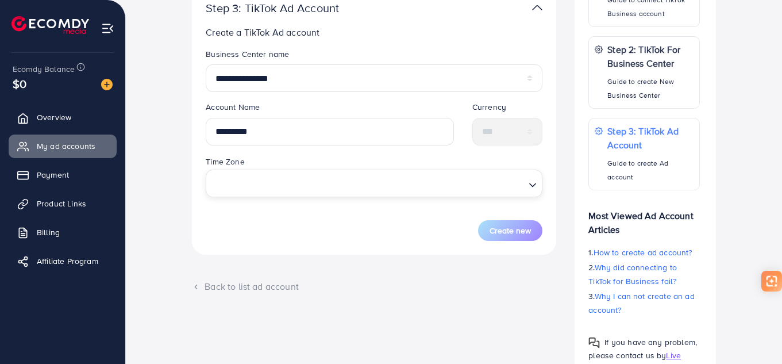
click at [425, 182] on input "Search for option" at bounding box center [367, 183] width 313 height 21
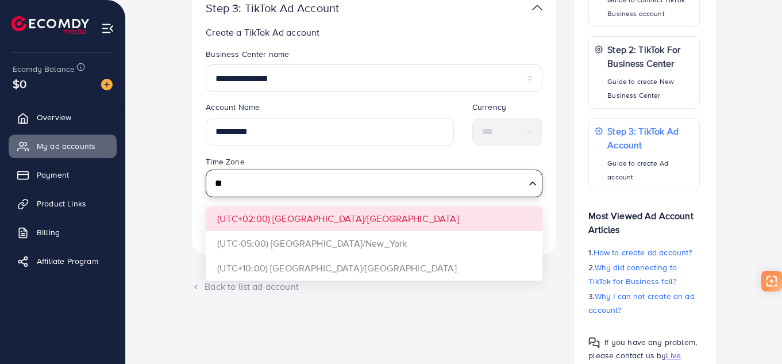
type input "**"
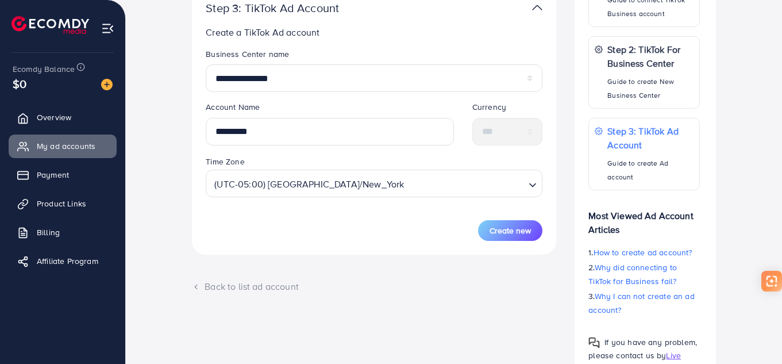
click at [357, 243] on div "**********" at bounding box center [374, 120] width 364 height 269
click at [496, 233] on span "Create new" at bounding box center [510, 230] width 41 height 11
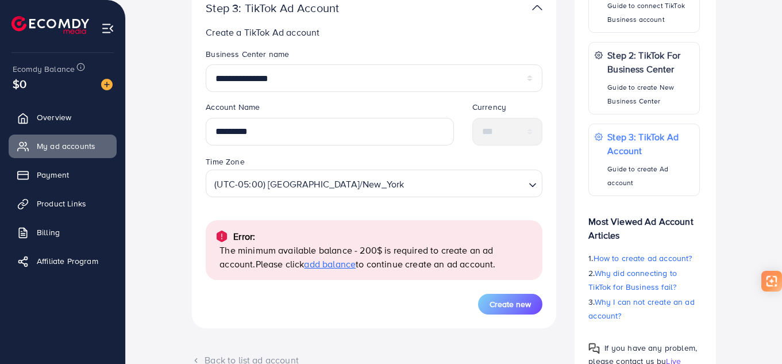
click at [304, 265] on span "add balance" at bounding box center [330, 264] width 52 height 13
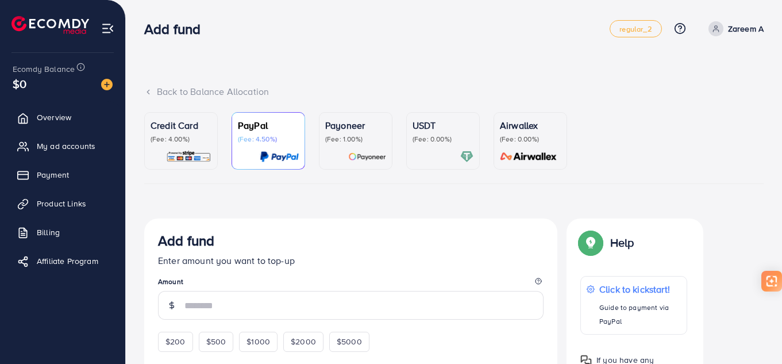
scroll to position [115, 0]
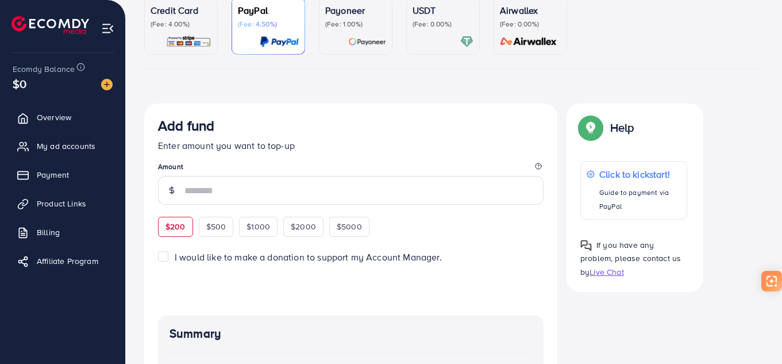
click at [180, 233] on div "$200" at bounding box center [175, 227] width 35 height 20
type input "***"
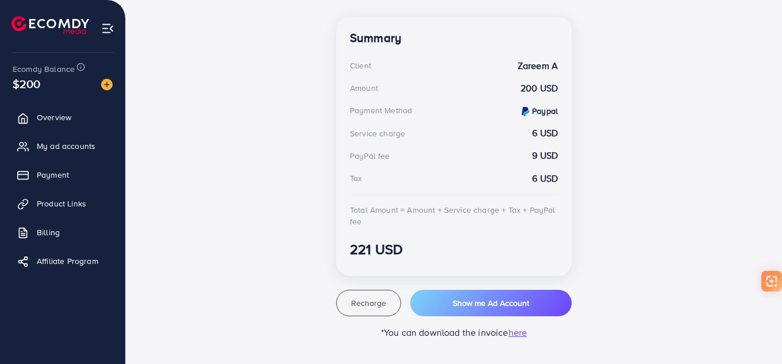
scroll to position [320, 0]
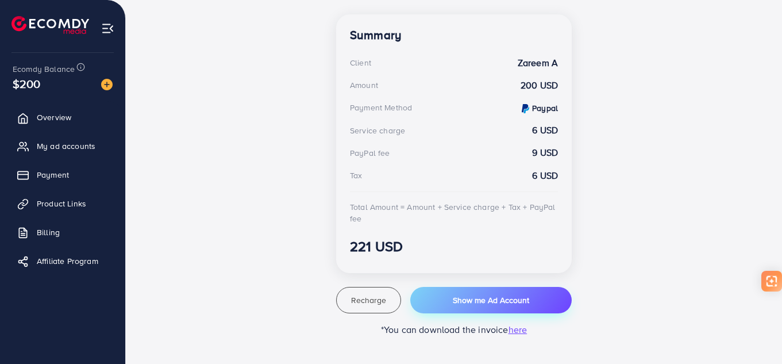
click at [483, 299] on span "Show me Ad Account" at bounding box center [491, 299] width 76 height 11
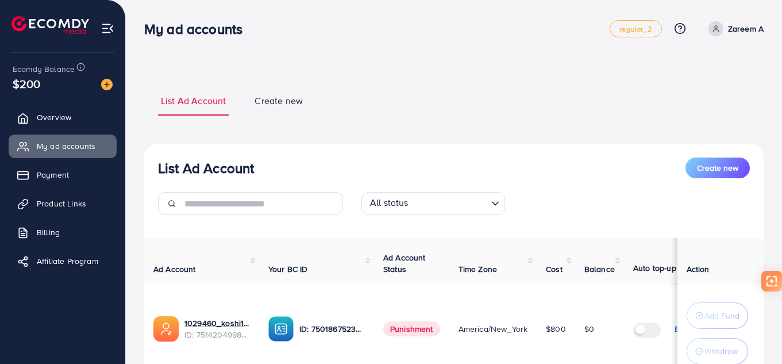
scroll to position [96, 0]
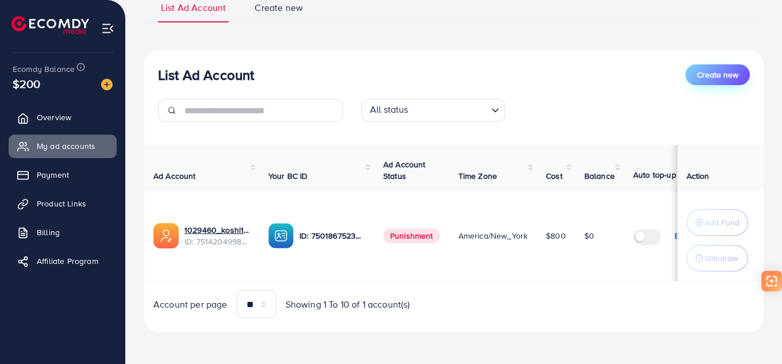
click at [732, 79] on button "Create new" at bounding box center [718, 74] width 64 height 21
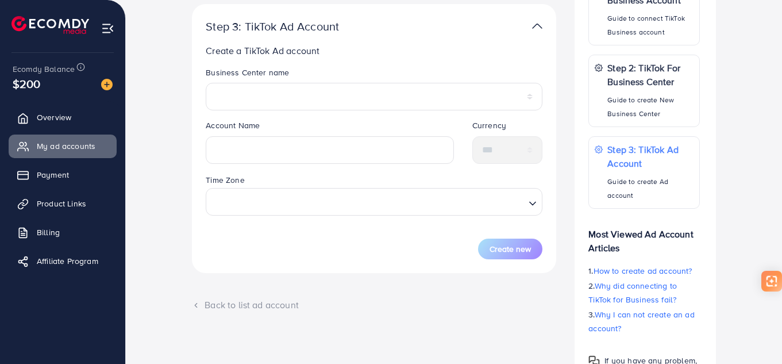
scroll to position [155, 0]
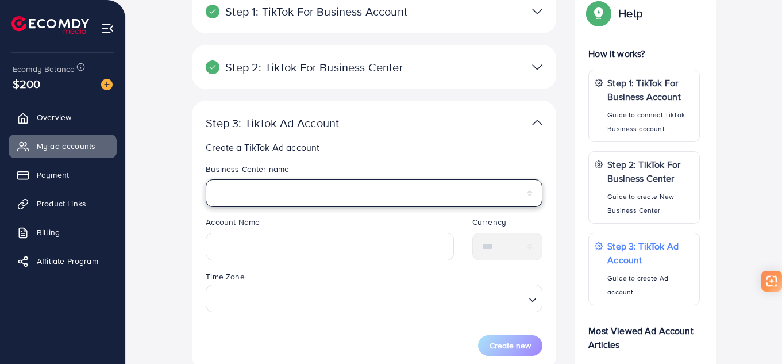
click at [337, 195] on select "**********" at bounding box center [374, 193] width 337 height 28
select select "**********"
click at [206, 179] on select "**********" at bounding box center [374, 193] width 337 height 28
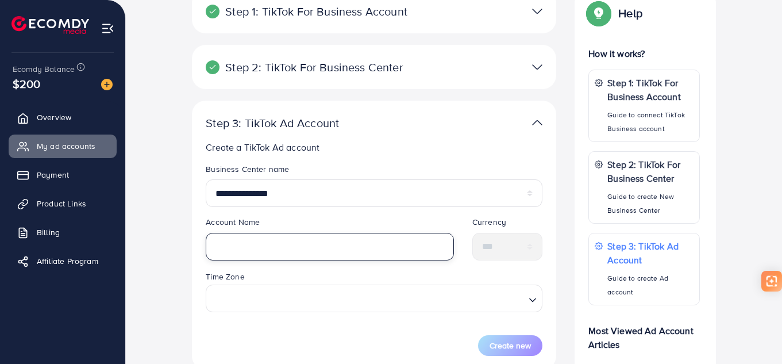
click at [312, 248] on input "text" at bounding box center [330, 247] width 248 height 28
type input "**********"
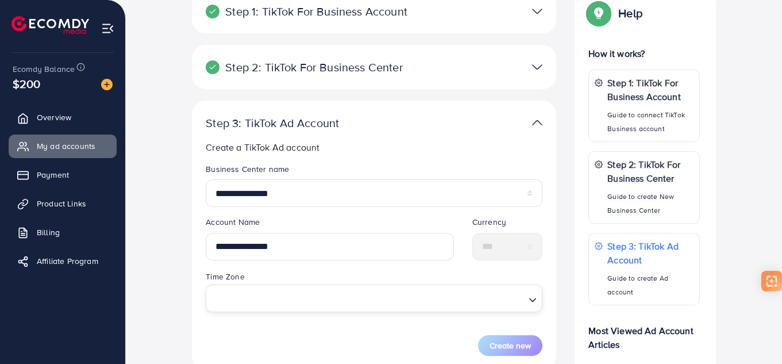
click at [295, 296] on input "Search for option" at bounding box center [367, 298] width 313 height 21
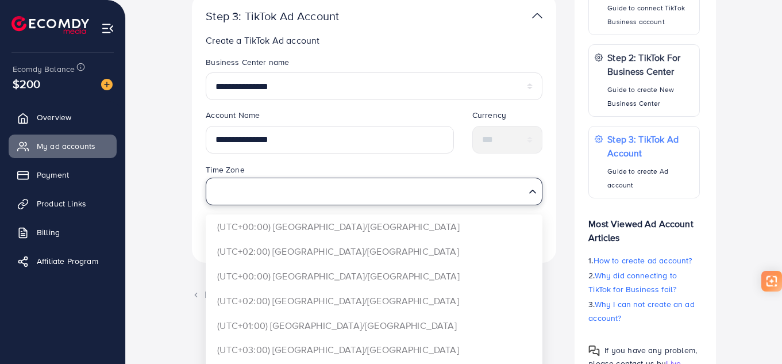
scroll to position [270, 0]
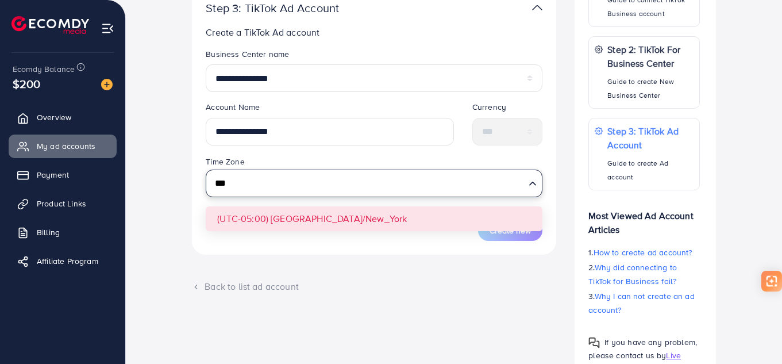
type input "***"
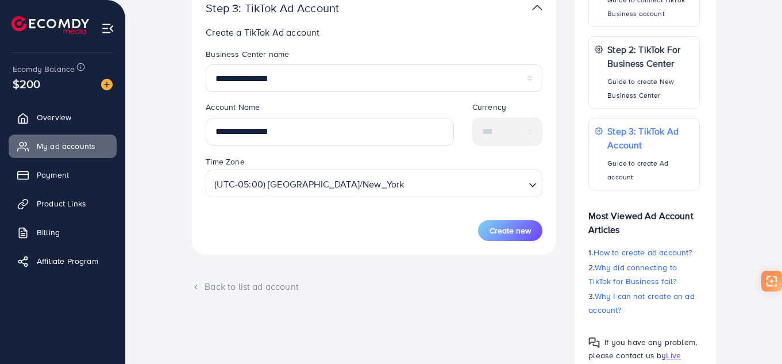
click at [341, 214] on form "**********" at bounding box center [374, 144] width 337 height 193
click at [507, 221] on button "Create new" at bounding box center [510, 230] width 64 height 21
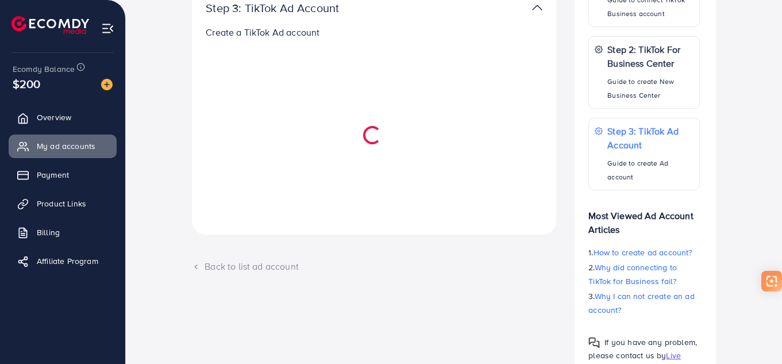
select select
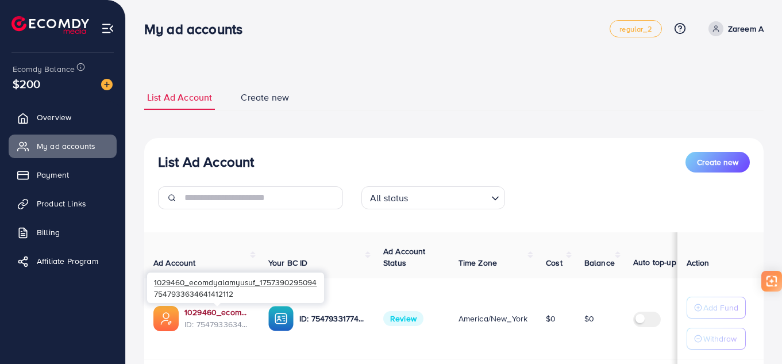
click at [220, 311] on link "1029460_ecomdyalamyusuf_1757390295094" at bounding box center [218, 311] width 66 height 11
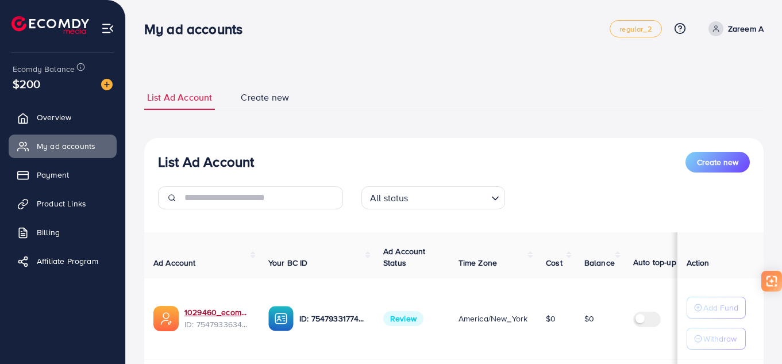
click at [737, 29] on p "Zareem A" at bounding box center [746, 29] width 36 height 14
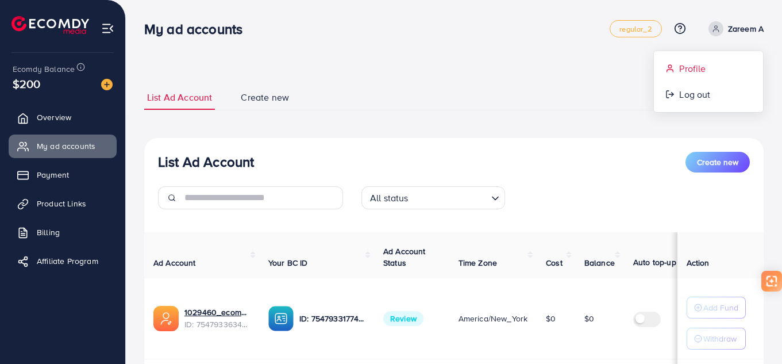
click at [701, 72] on span "Profile" at bounding box center [692, 69] width 26 height 14
select select "**********"
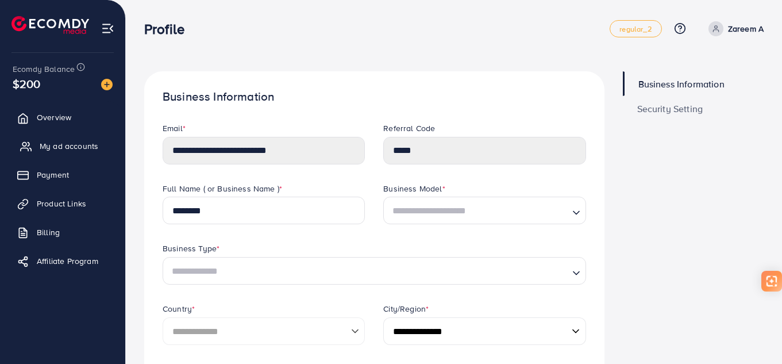
click at [67, 147] on span "My ad accounts" at bounding box center [69, 145] width 59 height 11
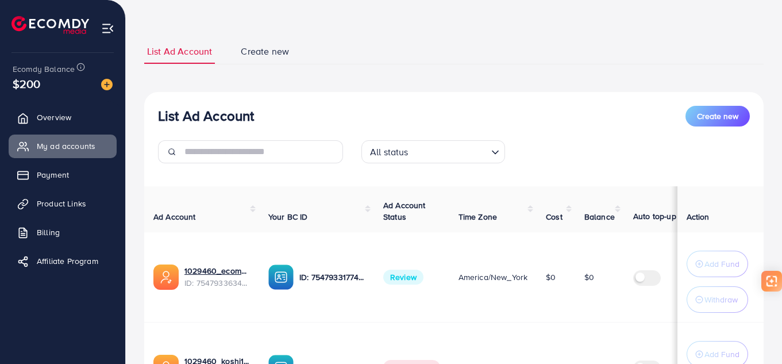
scroll to position [115, 0]
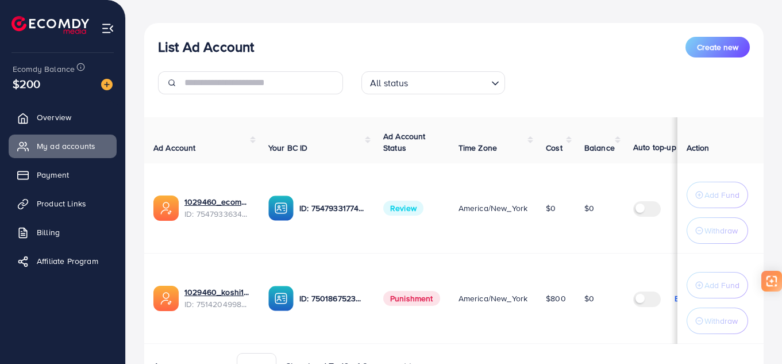
click at [404, 210] on span "Review" at bounding box center [403, 208] width 40 height 15
drag, startPoint x: 558, startPoint y: 343, endPoint x: 629, endPoint y: 334, distance: 72.4
click at [655, 338] on tr "1029460_koshi1_1749537213080 ID: 7514204998721519617 ID: 7501867523898474514 Pu…" at bounding box center [507, 298] width 726 height 90
click at [613, 327] on td "$0" at bounding box center [599, 298] width 49 height 90
drag, startPoint x: 593, startPoint y: 343, endPoint x: 591, endPoint y: 329, distance: 13.9
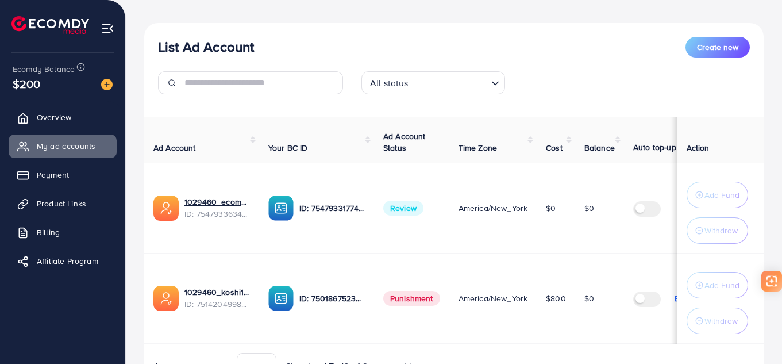
click at [634, 349] on div "Ad Account Your BC ID Ad Account Status Time Zone Cost Balance Auto top-up Thre…" at bounding box center [454, 248] width 620 height 263
click at [591, 329] on td "$0" at bounding box center [599, 298] width 49 height 90
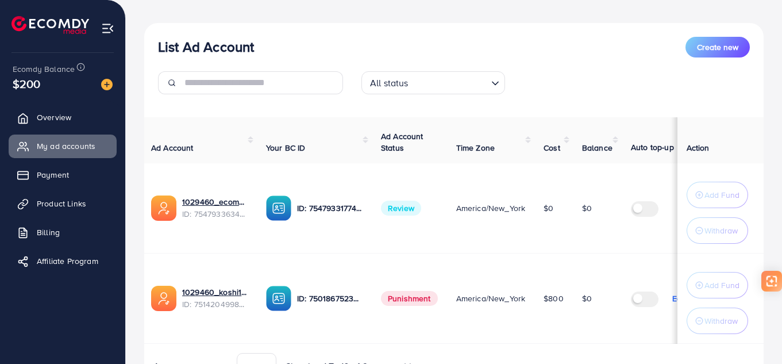
scroll to position [0, 0]
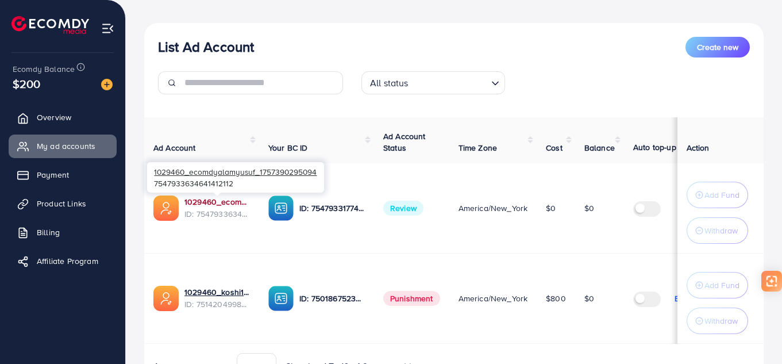
click at [208, 203] on link "1029460_ecomdyalamyusuf_1757390295094" at bounding box center [218, 201] width 66 height 11
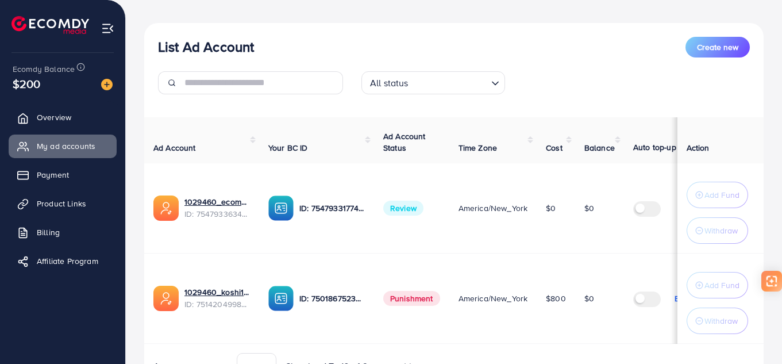
drag, startPoint x: 572, startPoint y: 343, endPoint x: 664, endPoint y: 335, distance: 91.7
click at [664, 335] on tr "1029460_koshi1_1749537213080 ID: 7514204998721519617 ID: 7501867523898474514 Pu…" at bounding box center [507, 298] width 726 height 90
click at [615, 330] on td "$0" at bounding box center [599, 298] width 49 height 90
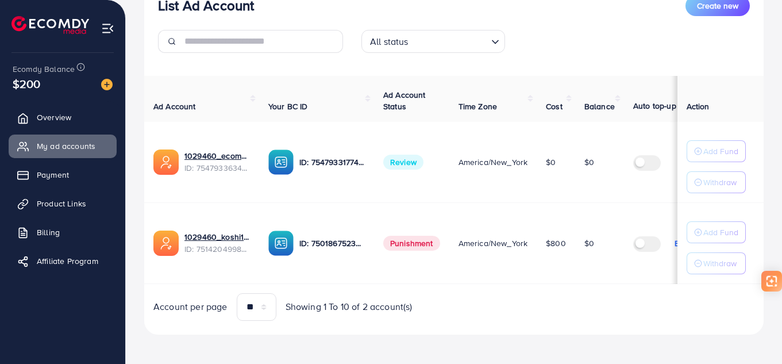
scroll to position [162, 0]
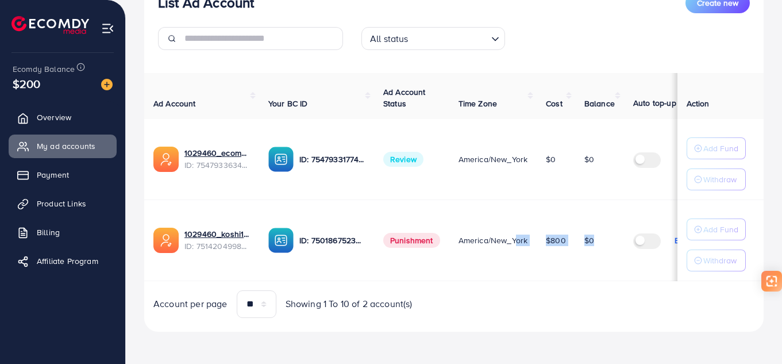
drag, startPoint x: 510, startPoint y: 278, endPoint x: 656, endPoint y: 274, distance: 146.0
click at [656, 274] on tr "1029460_koshi1_1749537213080 ID: 7514204998721519617 ID: 7501867523898474514 Pu…" at bounding box center [507, 239] width 726 height 81
click at [635, 293] on div "Account per page ** ** ** *** Showing 1 To 10 of 2 account(s)" at bounding box center [454, 304] width 638 height 28
drag, startPoint x: 621, startPoint y: 278, endPoint x: 679, endPoint y: 278, distance: 58.1
click at [685, 276] on tr "1029460_koshi1_1749537213080 ID: 7514204998721519617 ID: 7501867523898474514 Pu…" at bounding box center [507, 239] width 726 height 81
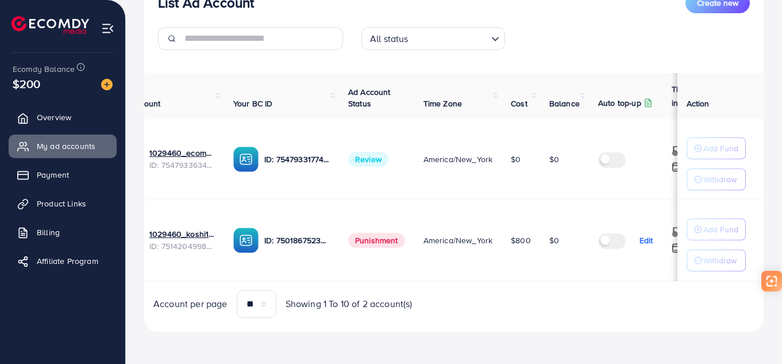
scroll to position [0, 66]
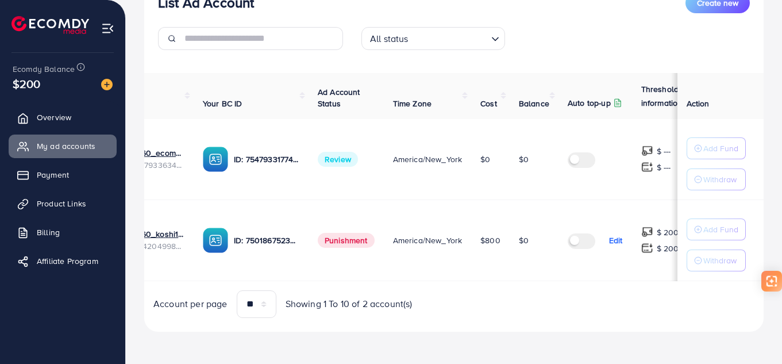
click at [700, 291] on div "Account per page ** ** ** *** Showing 1 To 10 of 2 account(s)" at bounding box center [454, 304] width 638 height 28
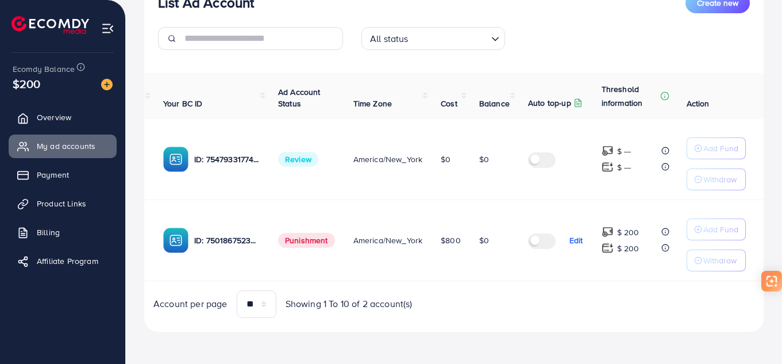
scroll to position [162, 0]
click at [541, 157] on label at bounding box center [544, 158] width 32 height 13
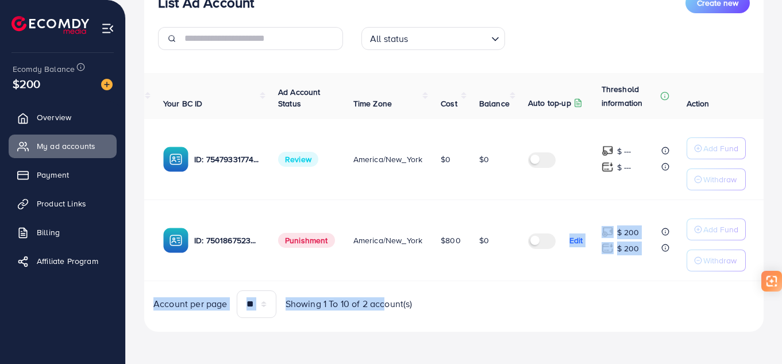
drag, startPoint x: 525, startPoint y: 278, endPoint x: 405, endPoint y: 293, distance: 121.6
click at [384, 288] on div "Ad Account Your BC ID Ad Account Status Time Zone Cost Balance Auto top-up Thre…" at bounding box center [454, 195] width 620 height 245
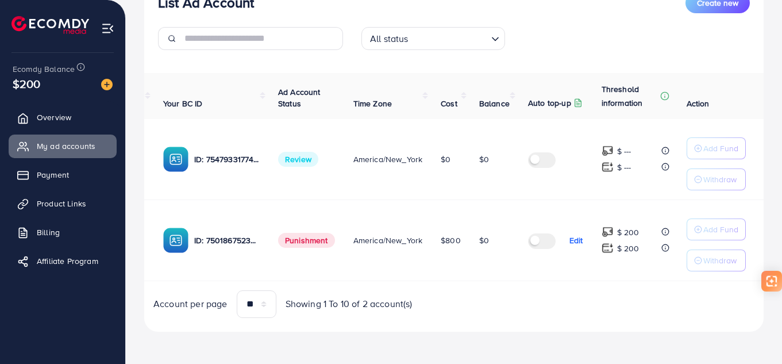
drag, startPoint x: 514, startPoint y: 291, endPoint x: 508, endPoint y: 292, distance: 5.8
click at [514, 291] on div "Account per page ** ** ** *** Showing 1 To 10 of 2 account(s)" at bounding box center [454, 304] width 638 height 28
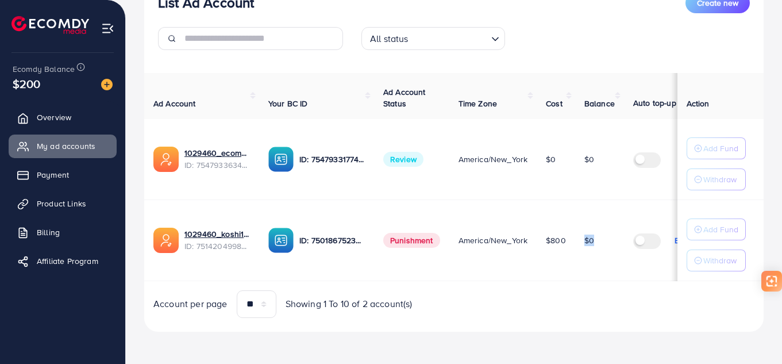
drag, startPoint x: 562, startPoint y: 278, endPoint x: 655, endPoint y: 267, distance: 93.7
click at [655, 267] on tr "1029460_koshi1_1749537213080 ID: 7514204998721519617 ID: 7501867523898474514 Pu…" at bounding box center [507, 239] width 726 height 81
click at [646, 274] on td "Edit" at bounding box center [661, 239] width 74 height 81
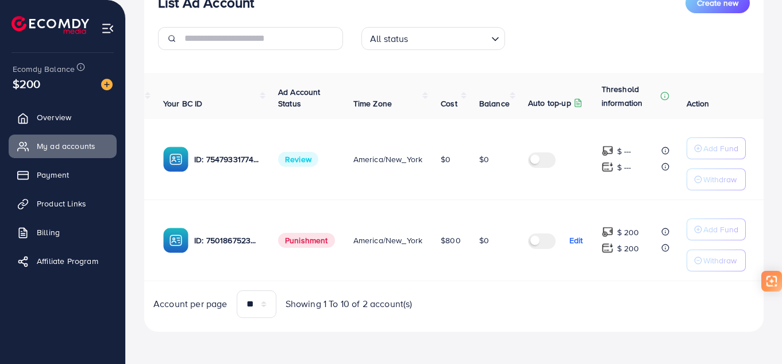
click at [541, 236] on label at bounding box center [544, 239] width 32 height 13
click at [571, 237] on p "Edit" at bounding box center [577, 240] width 14 height 14
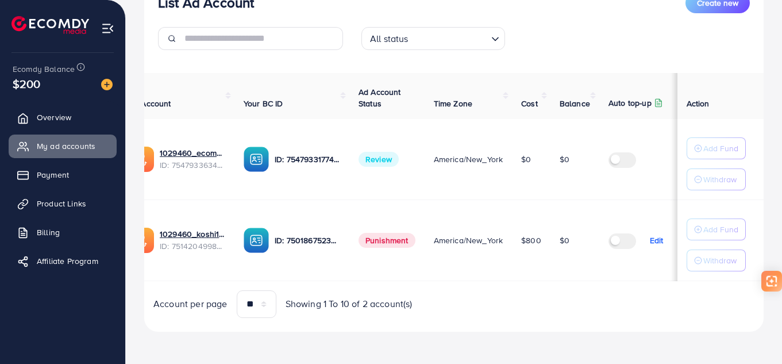
scroll to position [0, 0]
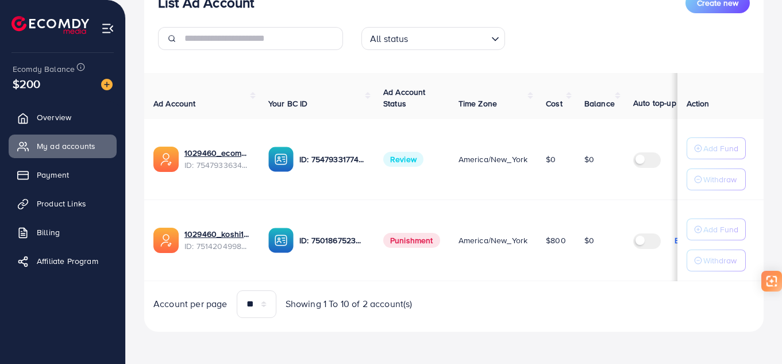
drag, startPoint x: 425, startPoint y: 232, endPoint x: 437, endPoint y: 251, distance: 22.0
click at [425, 233] on span "Punishment" at bounding box center [411, 240] width 57 height 15
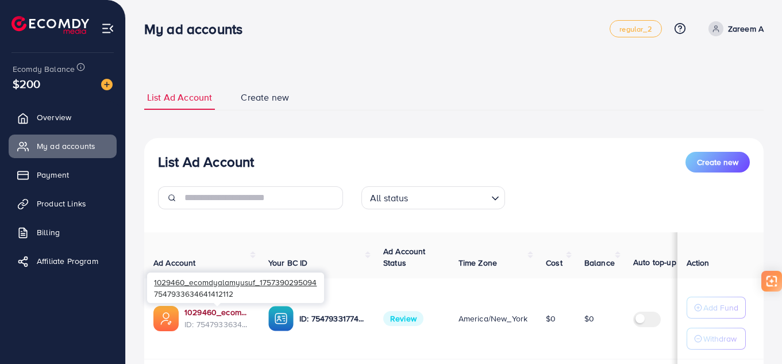
click at [218, 310] on link "1029460_ecomdyalamyusuf_1757390295094" at bounding box center [218, 311] width 66 height 11
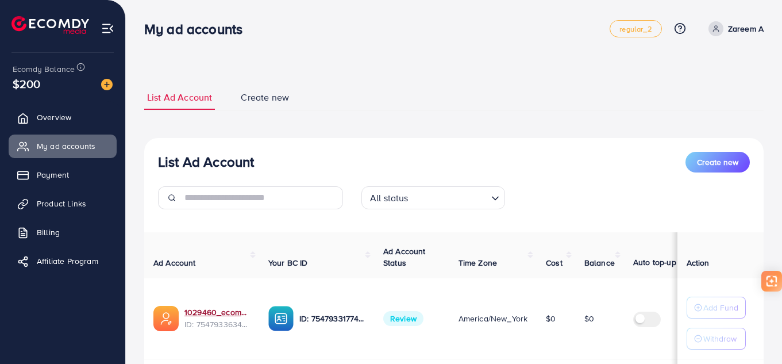
scroll to position [162, 0]
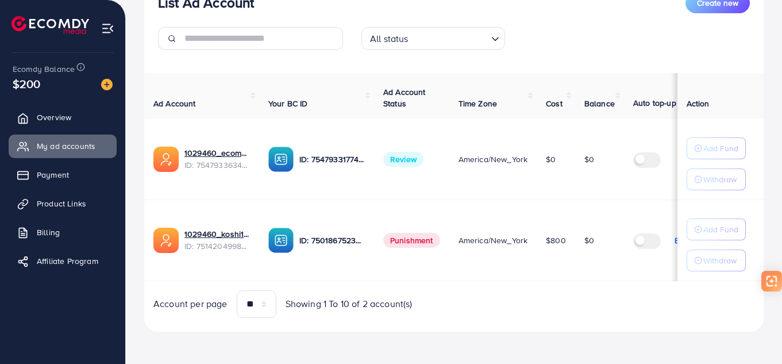
click at [372, 340] on div "List Ad Account Create new List Ad Account Create new All status Loading... Ad …" at bounding box center [454, 128] width 620 height 433
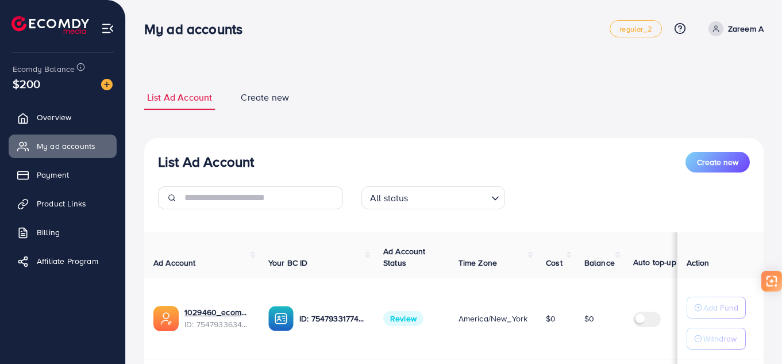
scroll to position [162, 0]
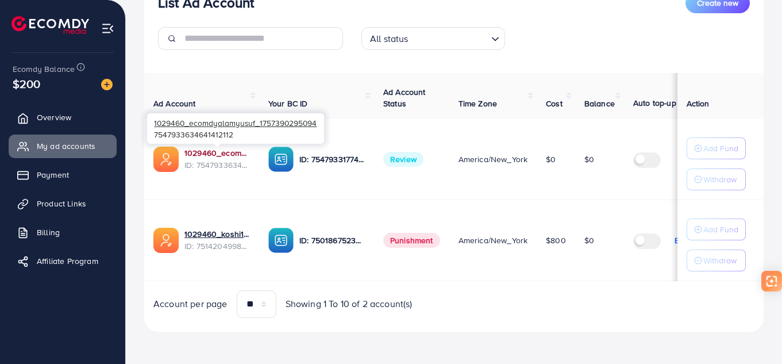
click at [203, 149] on link "1029460_ecomdyalamyusuf_1757390295094" at bounding box center [218, 152] width 66 height 11
